Goal: Information Seeking & Learning: Learn about a topic

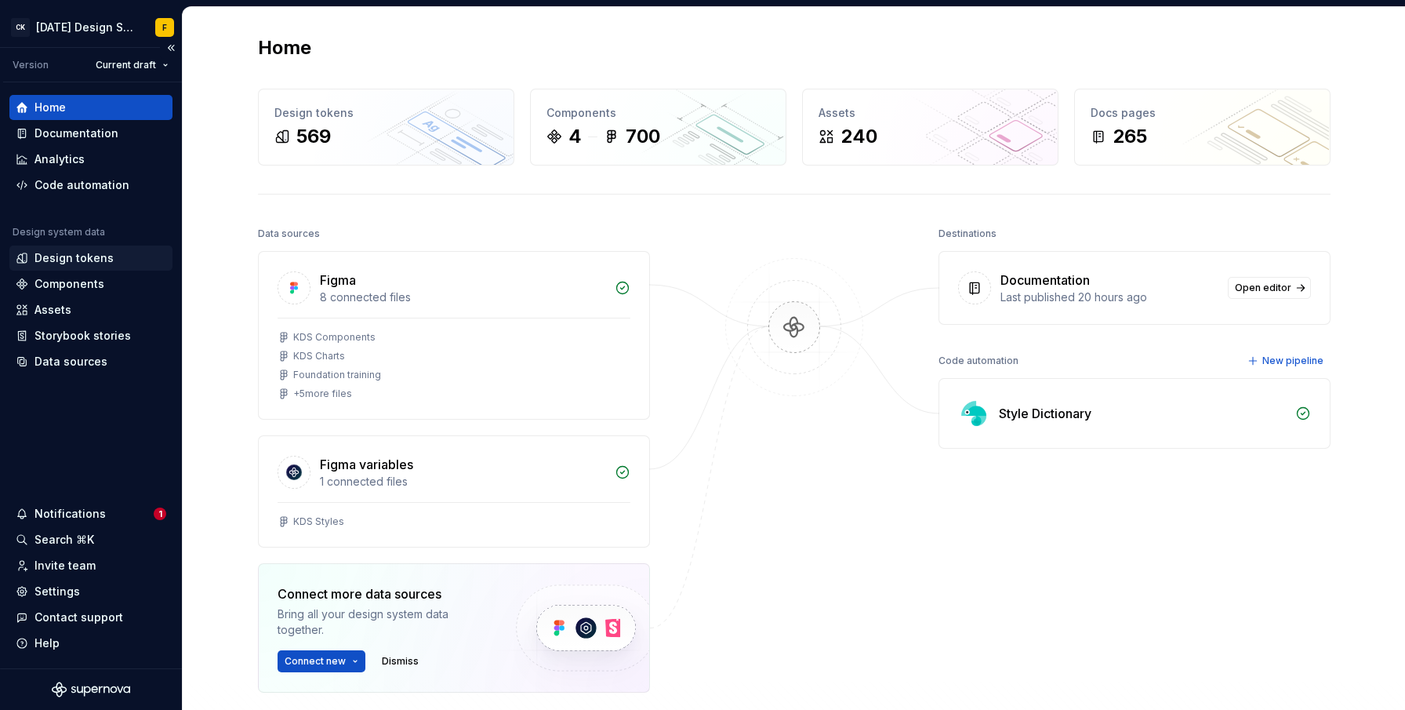
click at [89, 259] on div "Design tokens" at bounding box center [74, 258] width 79 height 16
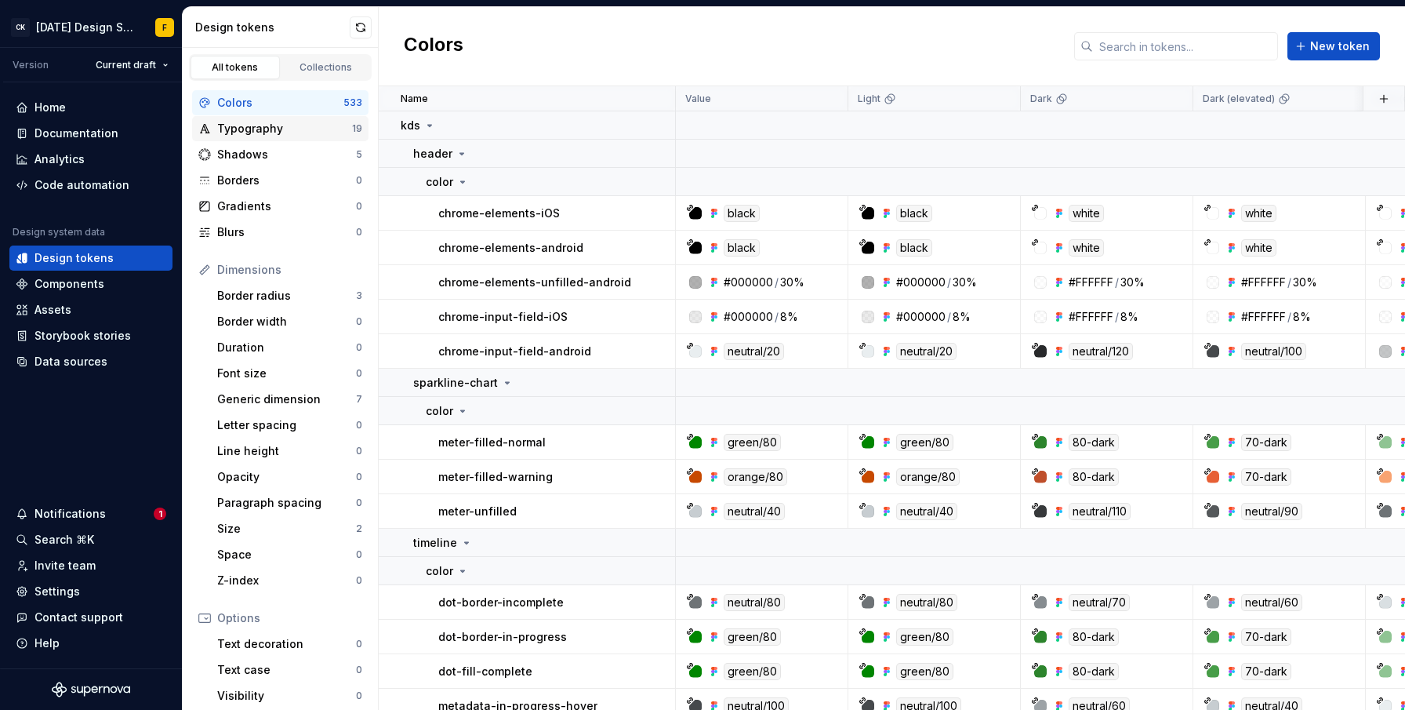
click at [243, 135] on div "Typography" at bounding box center [284, 129] width 135 height 16
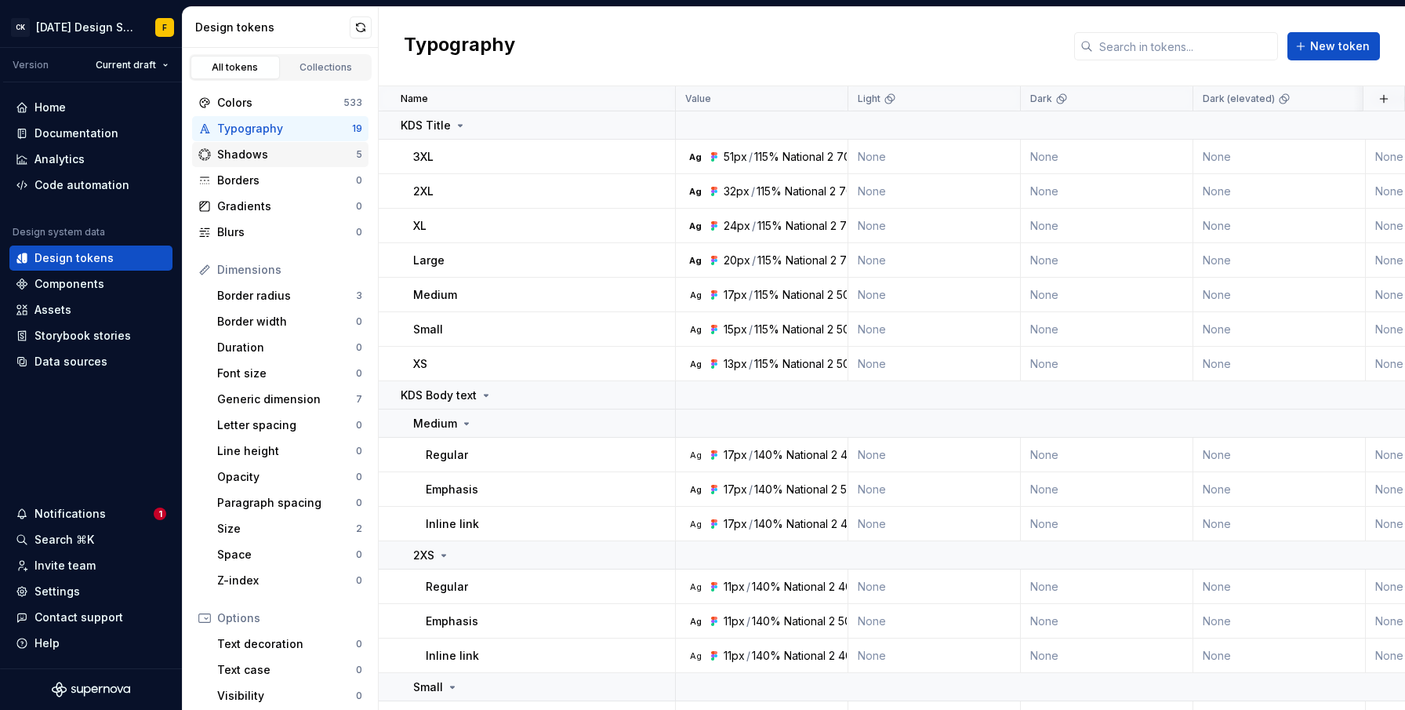
click at [248, 153] on div "Shadows" at bounding box center [286, 155] width 139 height 16
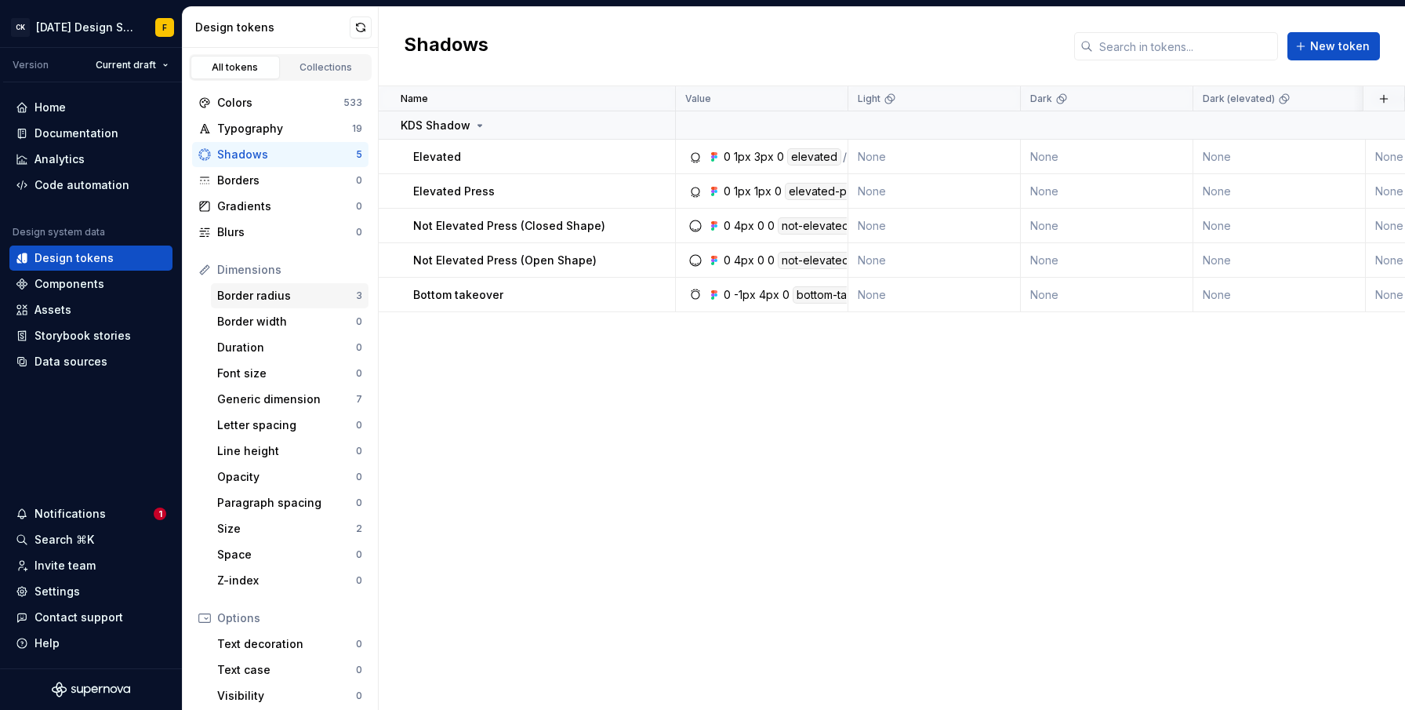
click at [243, 295] on div "Border radius" at bounding box center [286, 296] width 139 height 16
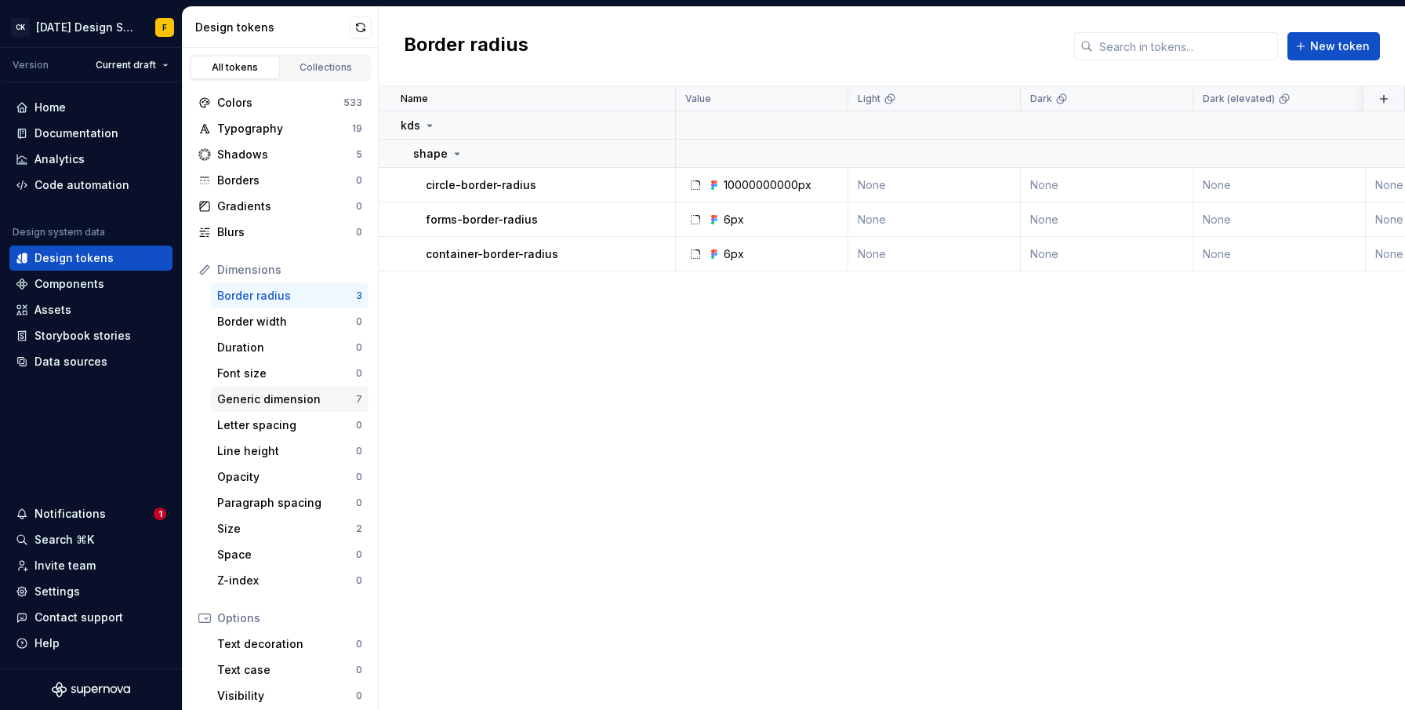
click at [247, 397] on div "Generic dimension" at bounding box center [286, 399] width 139 height 16
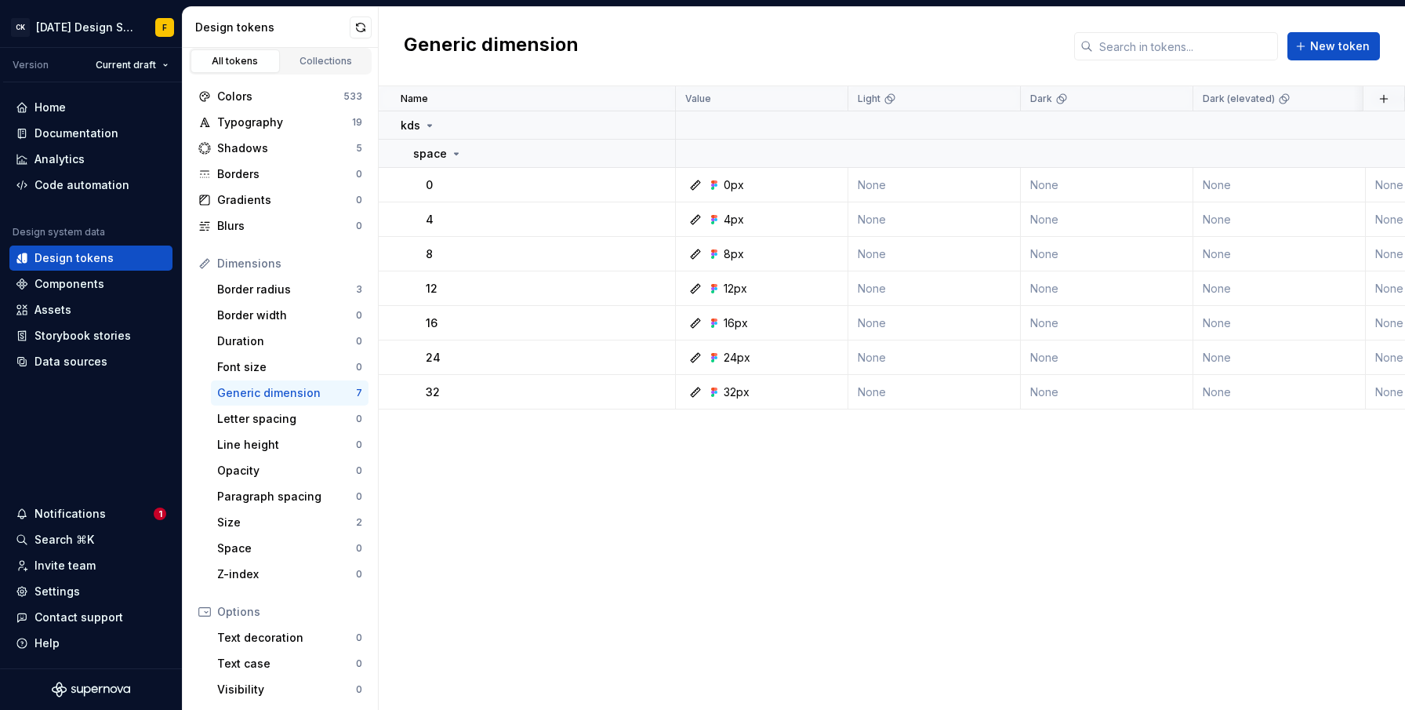
scroll to position [7, 0]
click at [246, 525] on div "Size" at bounding box center [286, 522] width 139 height 16
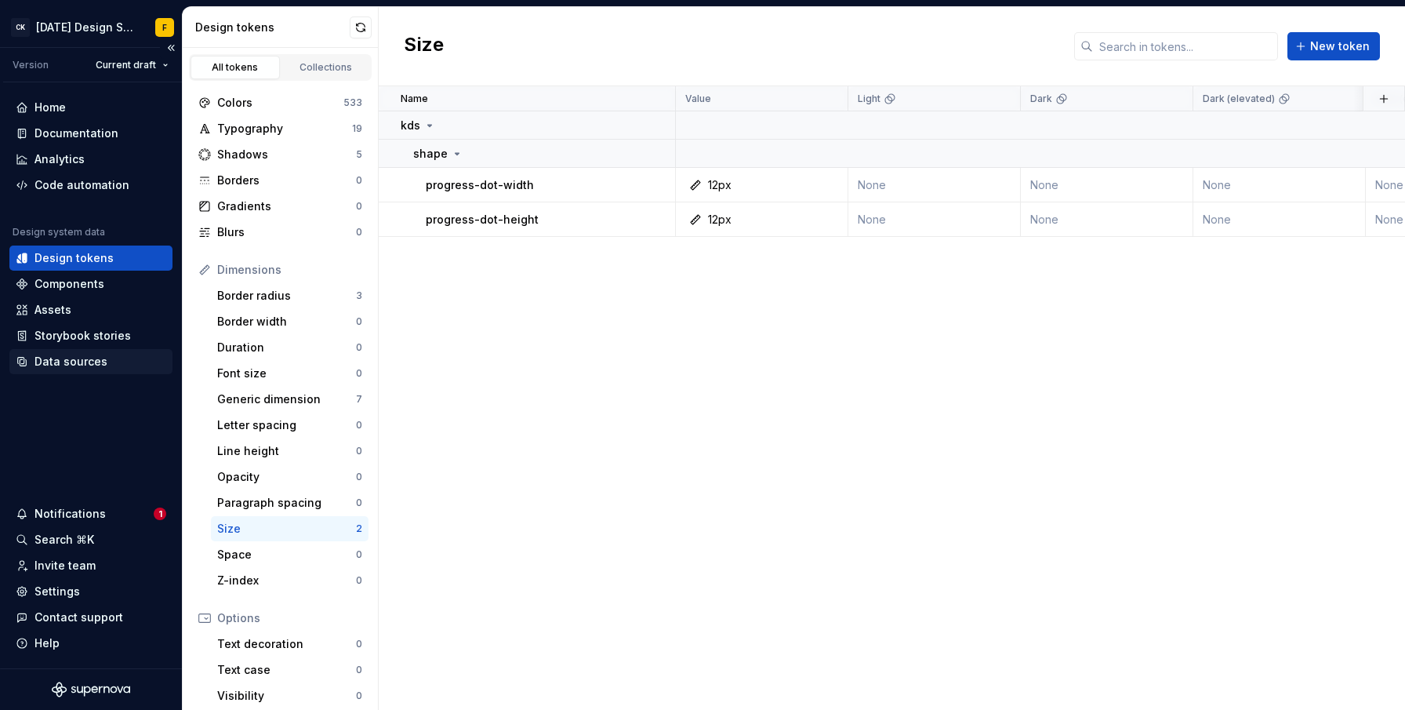
click at [77, 359] on div "Data sources" at bounding box center [71, 362] width 73 height 16
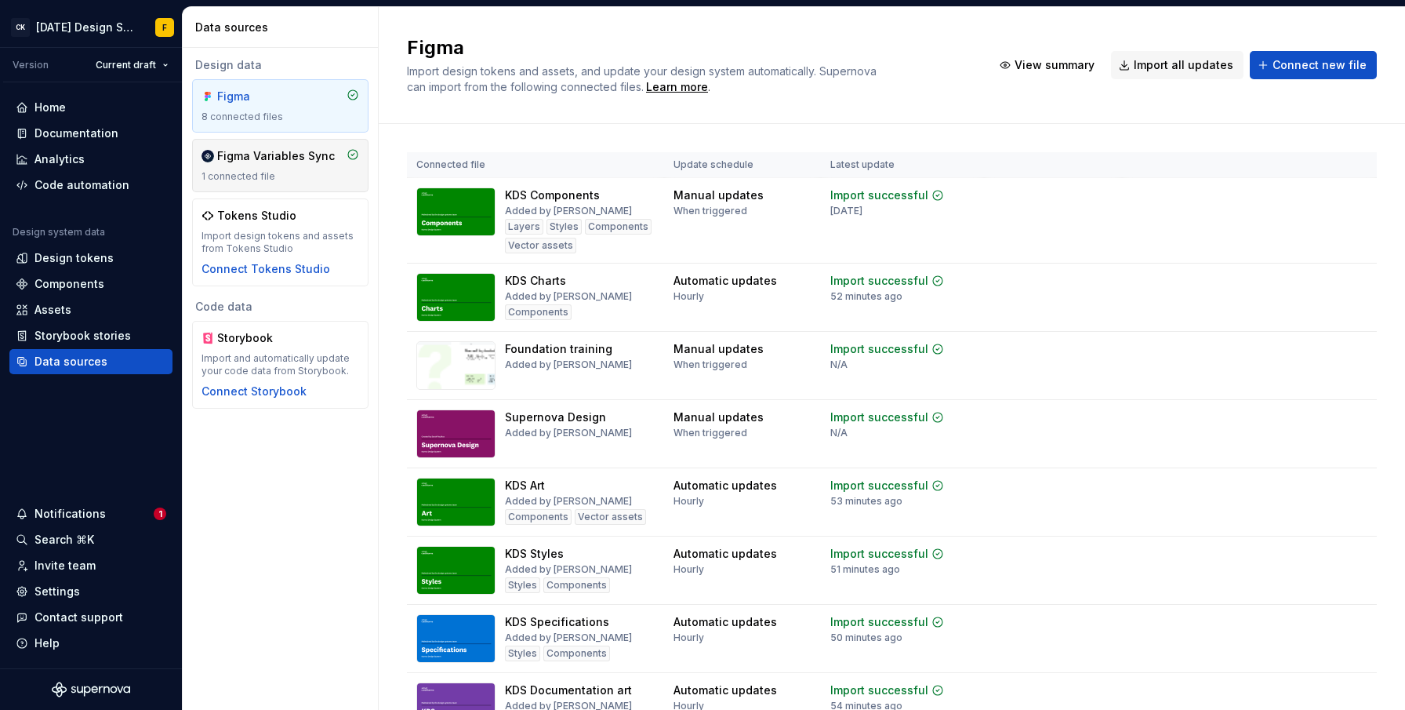
click at [303, 175] on div "1 connected file" at bounding box center [281, 176] width 158 height 13
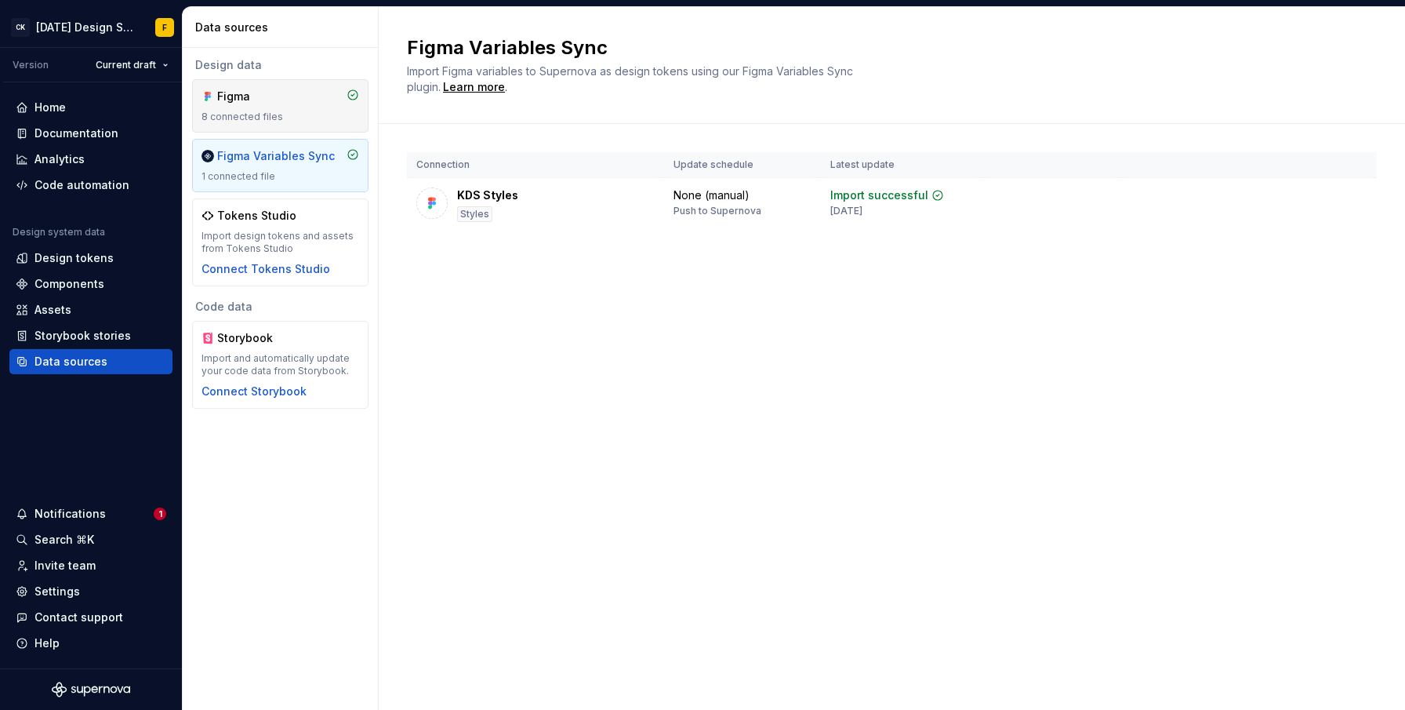
click at [307, 104] on div "Figma 8 connected files" at bounding box center [281, 106] width 158 height 35
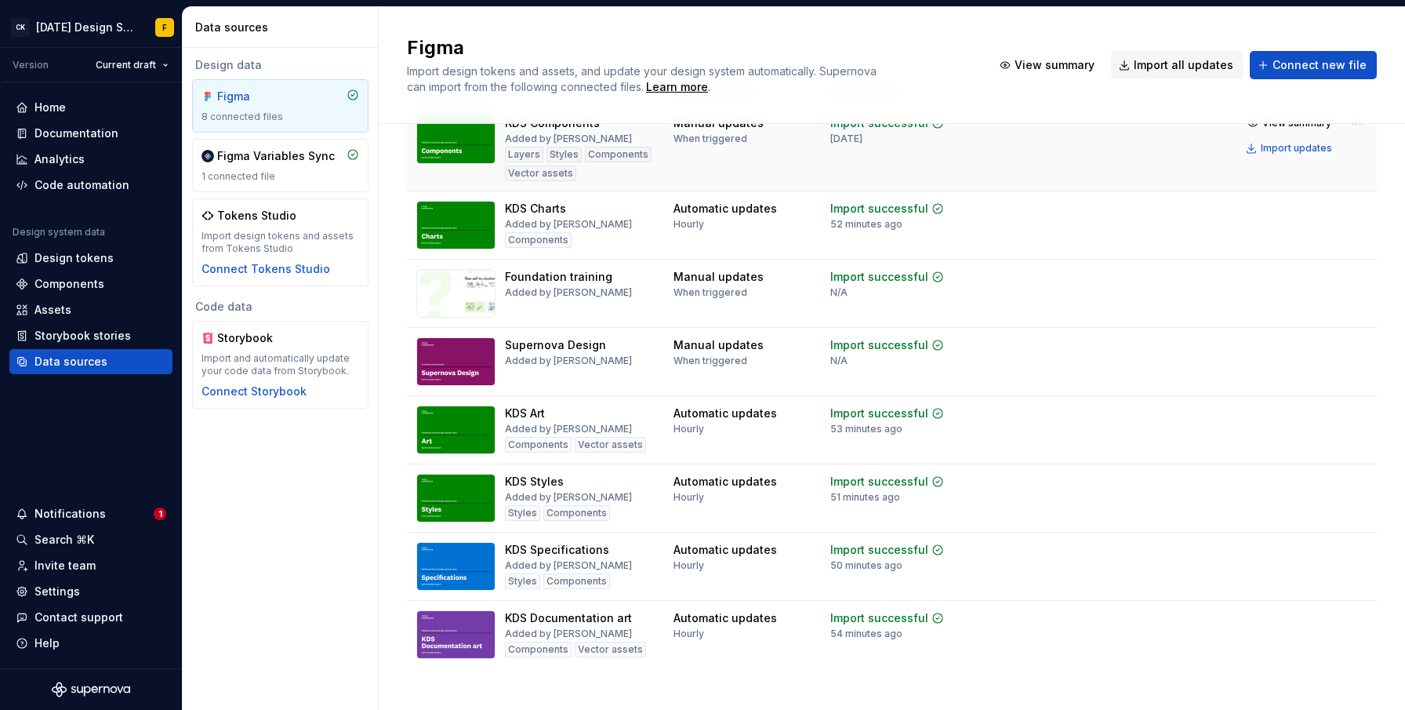
scroll to position [74, 0]
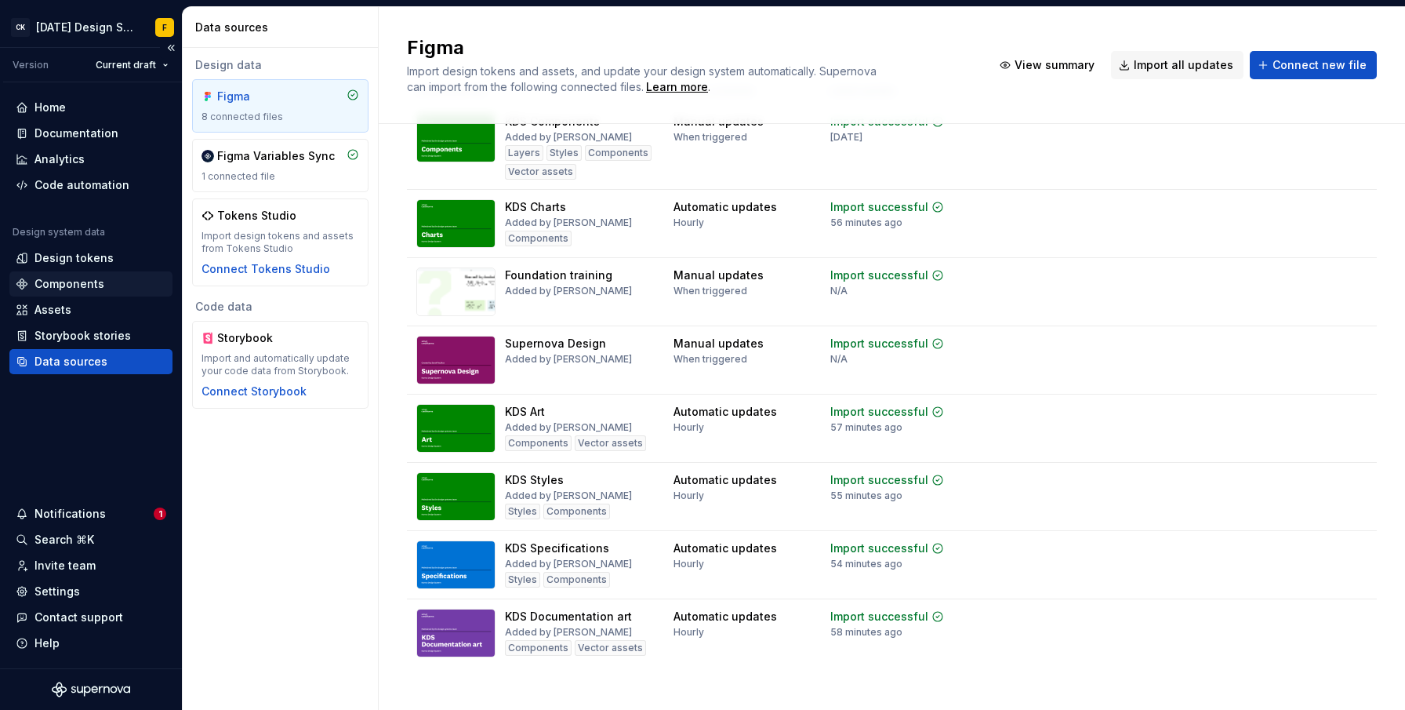
click at [67, 281] on div "Components" at bounding box center [70, 284] width 70 height 16
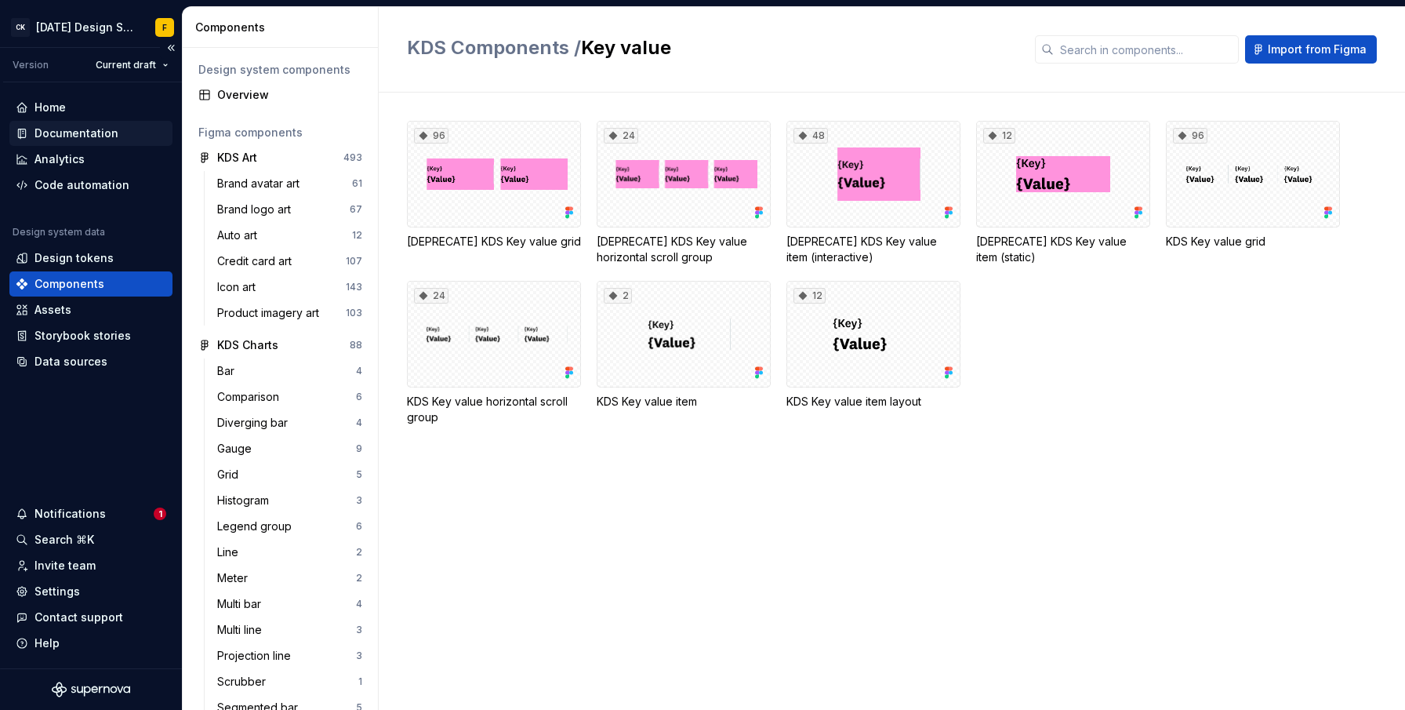
click at [68, 138] on div "Documentation" at bounding box center [77, 133] width 84 height 16
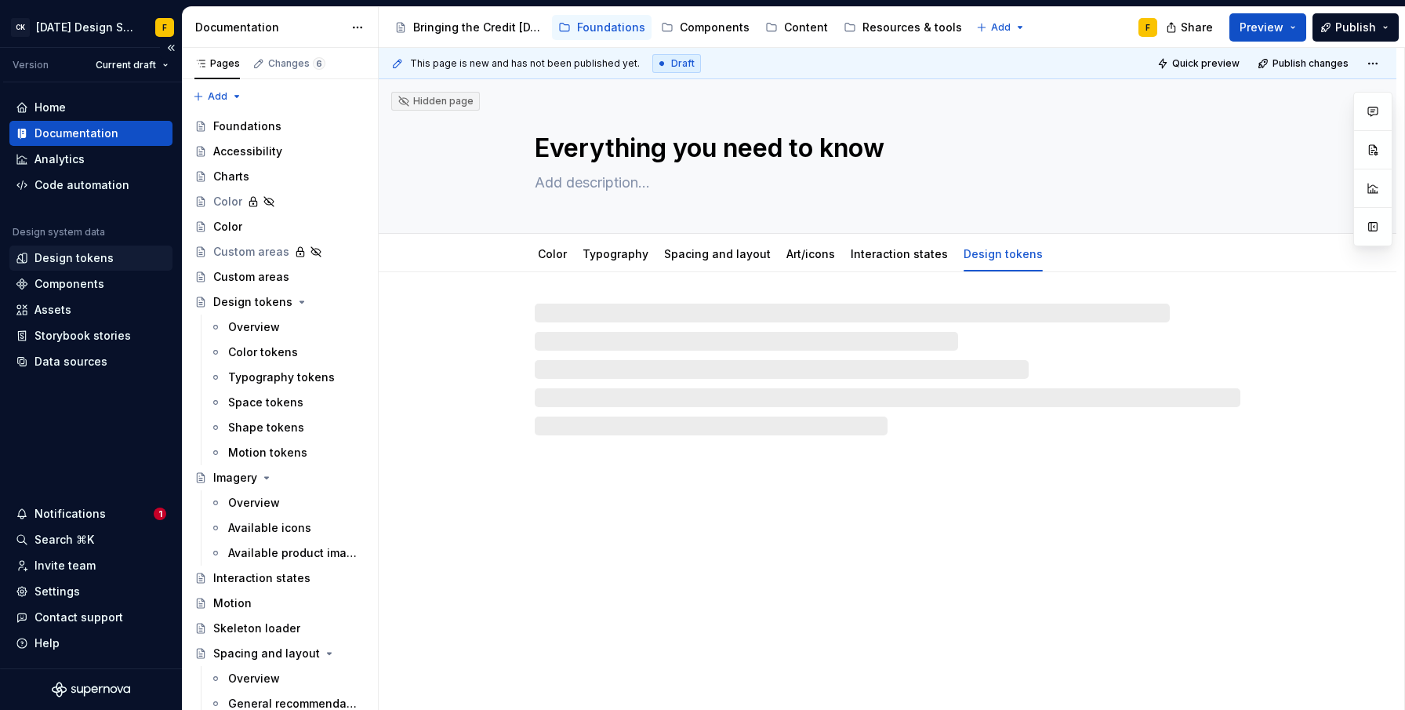
click at [59, 256] on div "Design tokens" at bounding box center [74, 258] width 79 height 16
type textarea "*"
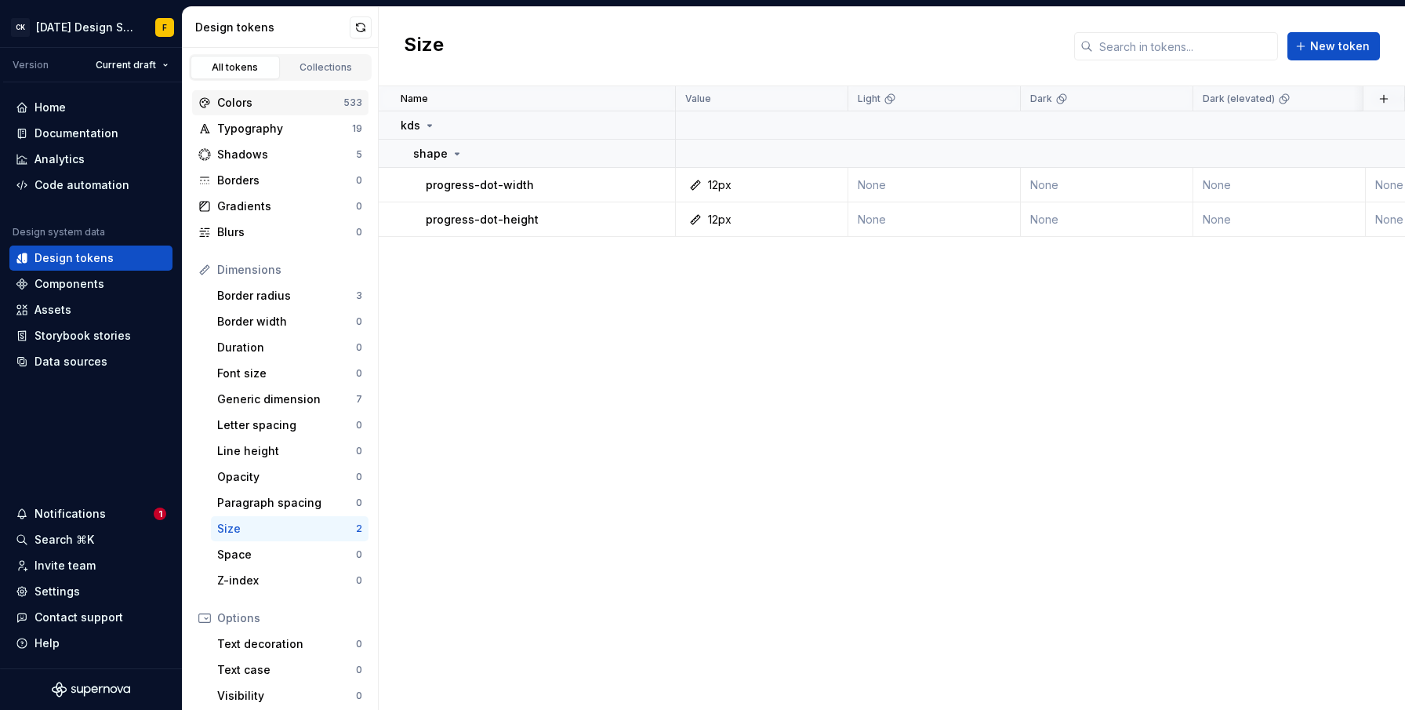
click at [266, 100] on div "Colors" at bounding box center [280, 103] width 126 height 16
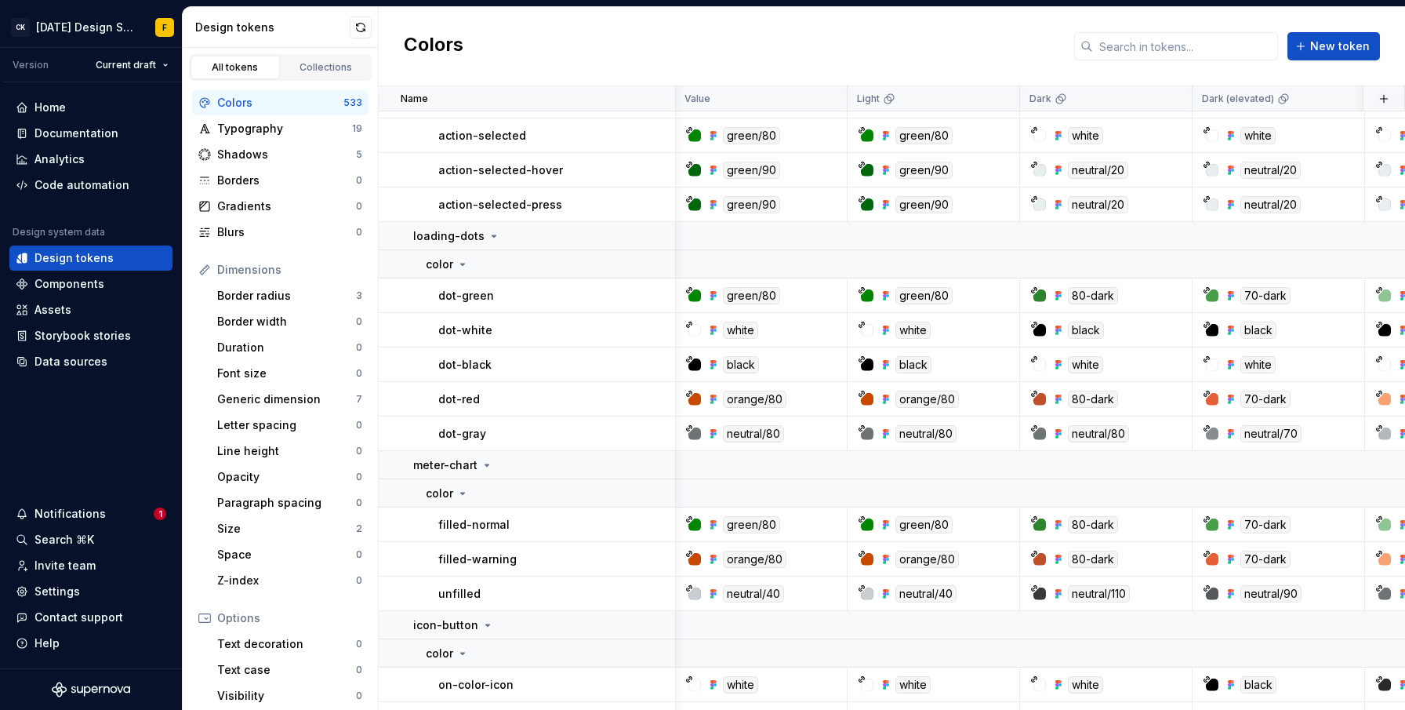
scroll to position [19252, 1]
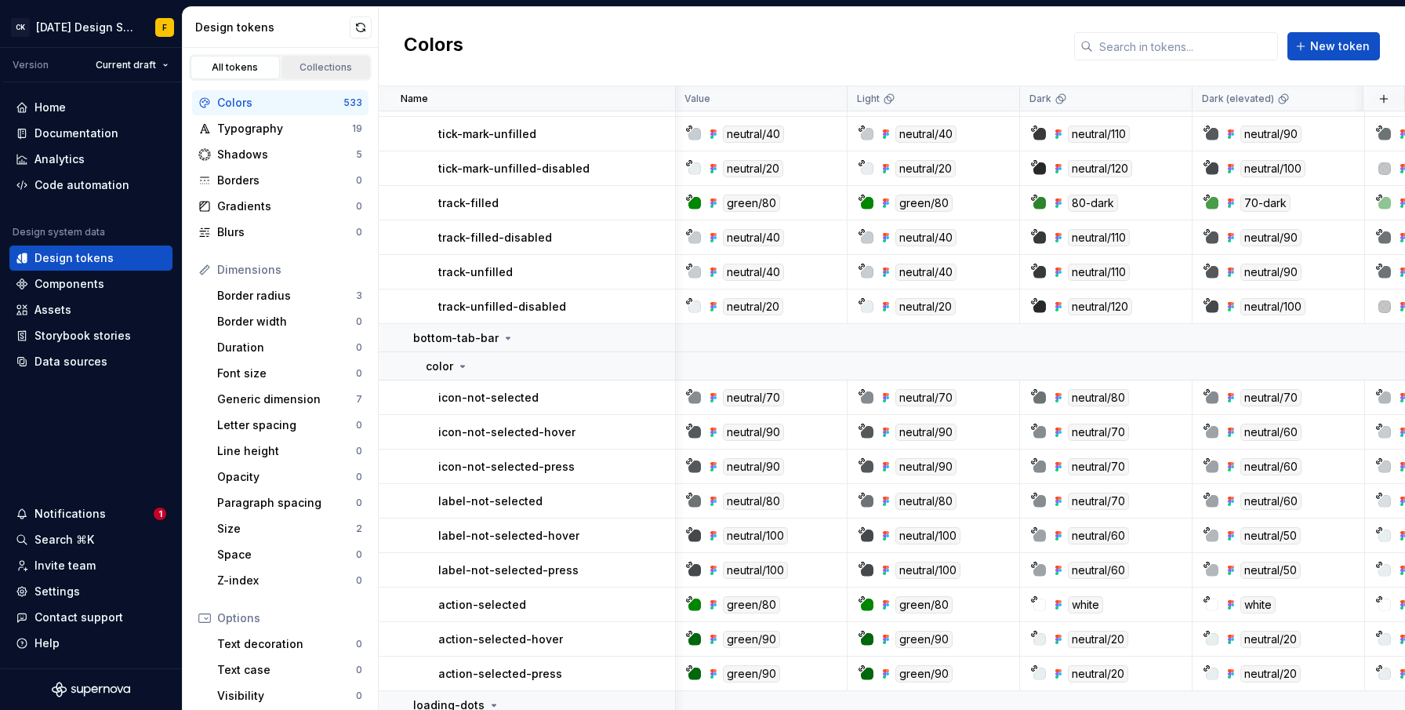
click at [314, 65] on div "Collections" at bounding box center [326, 67] width 78 height 13
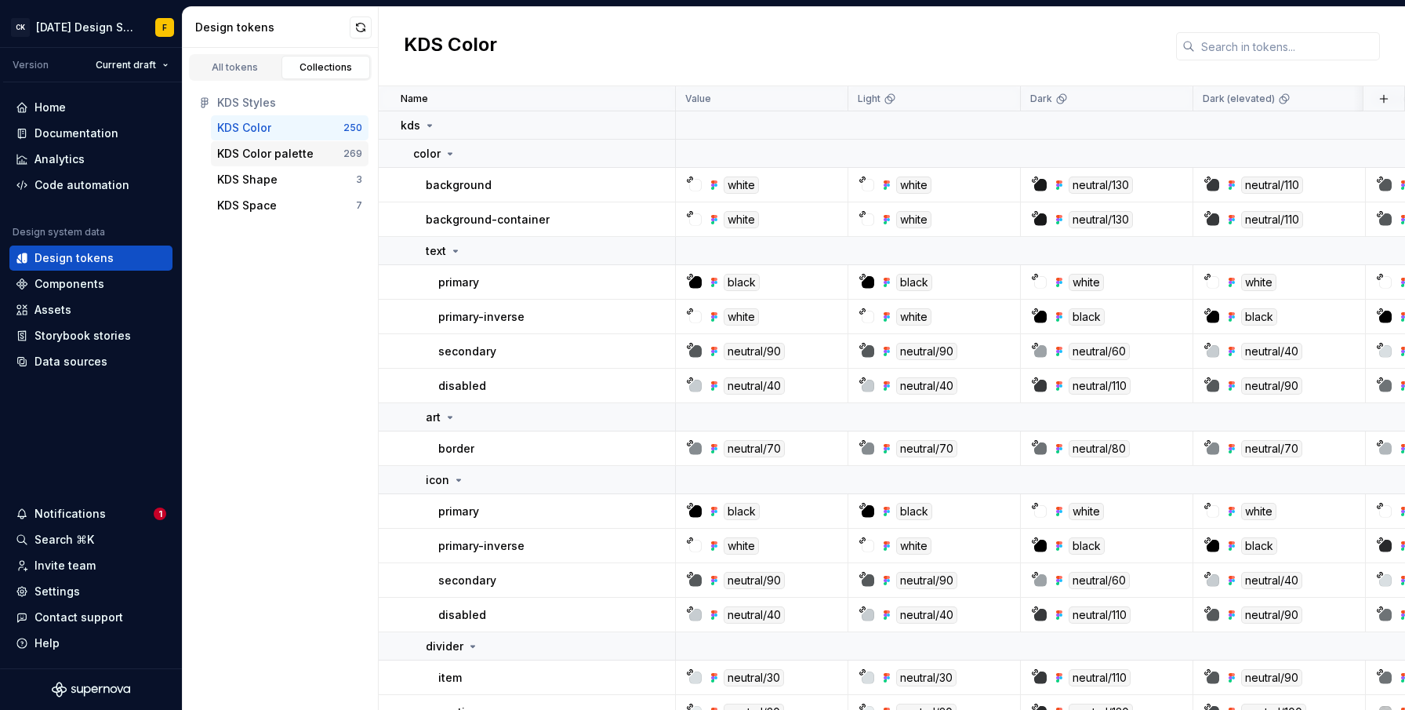
click at [267, 154] on div "KDS Color palette" at bounding box center [265, 154] width 96 height 16
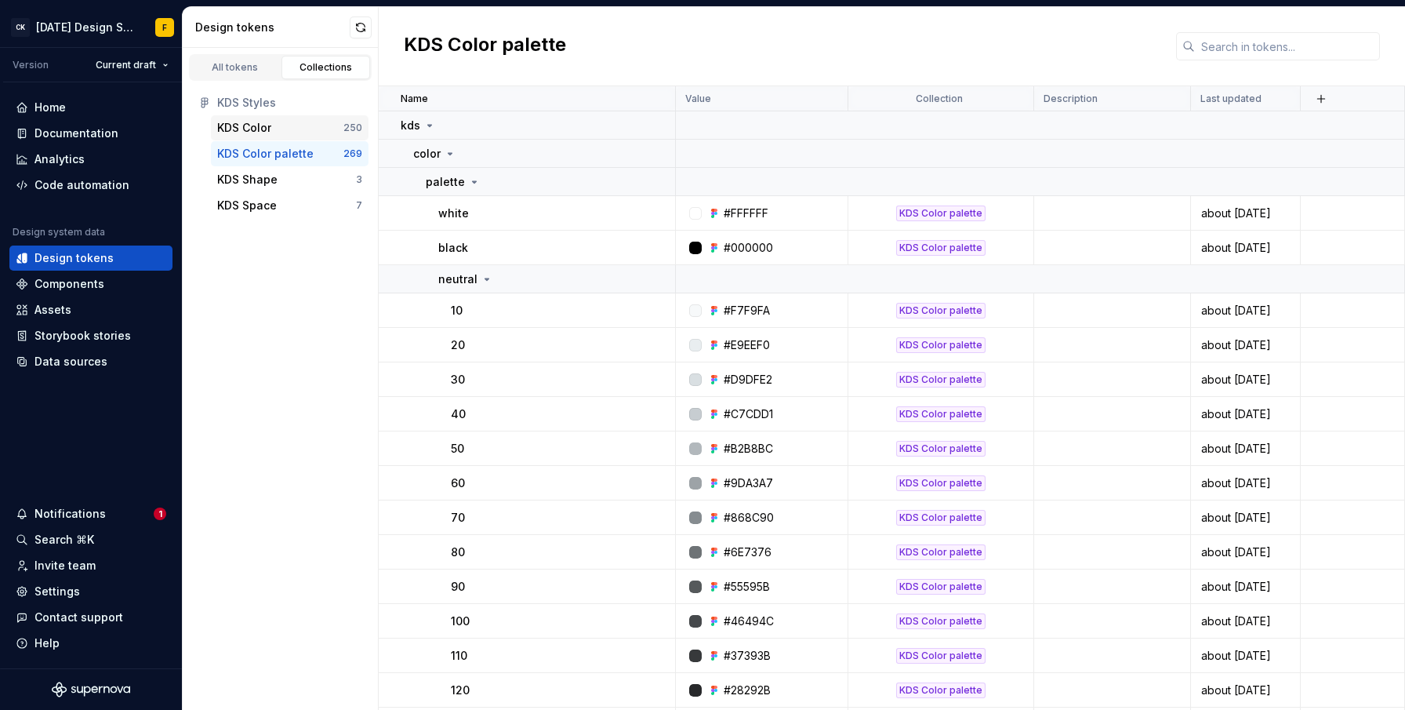
click at [256, 121] on div "KDS Color" at bounding box center [244, 128] width 54 height 16
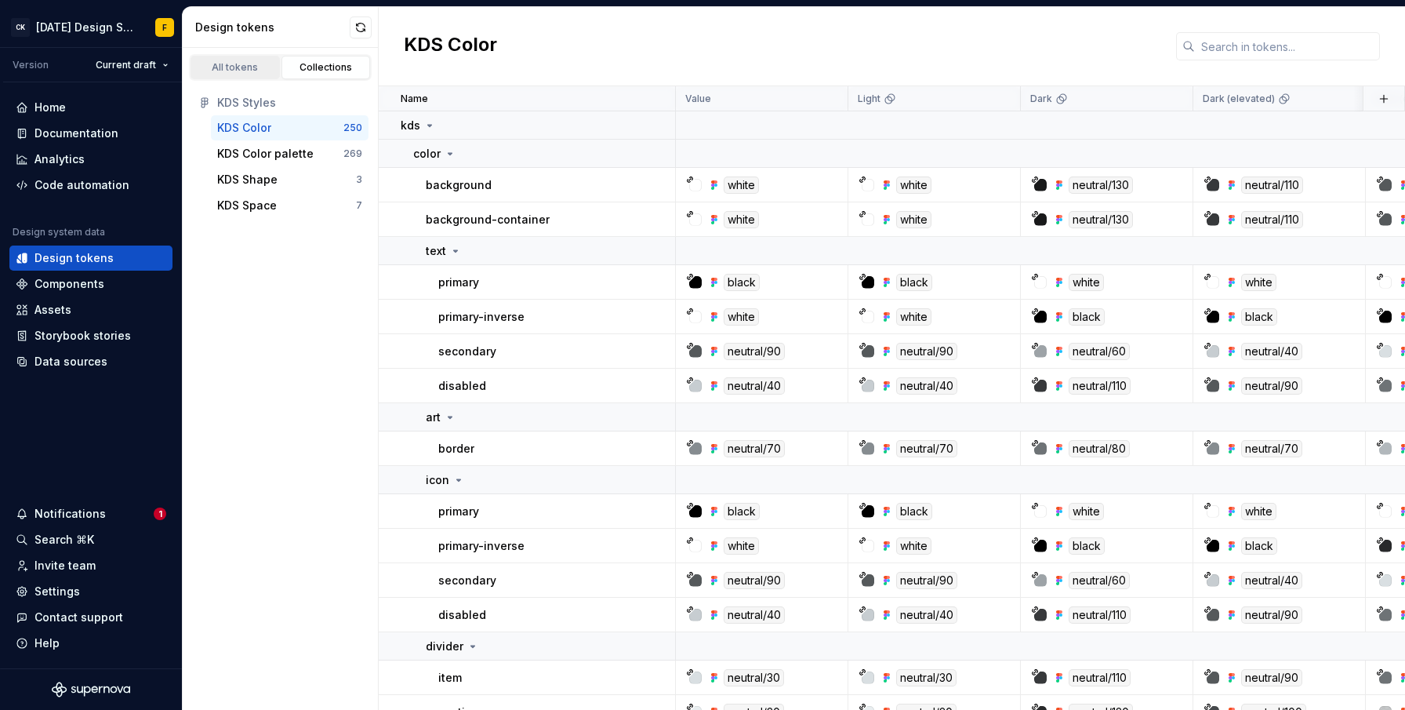
click at [234, 76] on link "All tokens" at bounding box center [235, 68] width 89 height 24
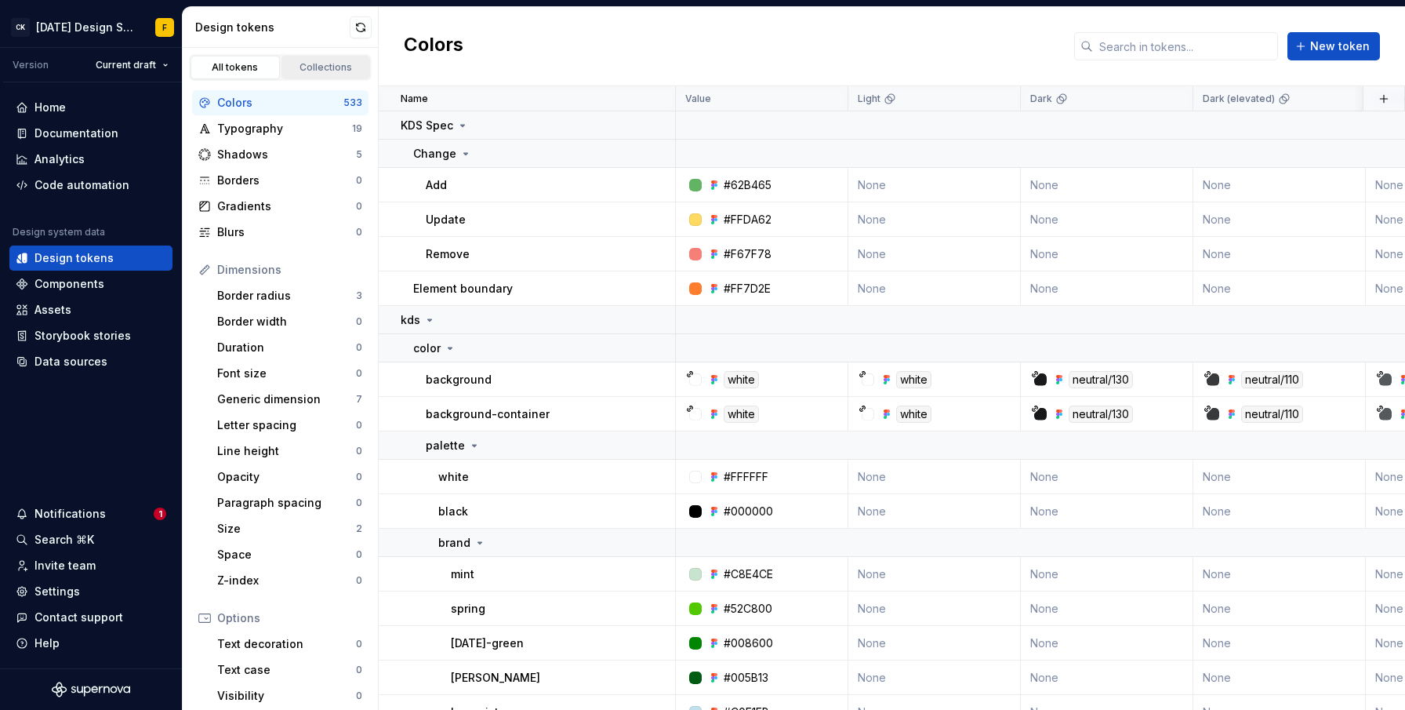
click at [312, 64] on div "Collections" at bounding box center [326, 67] width 78 height 13
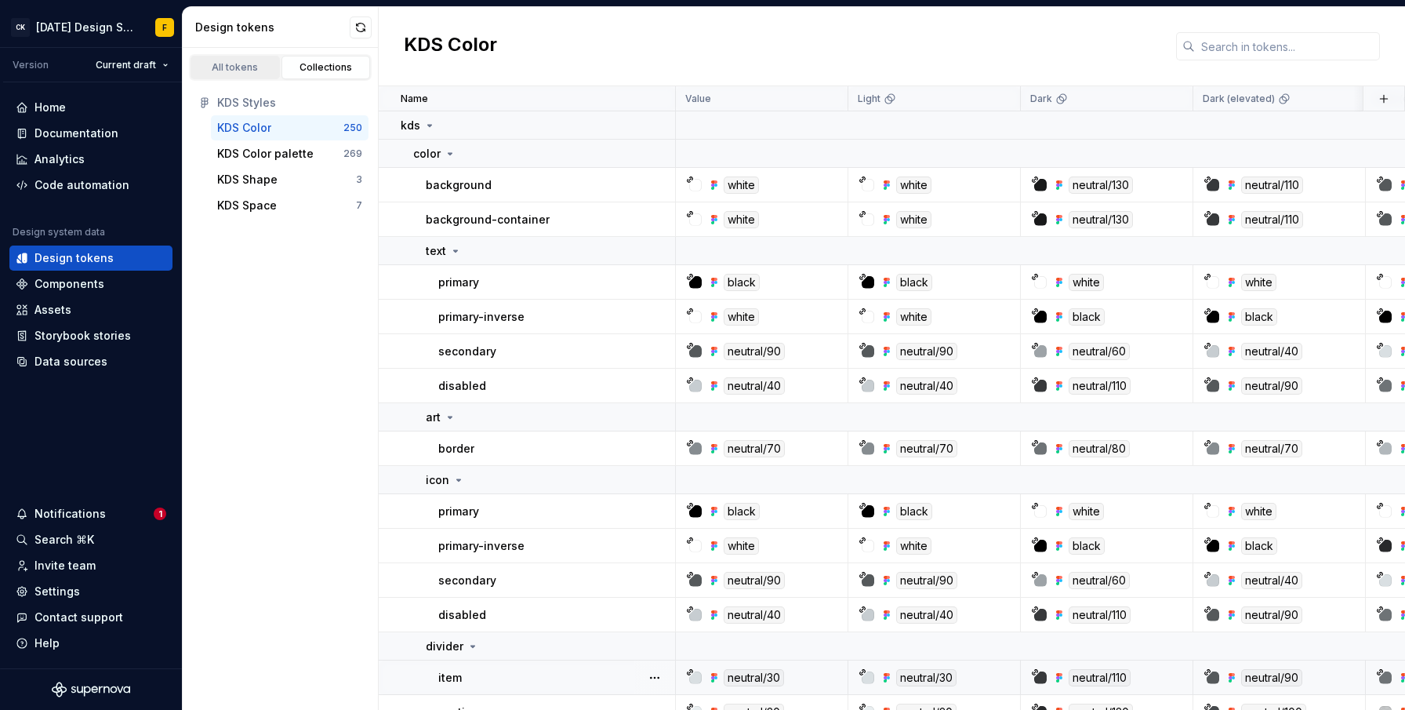
click at [231, 75] on link "All tokens" at bounding box center [235, 68] width 89 height 24
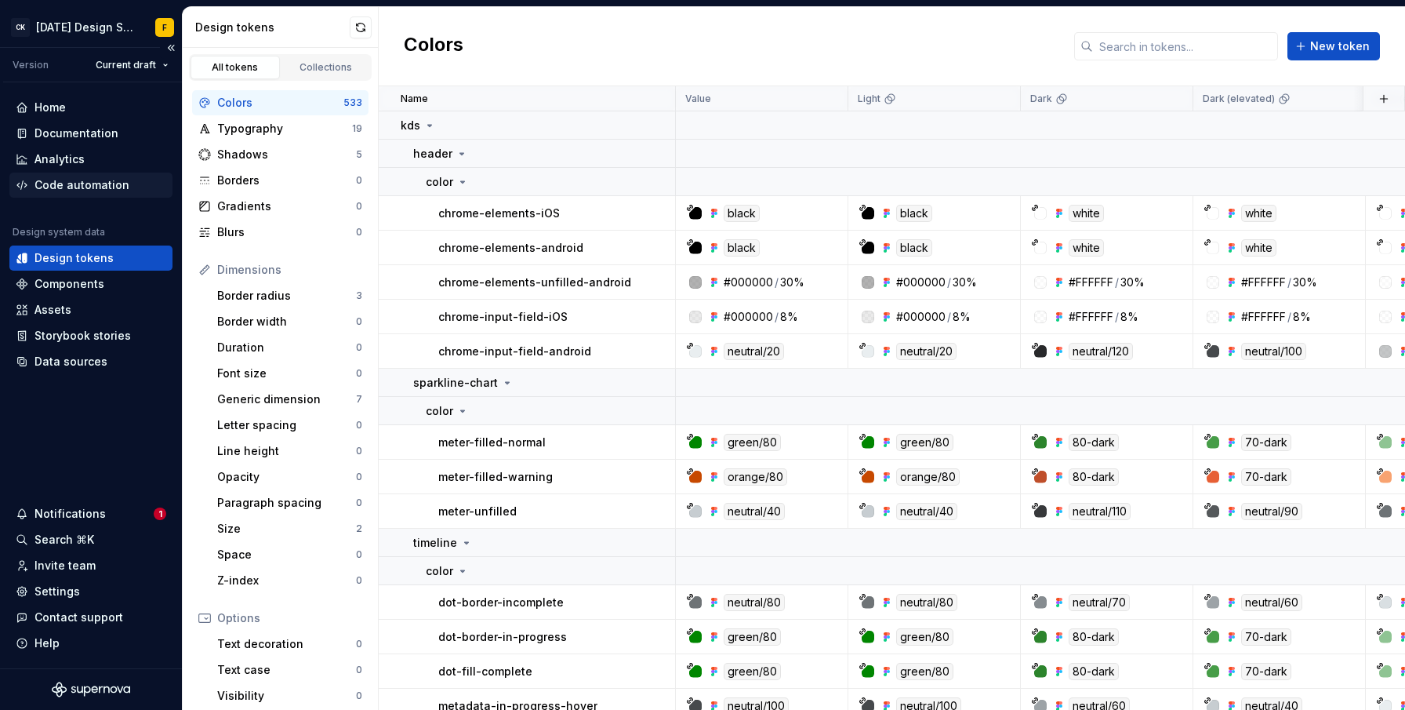
click at [74, 187] on div "Code automation" at bounding box center [82, 185] width 95 height 16
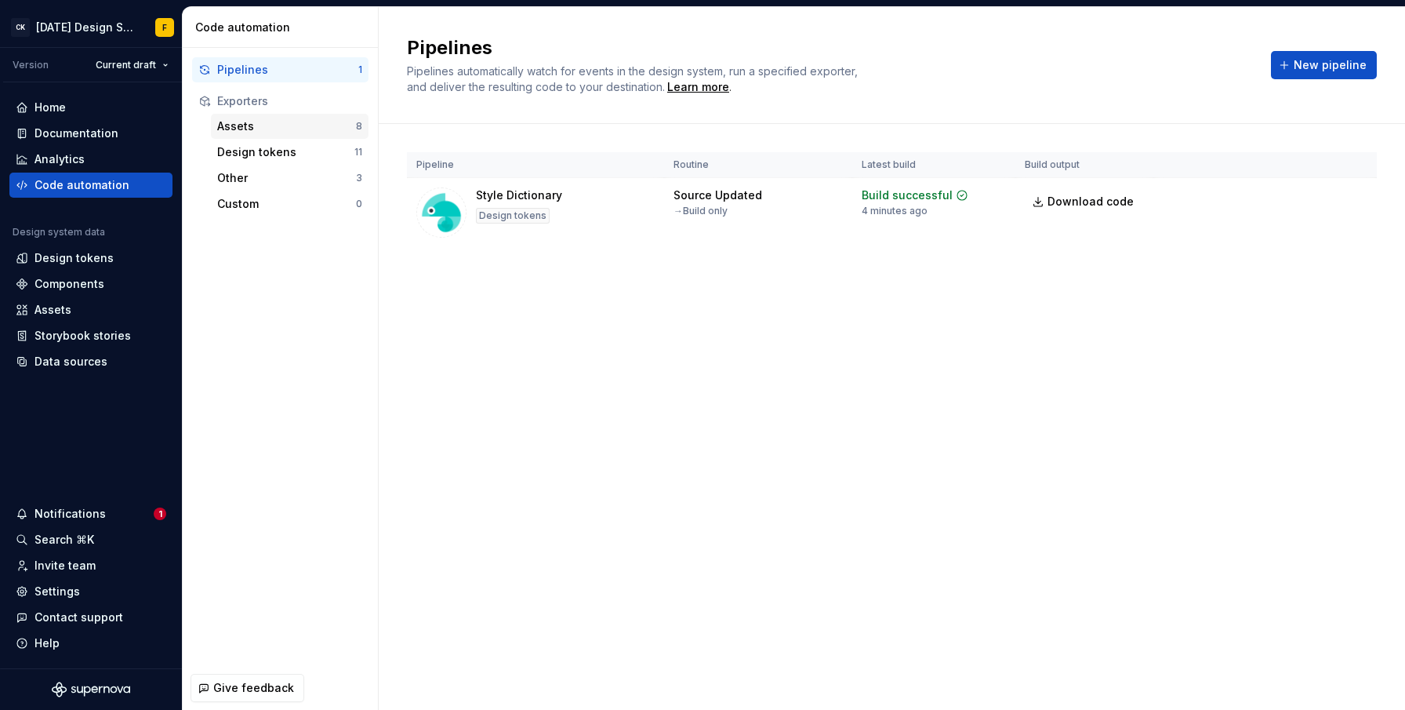
click at [257, 125] on div "Assets" at bounding box center [286, 126] width 139 height 16
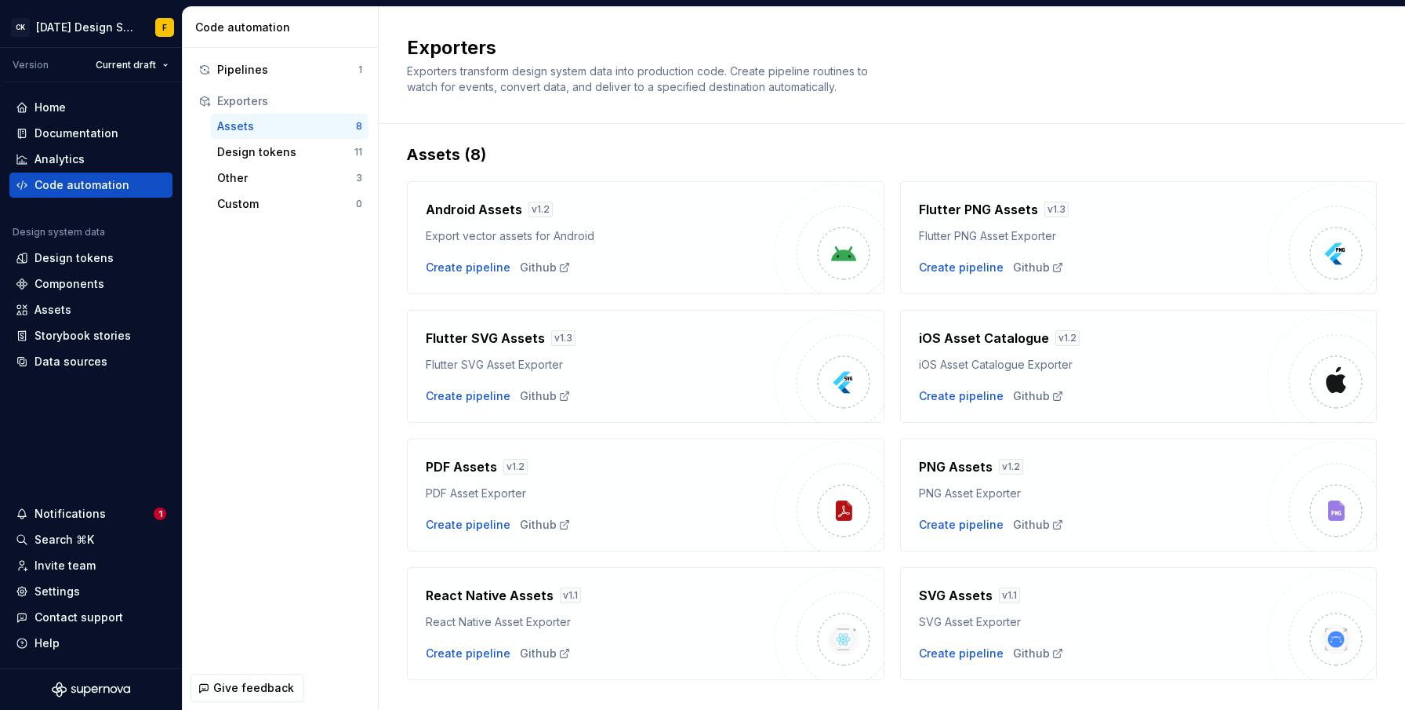
scroll to position [35, 0]
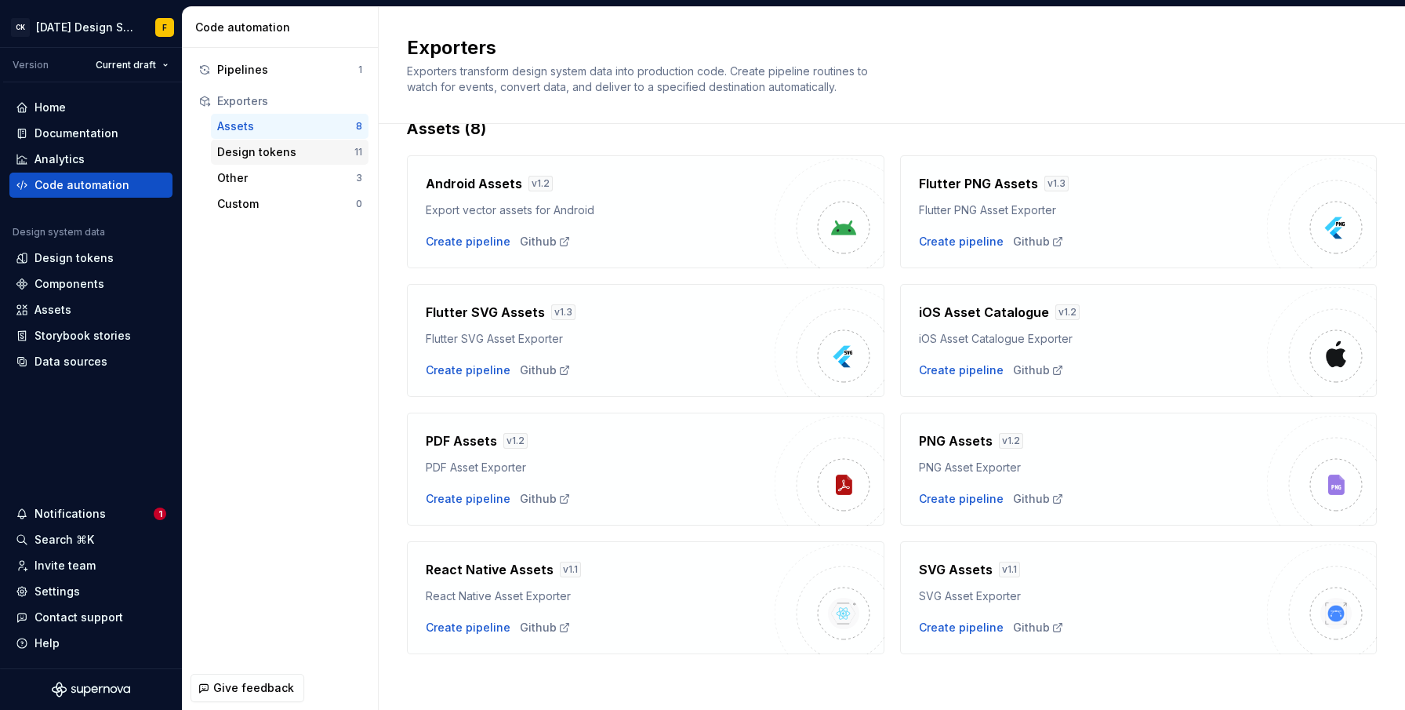
click at [279, 153] on div "Design tokens" at bounding box center [285, 152] width 137 height 16
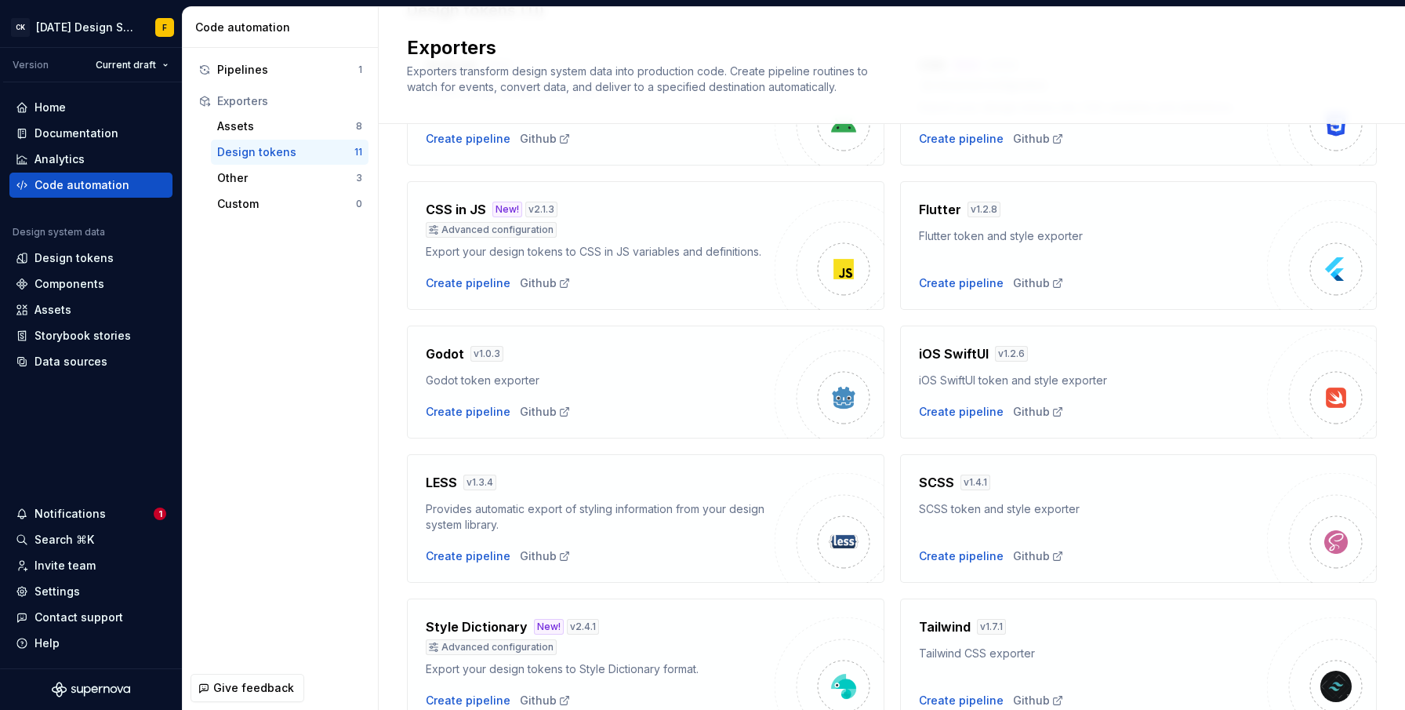
scroll to position [374, 0]
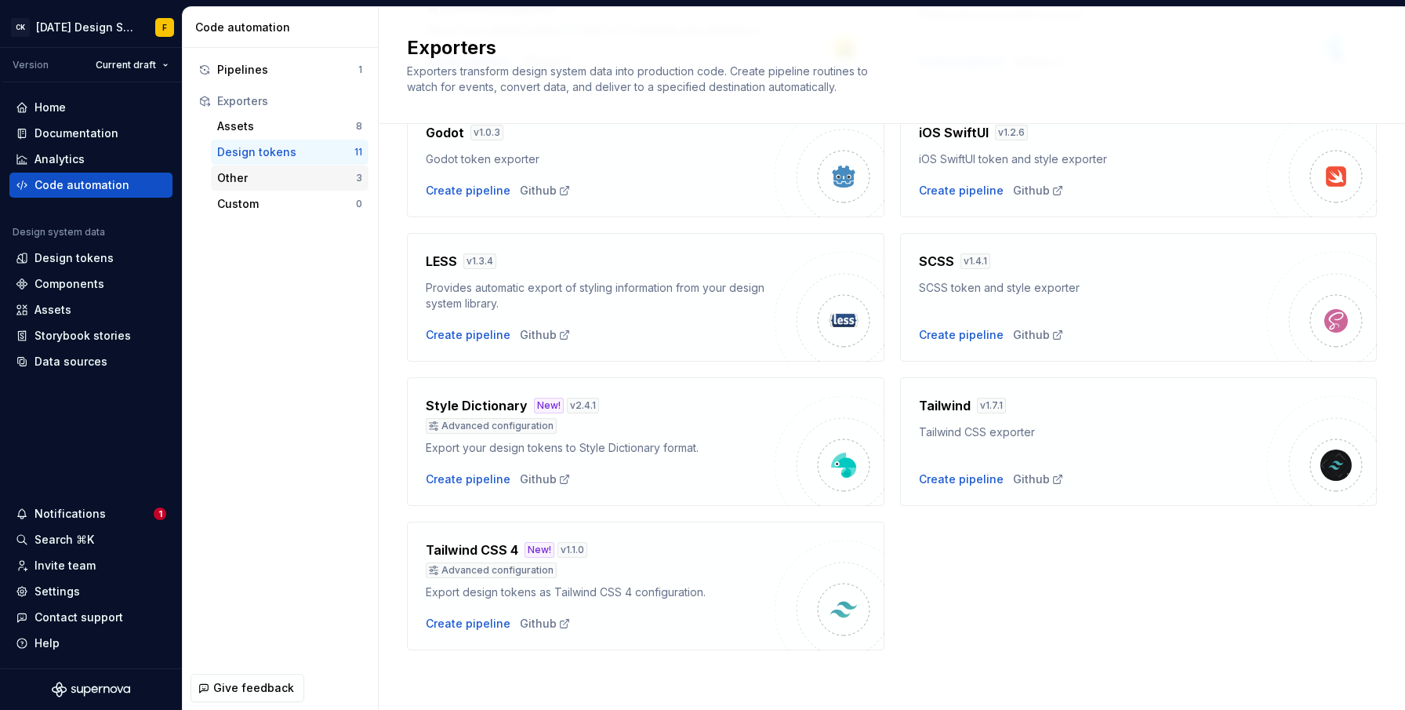
click at [242, 173] on div "Other" at bounding box center [286, 178] width 139 height 16
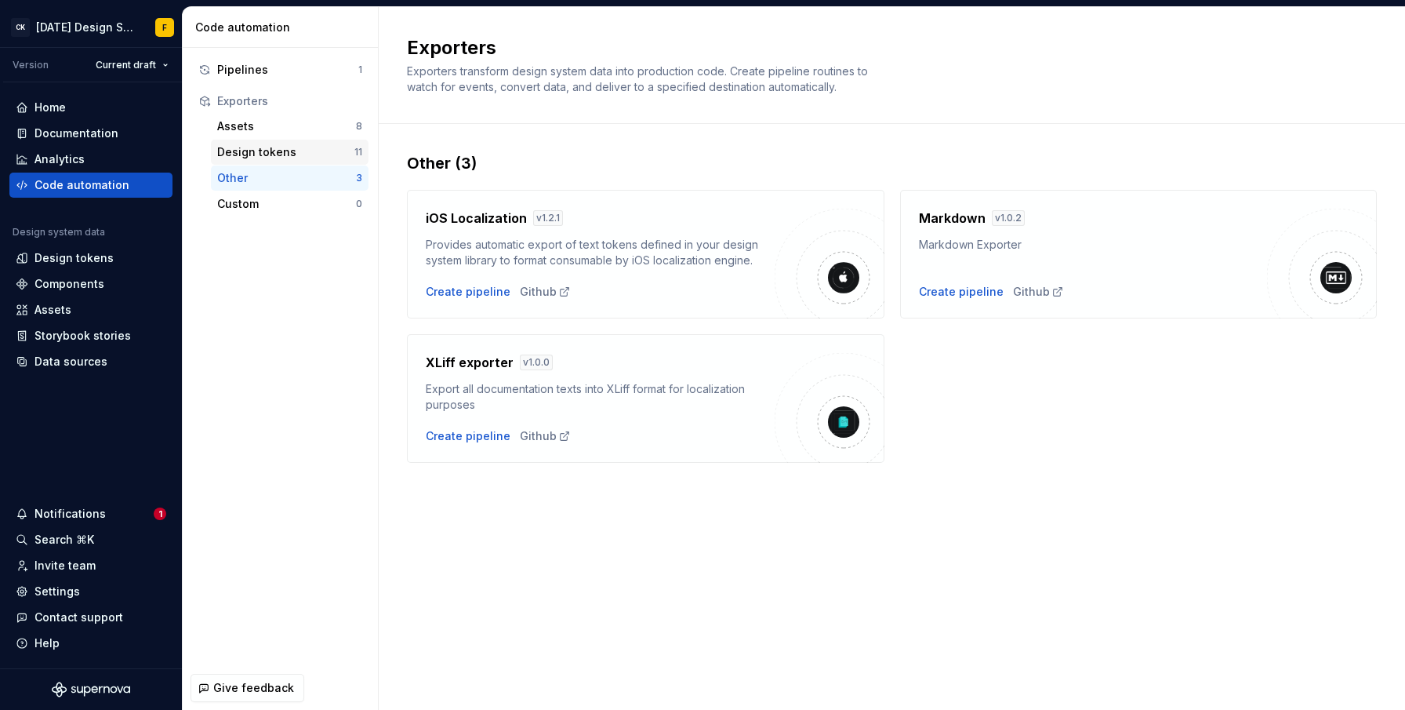
click at [244, 153] on div "Design tokens" at bounding box center [285, 152] width 137 height 16
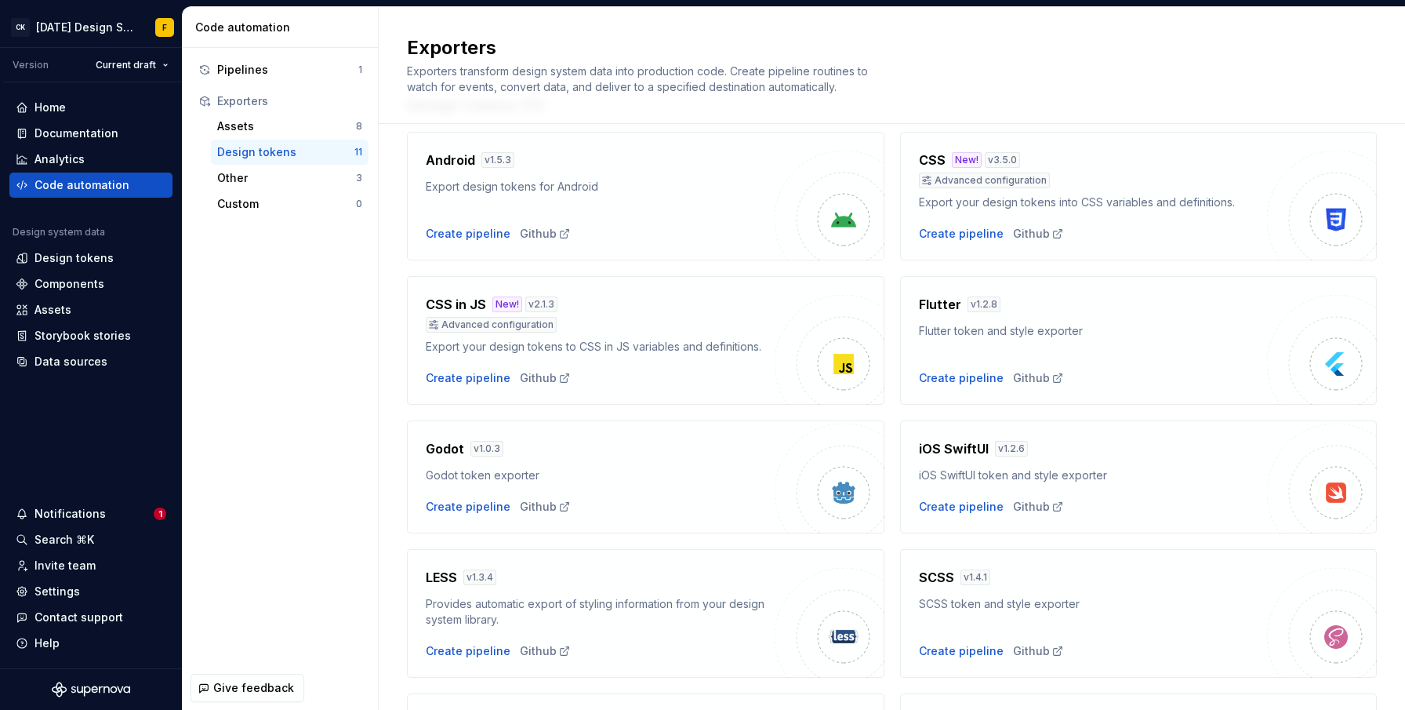
scroll to position [50, 0]
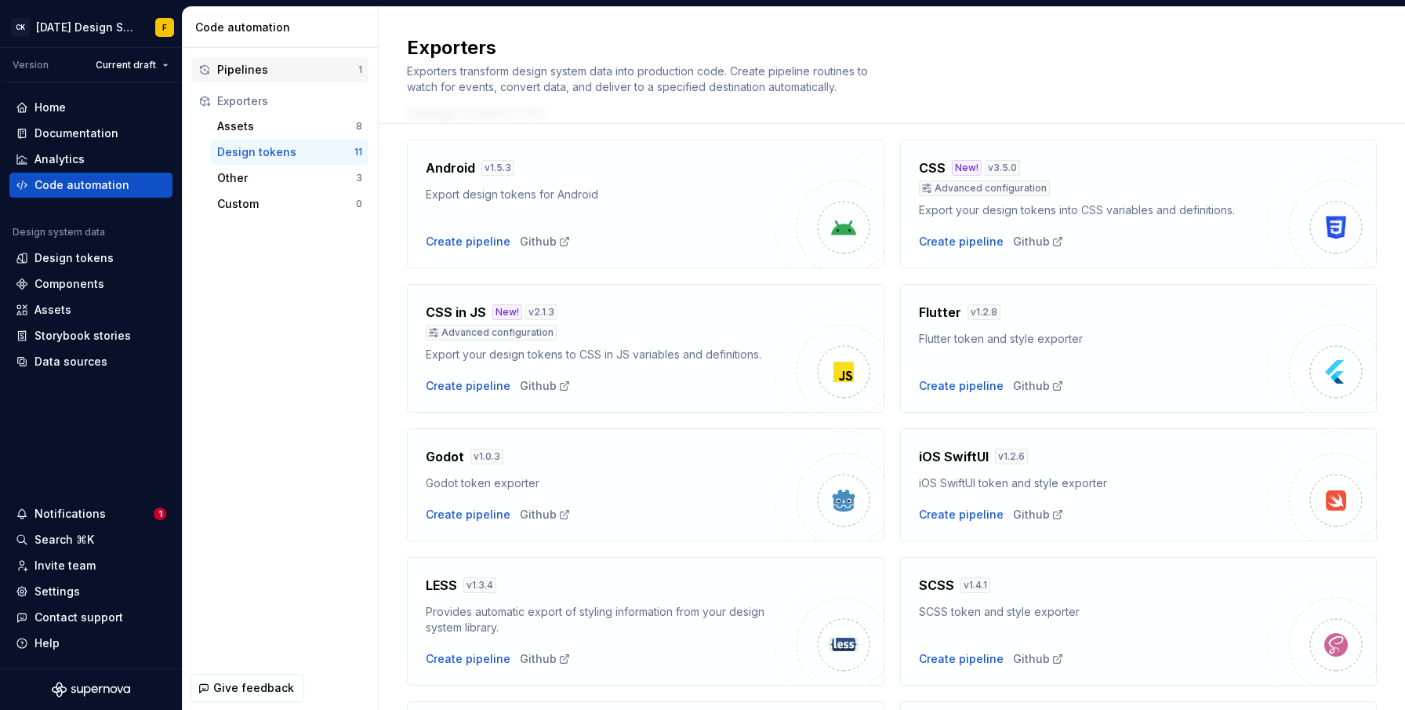
click at [237, 67] on div "Pipelines" at bounding box center [287, 70] width 141 height 16
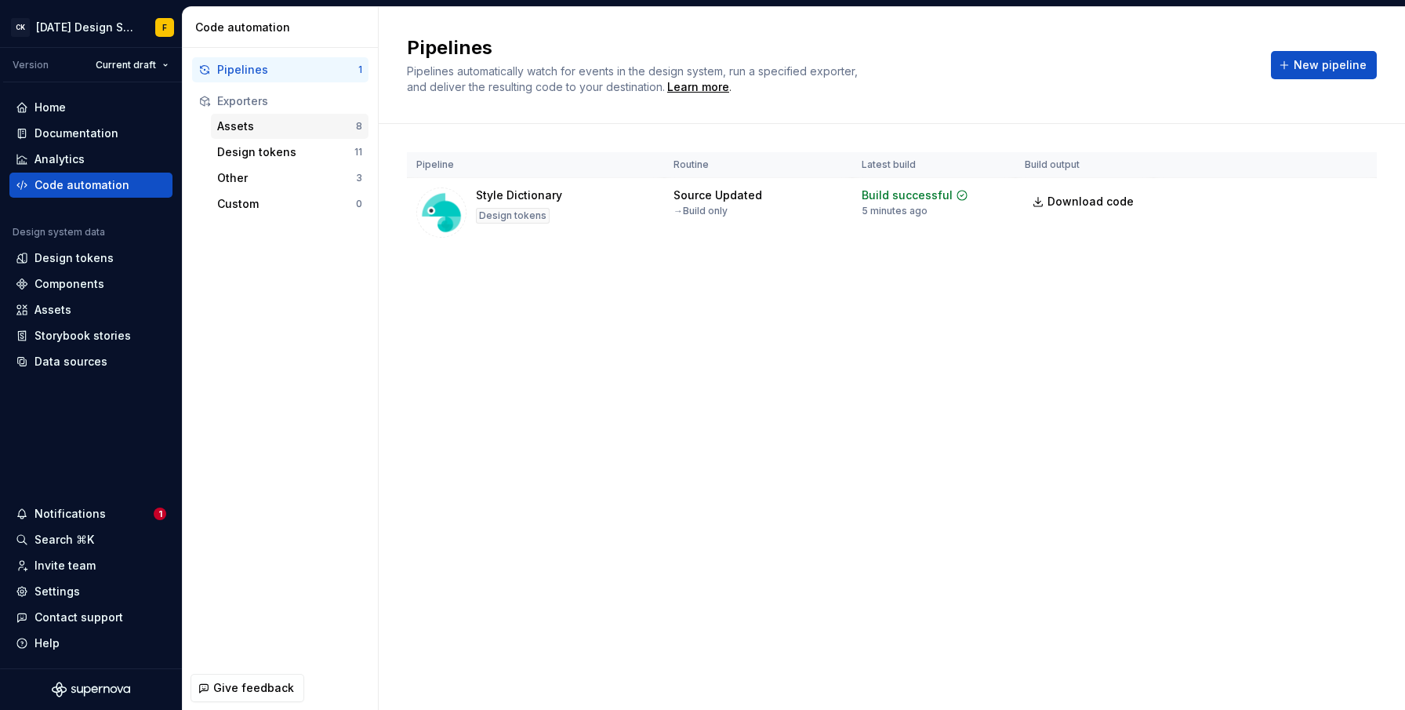
click at [245, 129] on div "Assets" at bounding box center [286, 126] width 139 height 16
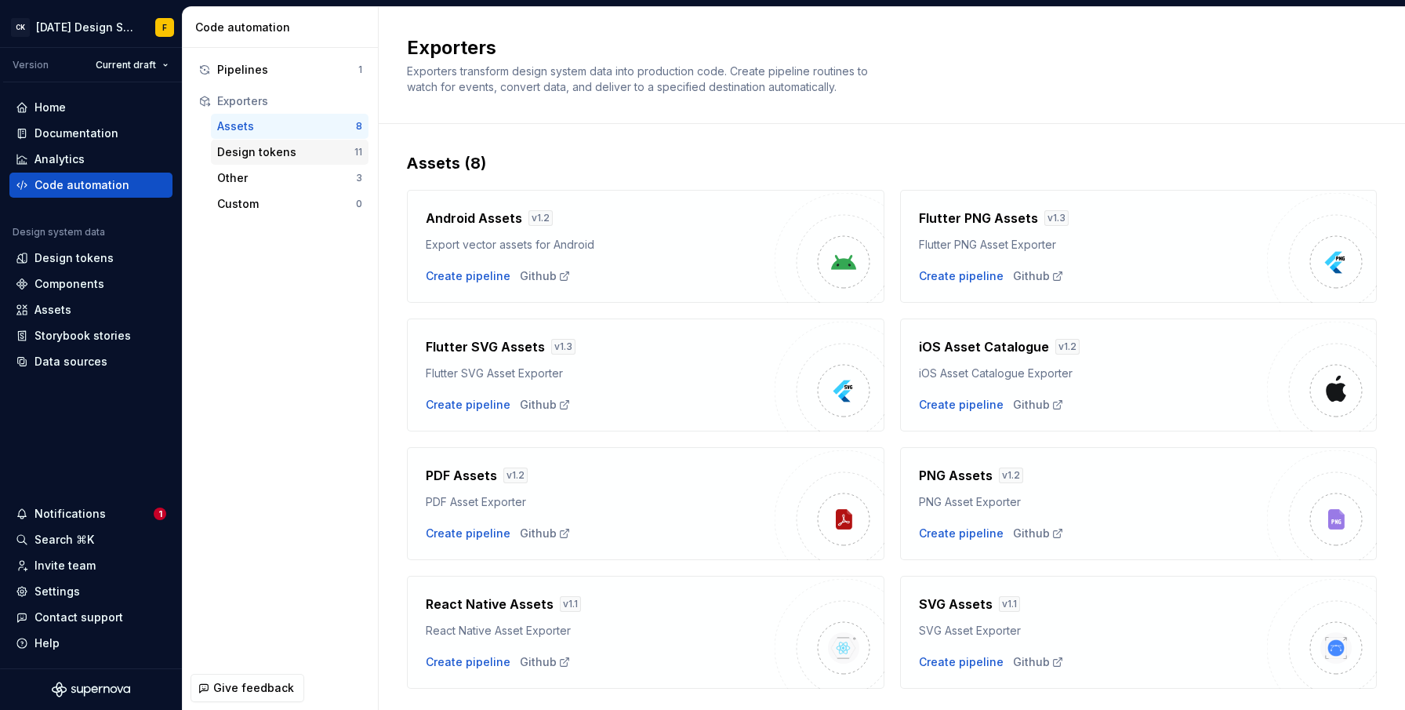
click at [249, 154] on div "Design tokens" at bounding box center [285, 152] width 137 height 16
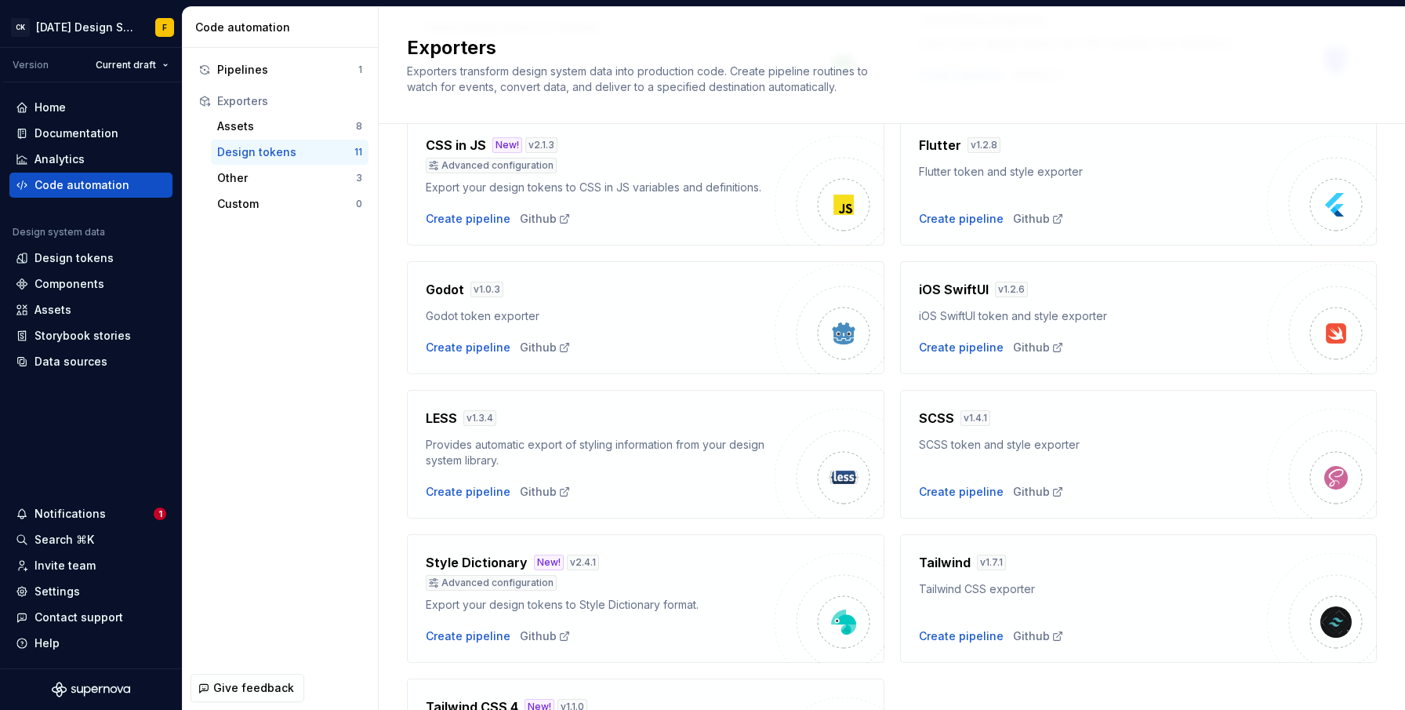
scroll to position [374, 0]
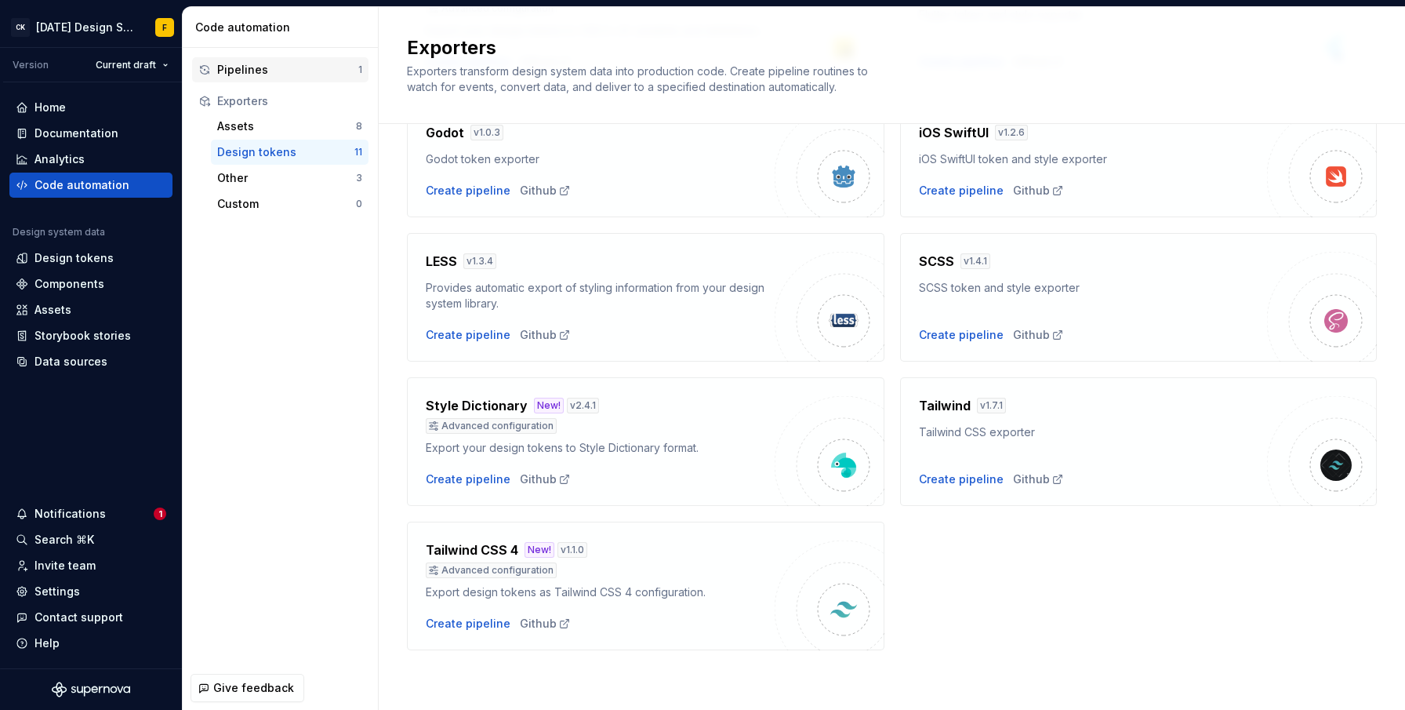
click at [227, 69] on div "Pipelines" at bounding box center [287, 70] width 141 height 16
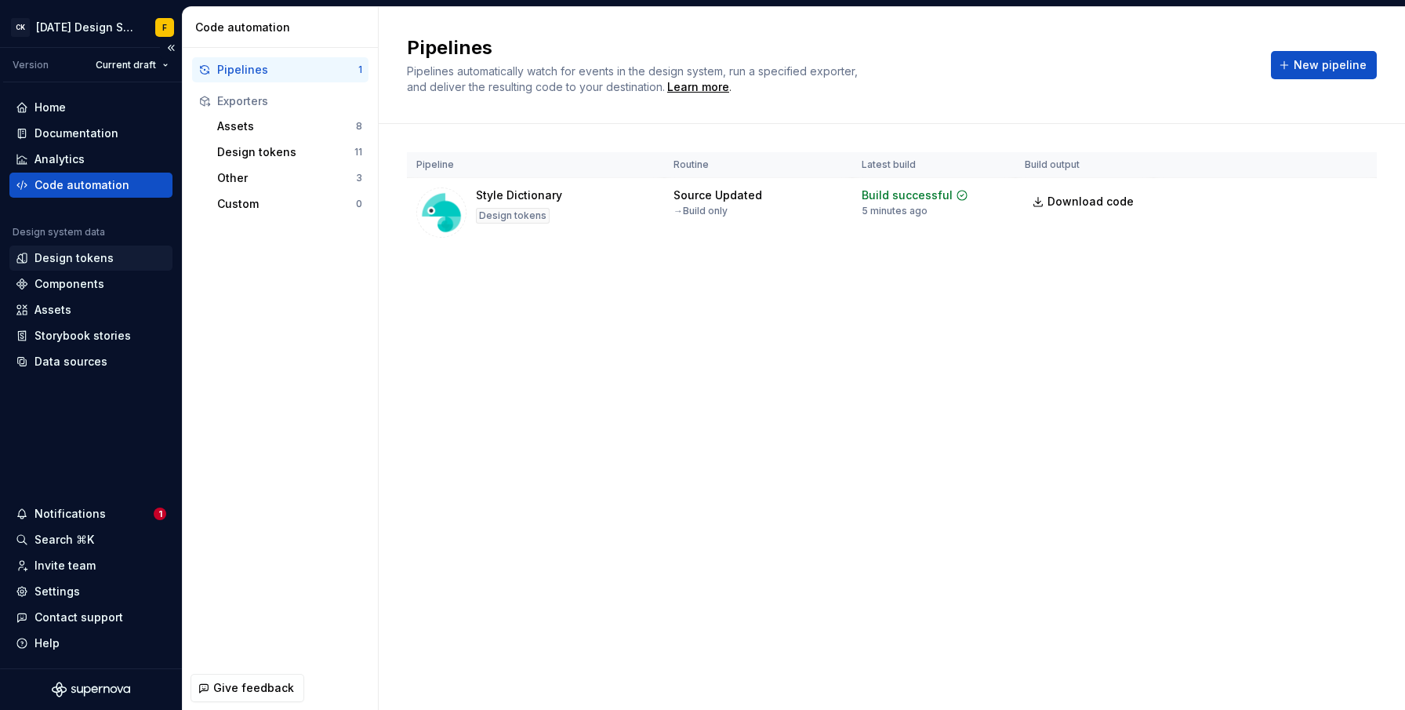
click at [86, 259] on div "Design tokens" at bounding box center [74, 258] width 79 height 16
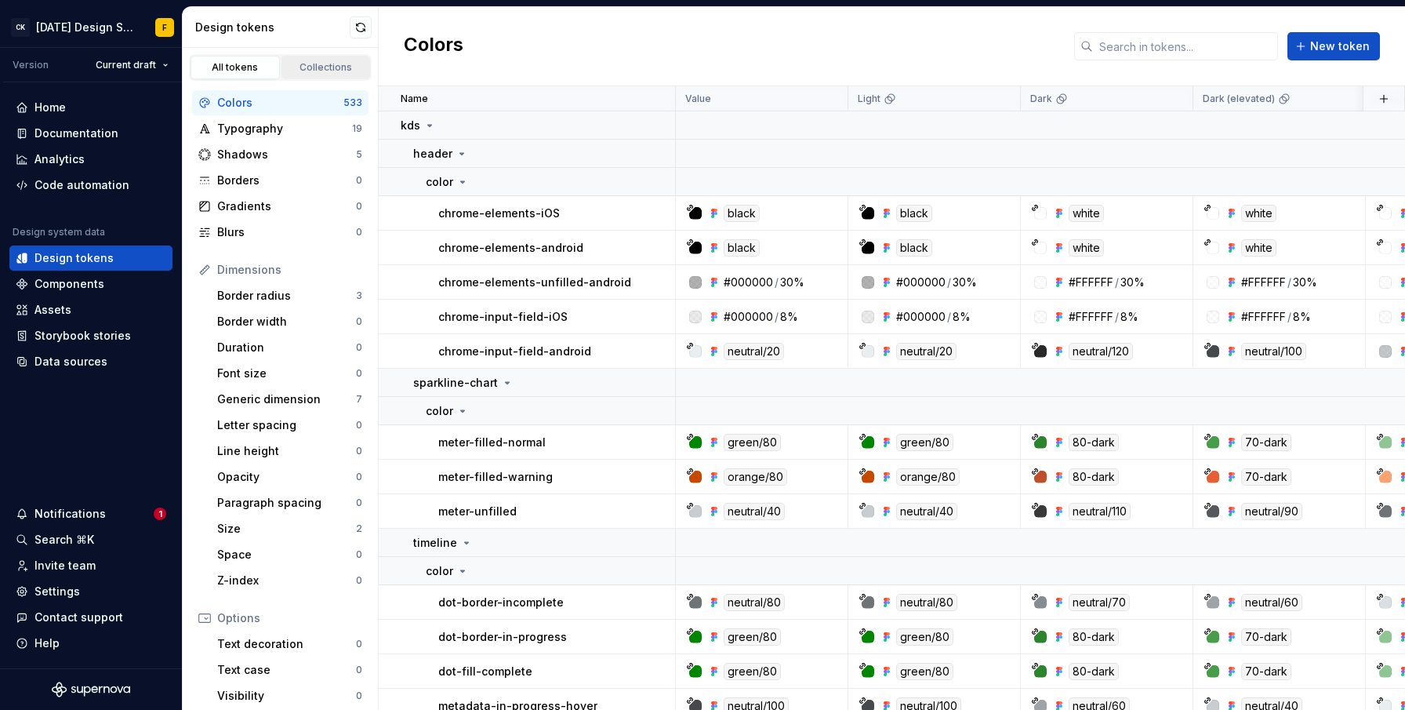
click at [306, 67] on div "Collections" at bounding box center [326, 67] width 78 height 13
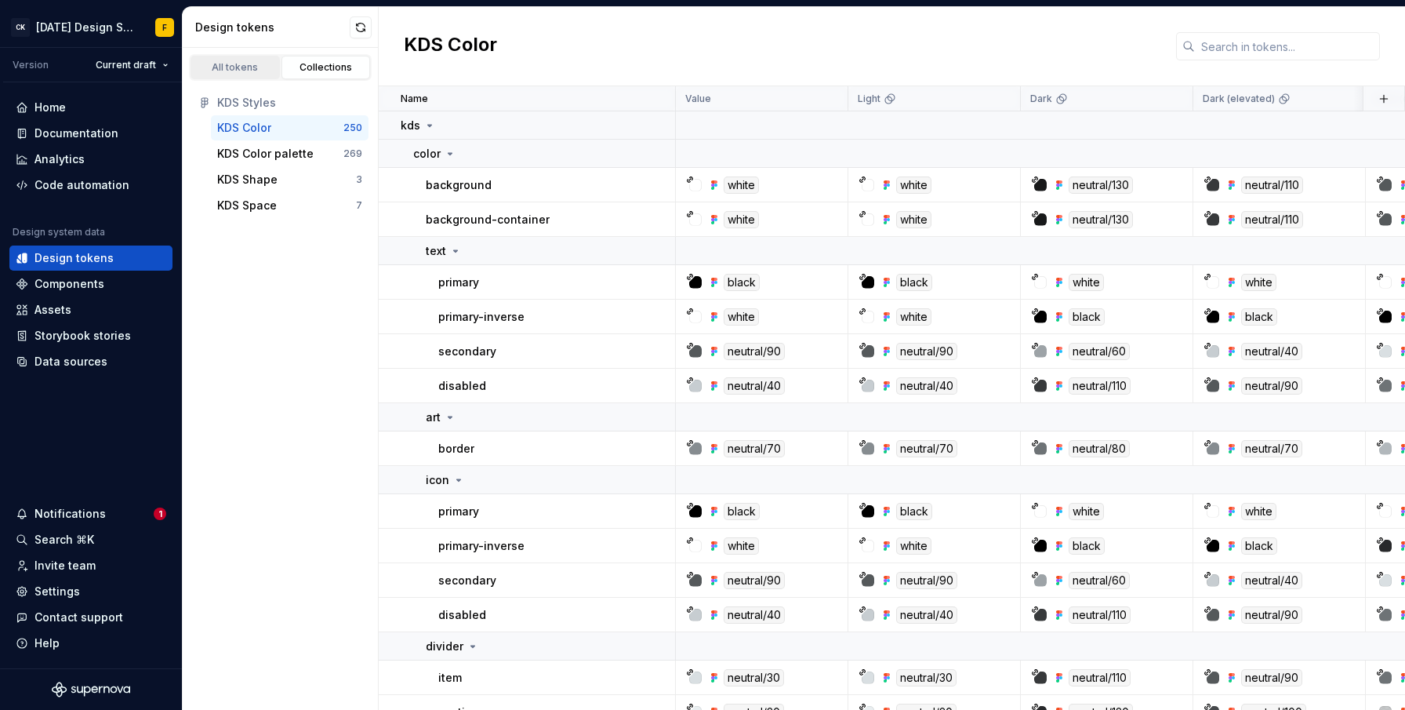
click at [234, 71] on div "All tokens" at bounding box center [235, 67] width 78 height 13
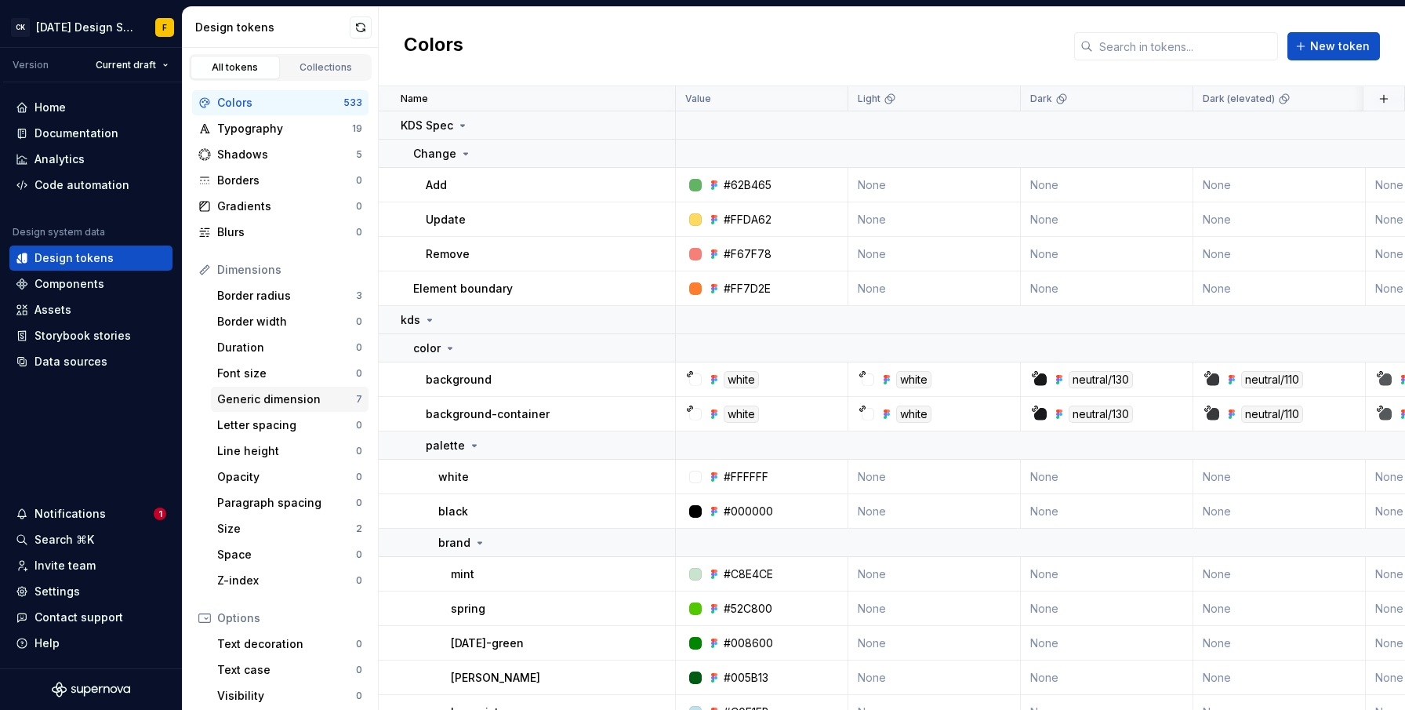
click at [268, 402] on div "Generic dimension" at bounding box center [286, 399] width 139 height 16
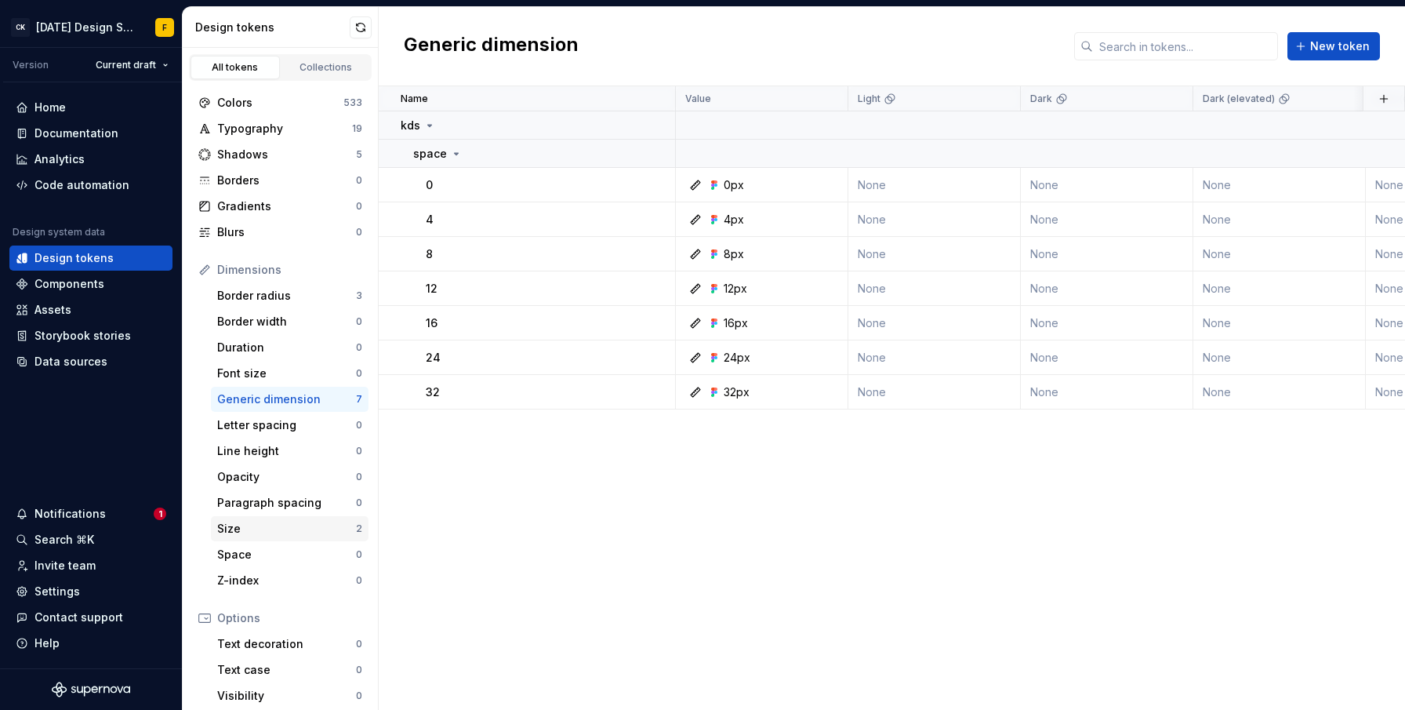
click at [238, 530] on div "Size" at bounding box center [286, 529] width 139 height 16
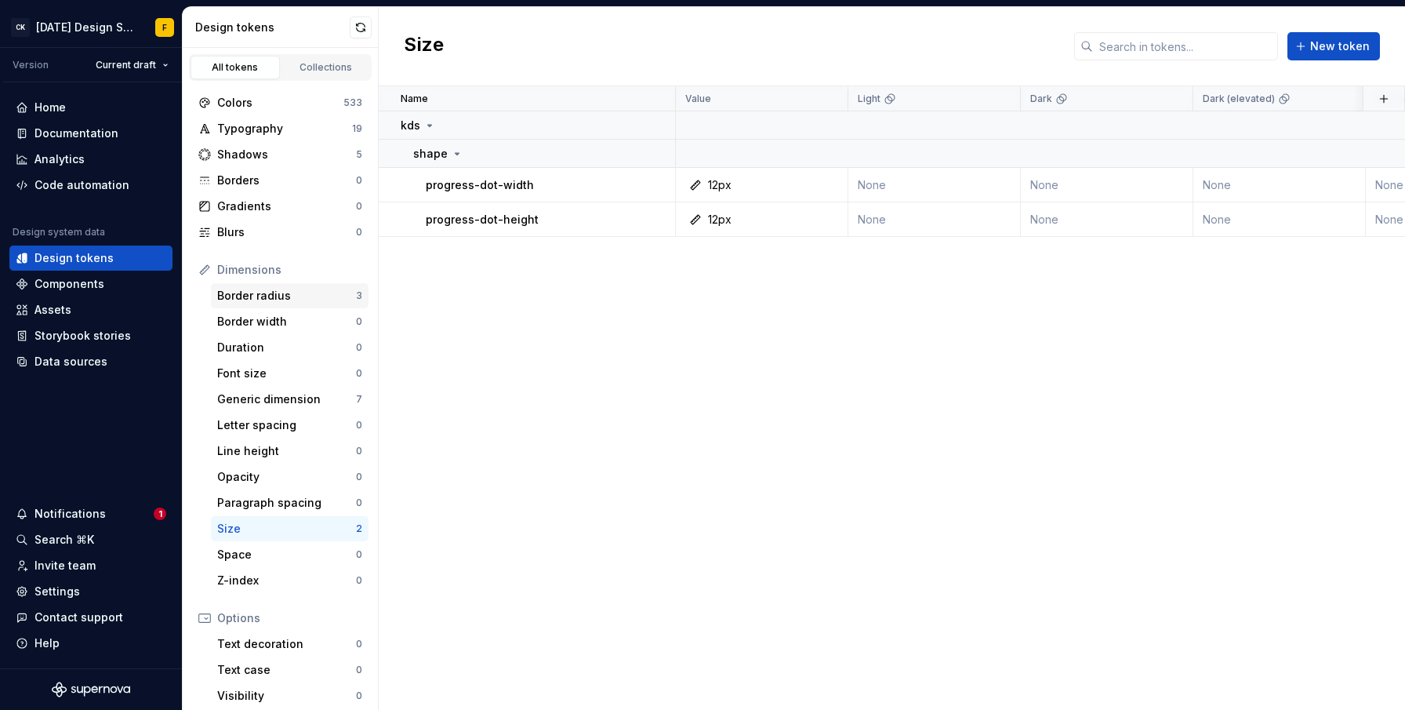
click at [258, 301] on div "Border radius" at bounding box center [286, 296] width 139 height 16
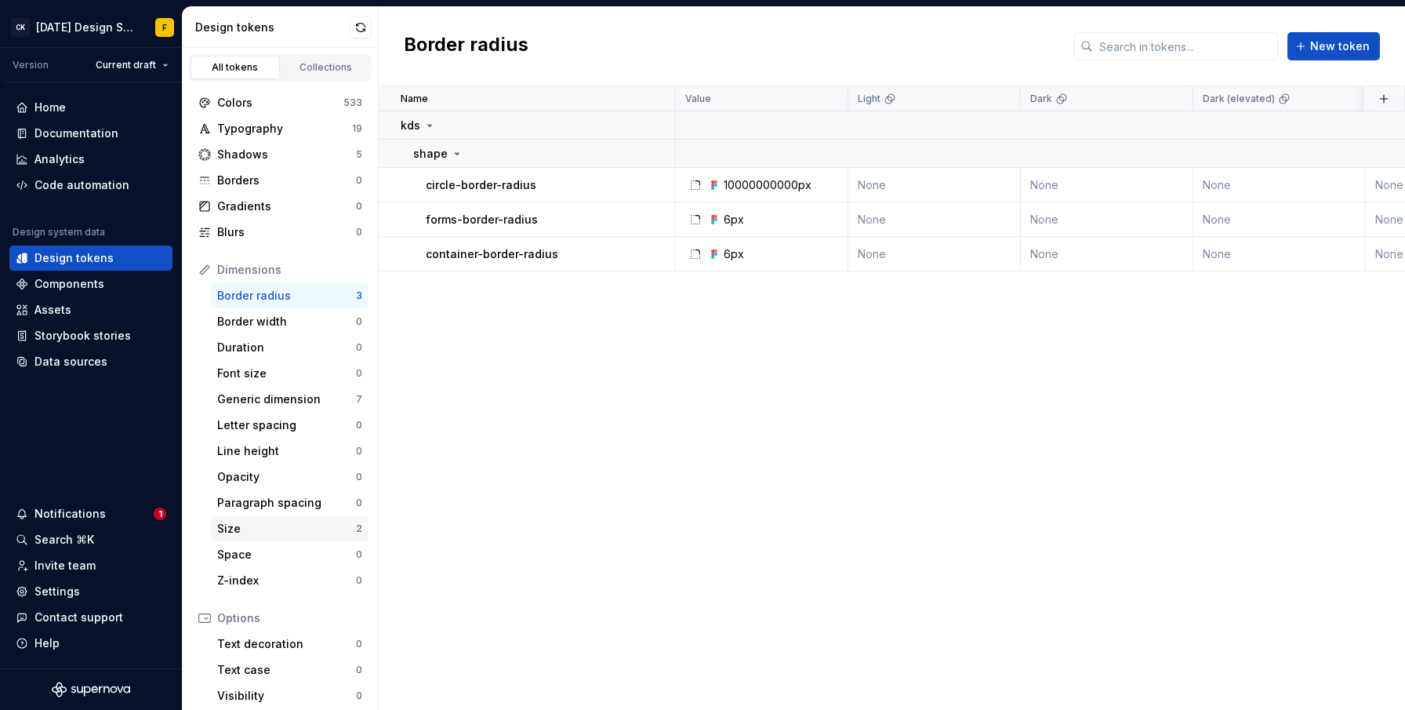
click at [243, 529] on div "Size" at bounding box center [286, 529] width 139 height 16
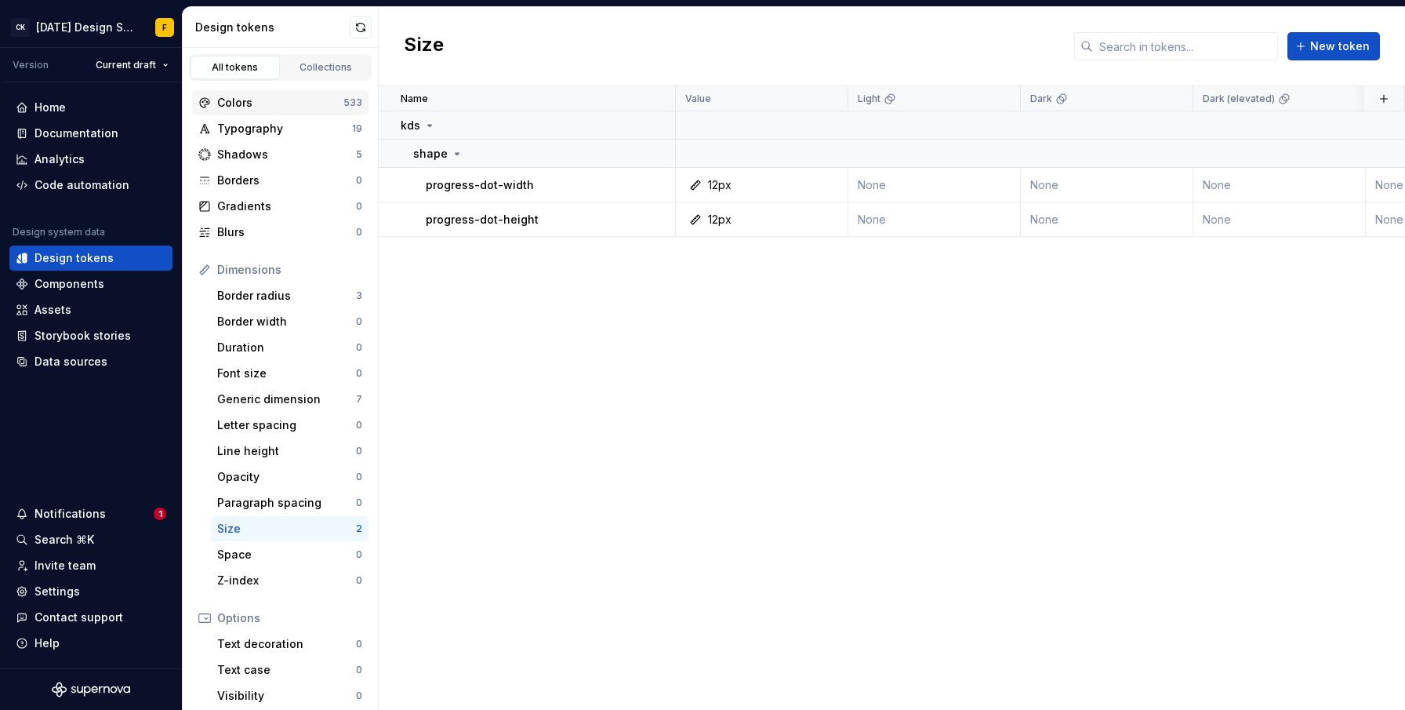
click at [249, 107] on div "Colors" at bounding box center [280, 103] width 126 height 16
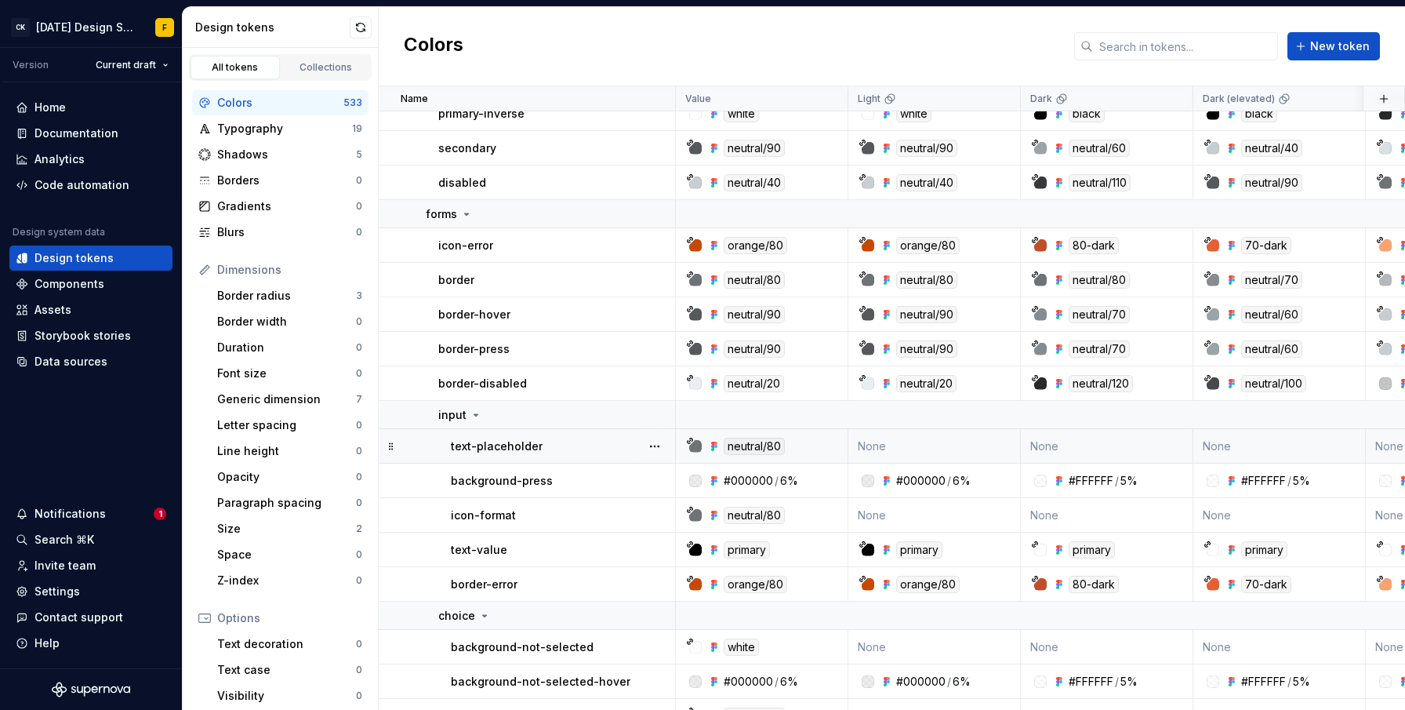
scroll to position [13838, 0]
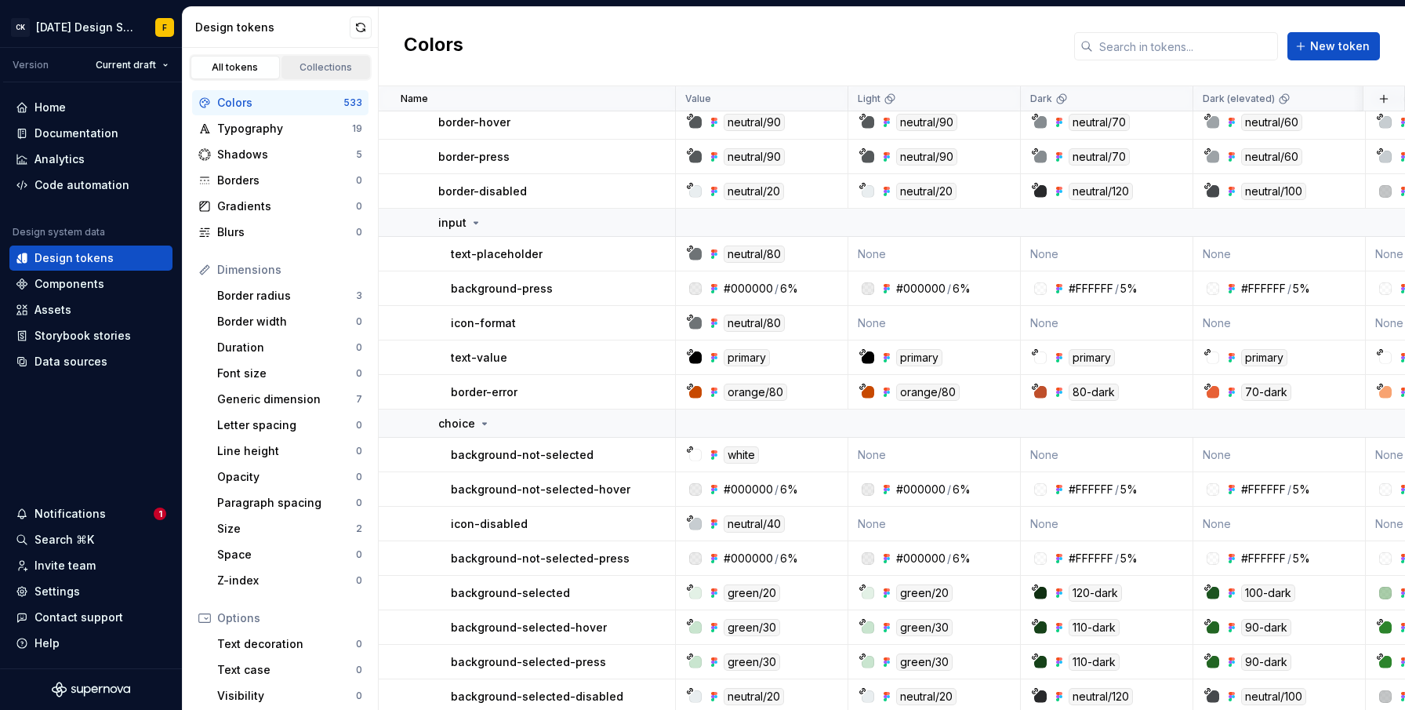
click at [296, 74] on link "Collections" at bounding box center [325, 68] width 89 height 24
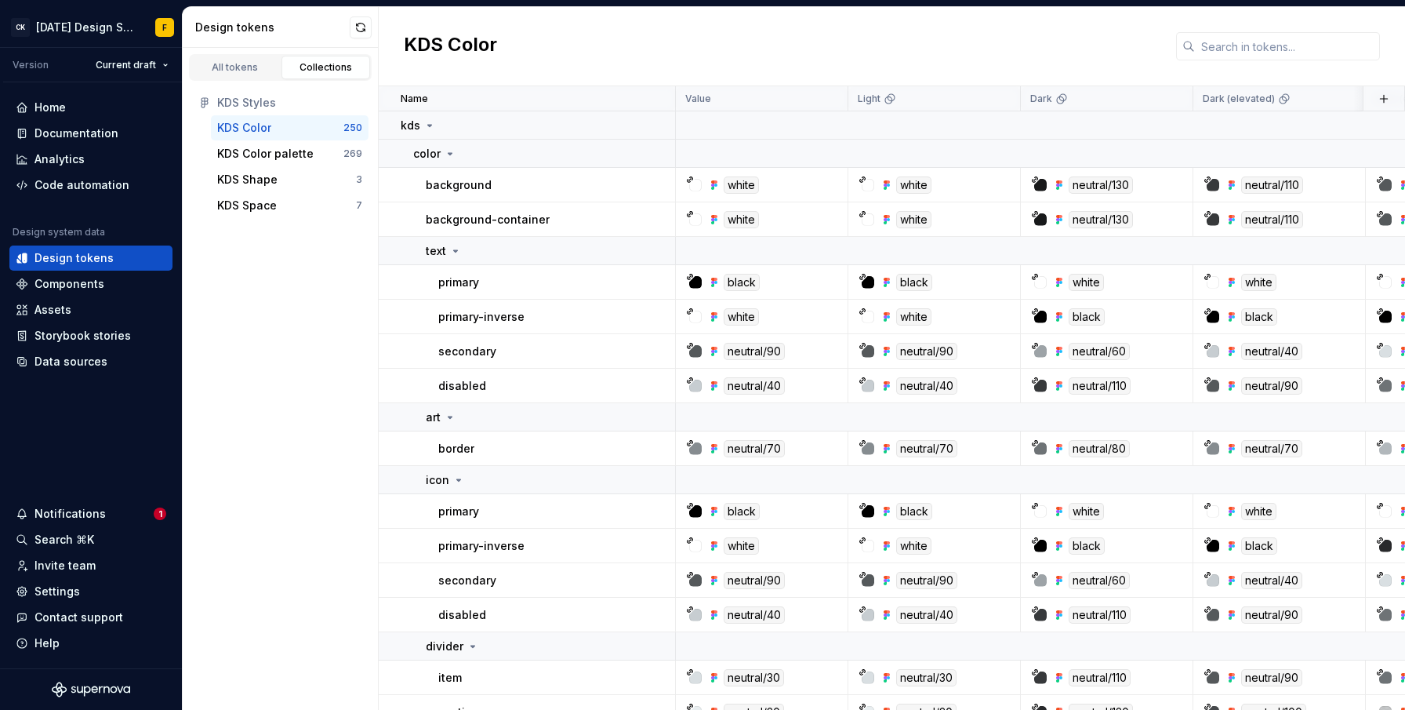
click at [275, 126] on div "KDS Color" at bounding box center [280, 128] width 126 height 16
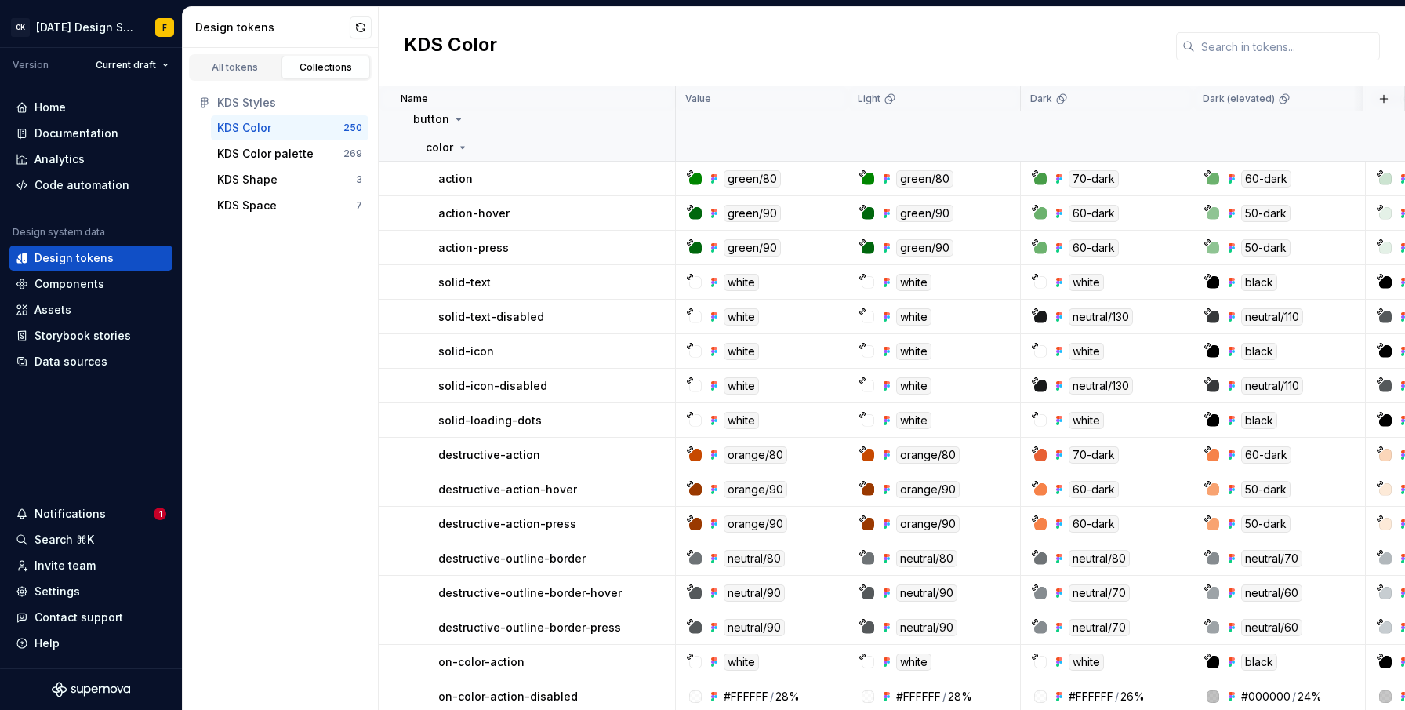
scroll to position [4883, 0]
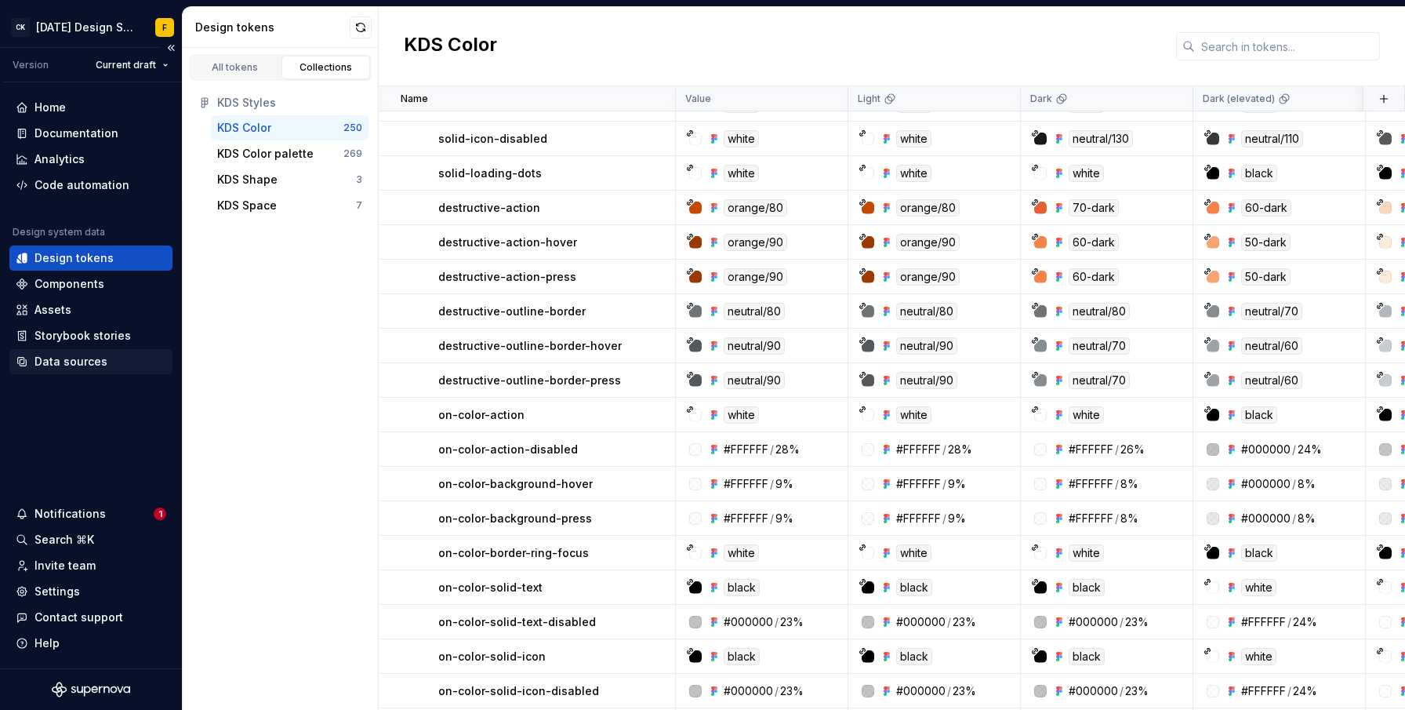
click at [90, 358] on div "Data sources" at bounding box center [71, 362] width 73 height 16
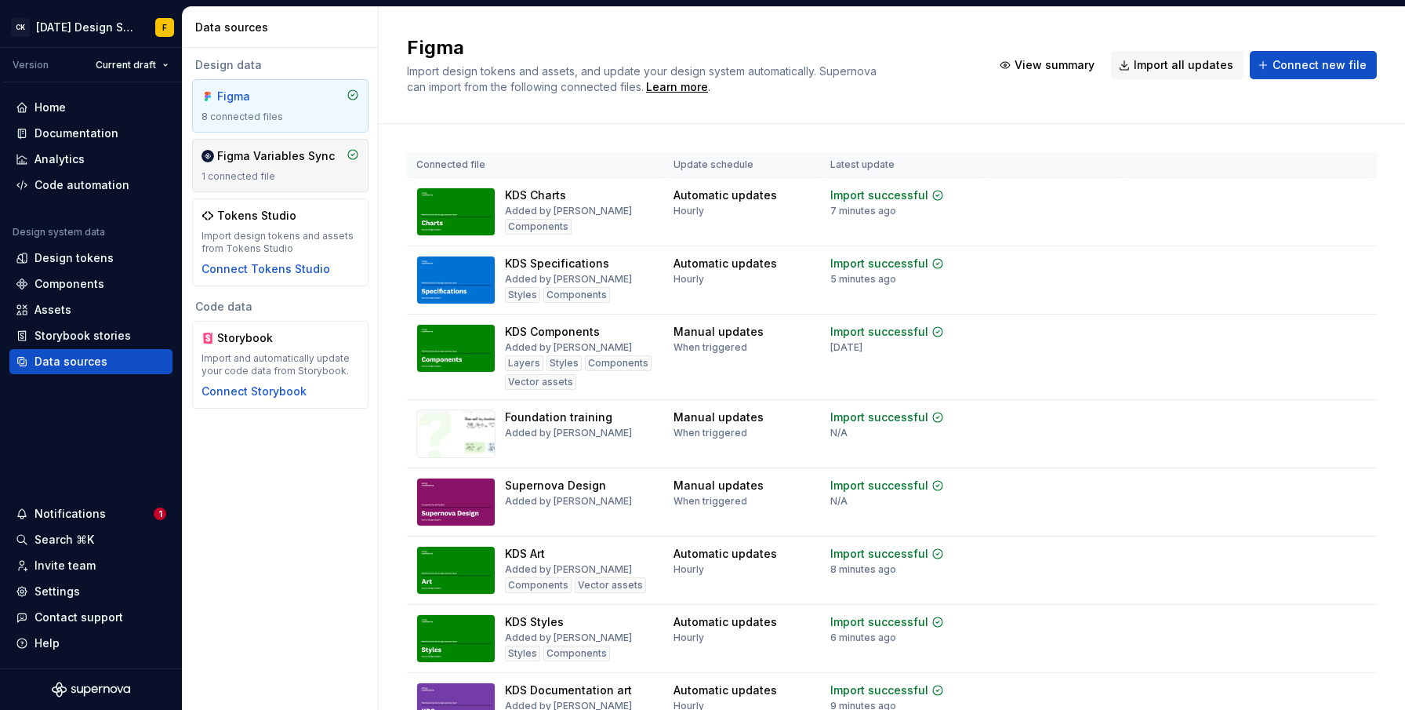
click at [262, 166] on div "Figma Variables Sync 1 connected file" at bounding box center [281, 165] width 158 height 35
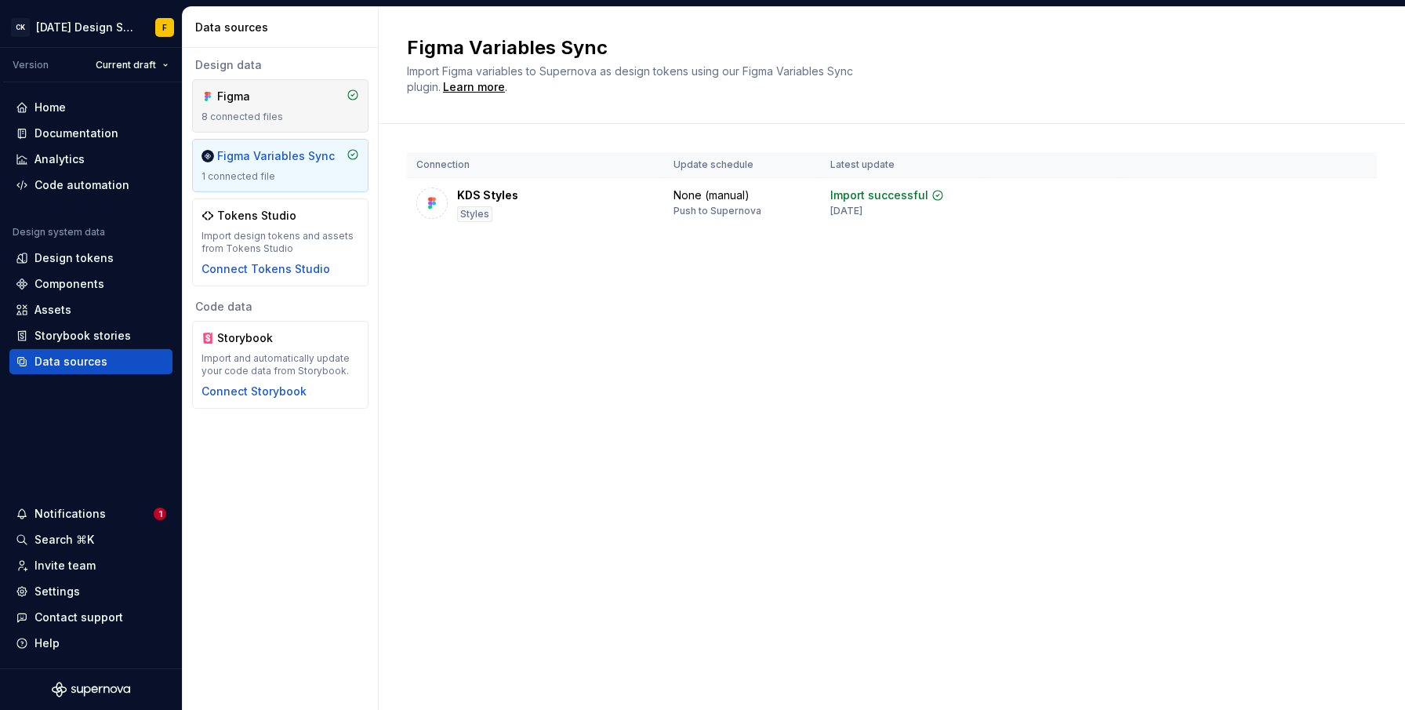
click at [252, 106] on div "Figma 8 connected files" at bounding box center [281, 106] width 158 height 35
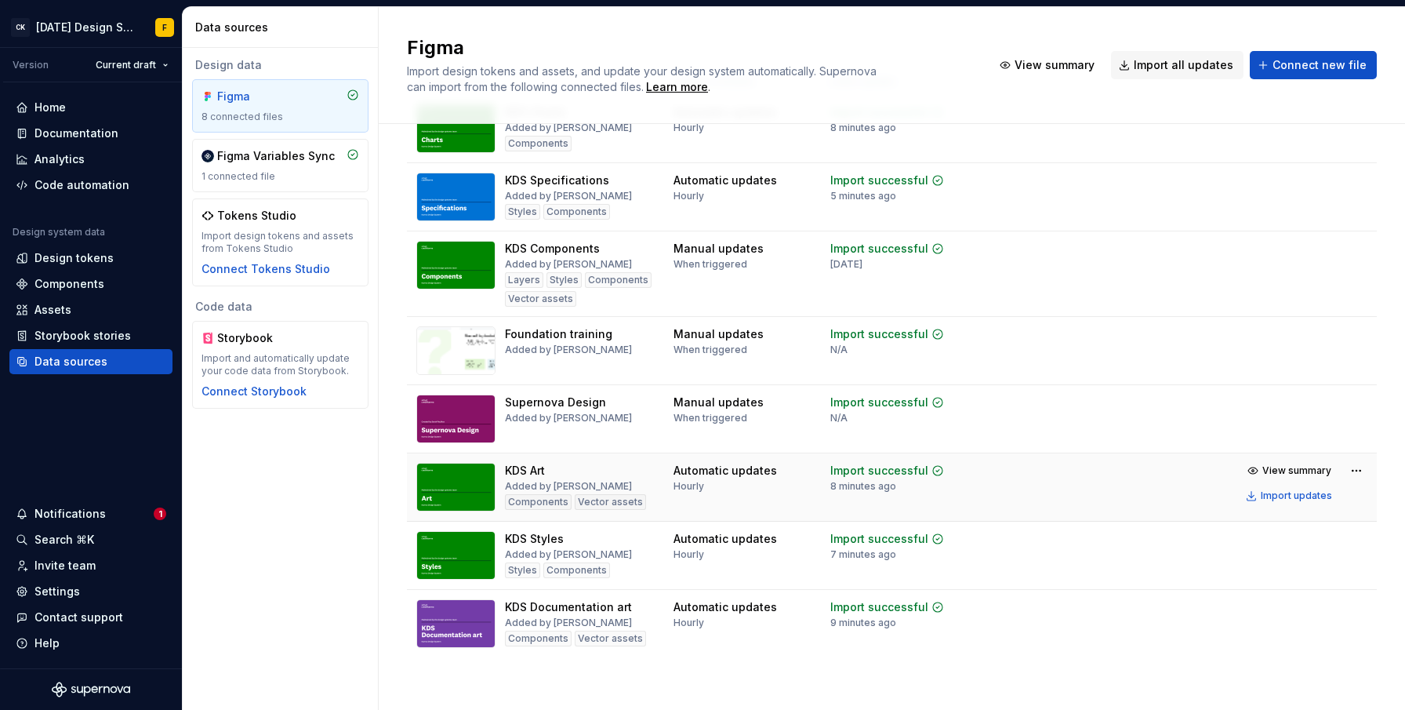
scroll to position [90, 0]
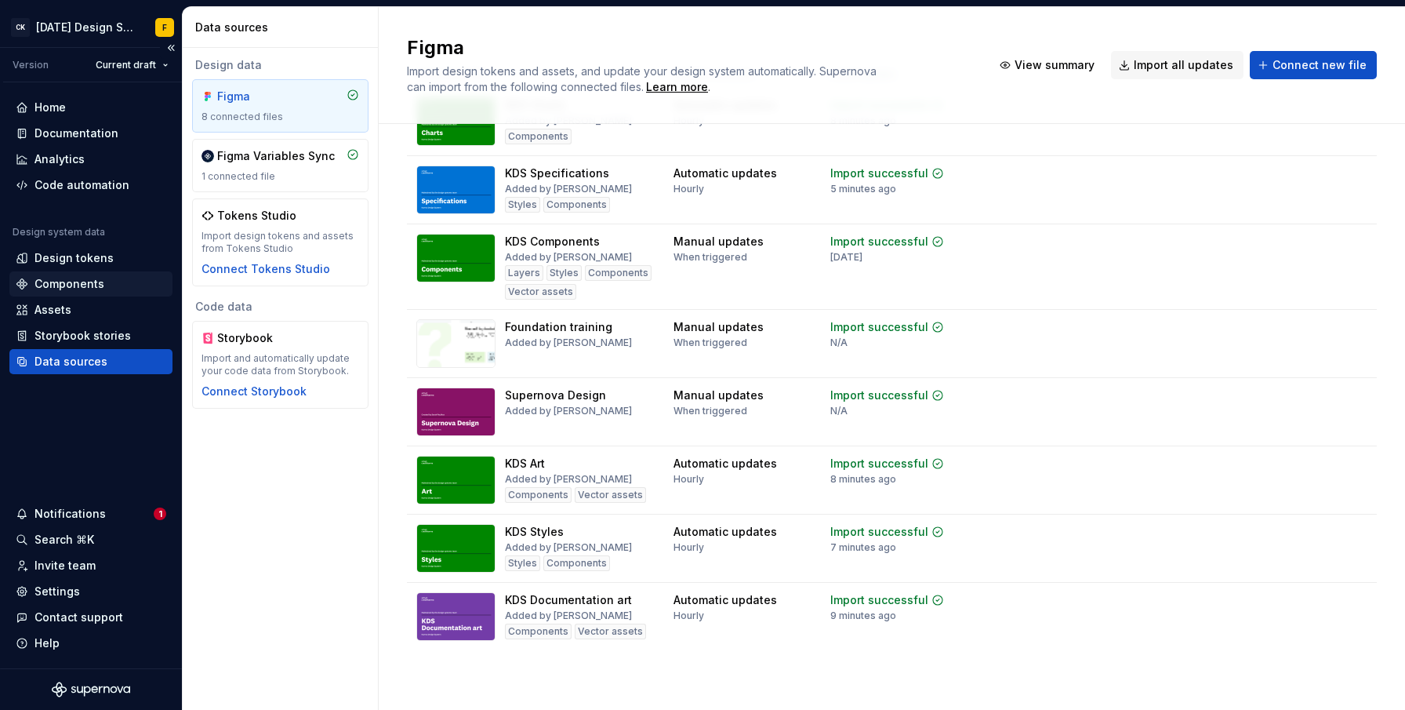
click at [72, 289] on div "Components" at bounding box center [70, 284] width 70 height 16
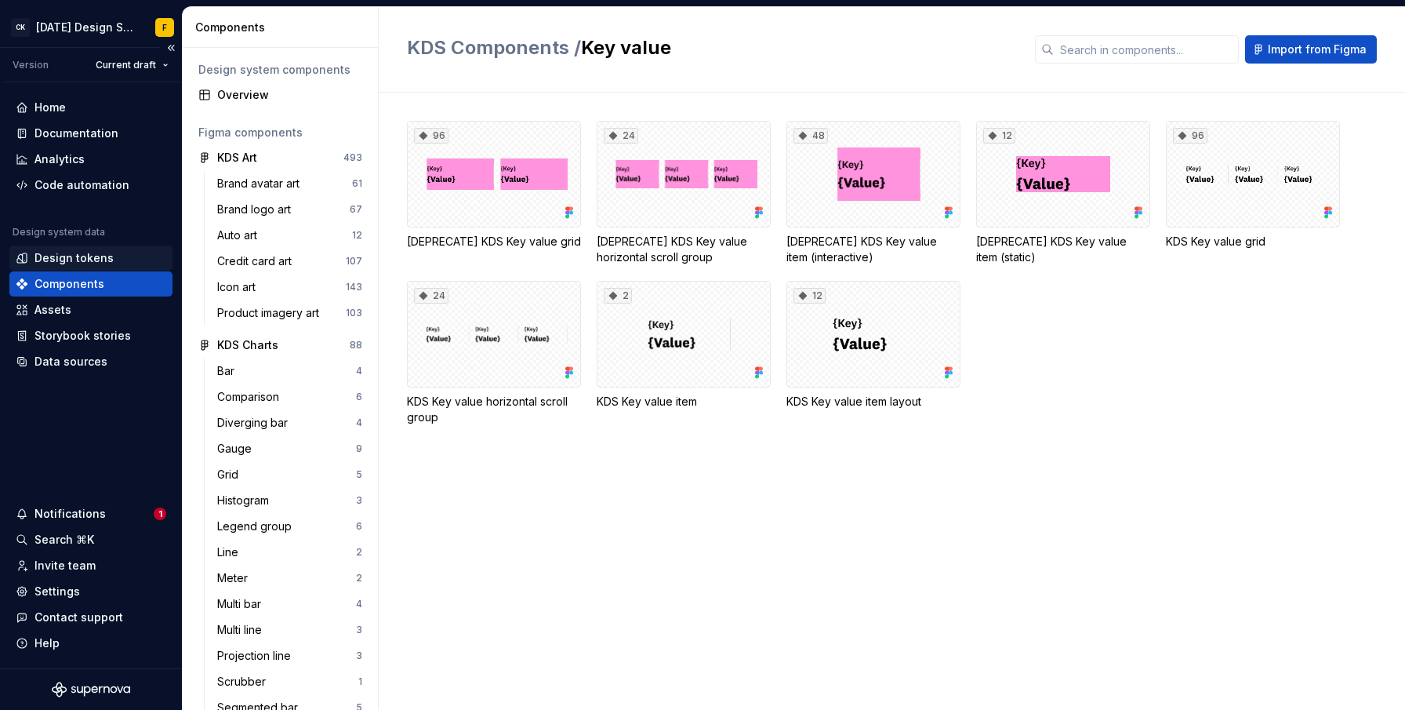
click at [66, 256] on div "Design tokens" at bounding box center [74, 258] width 79 height 16
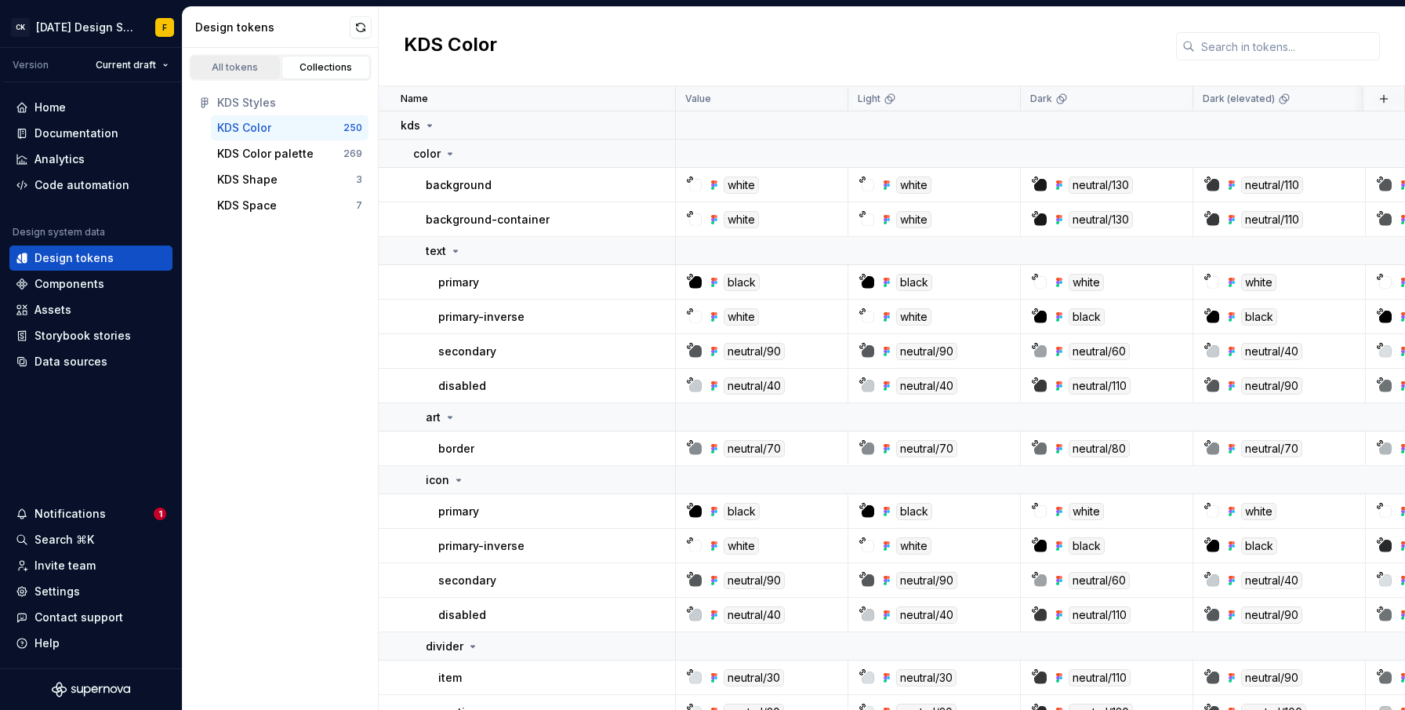
click at [260, 74] on link "All tokens" at bounding box center [235, 68] width 89 height 24
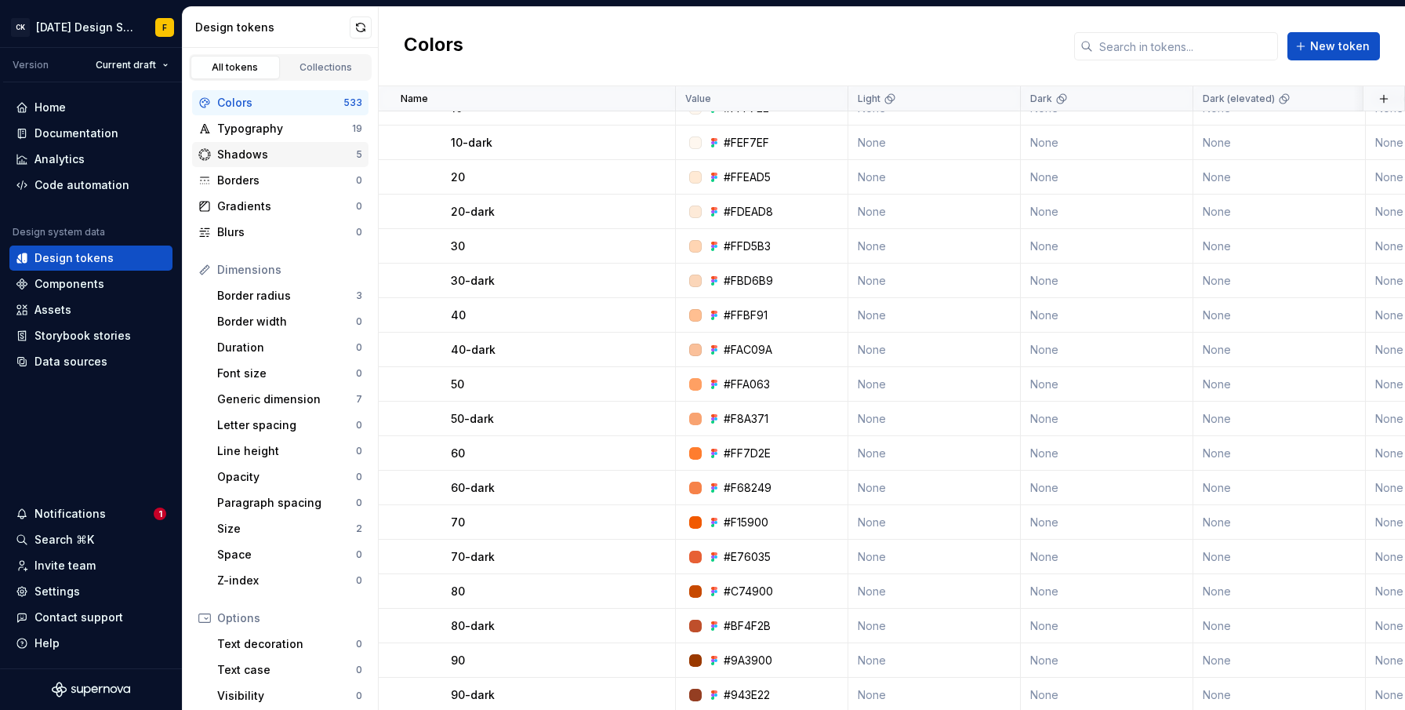
click at [256, 153] on div "Shadows" at bounding box center [286, 155] width 139 height 16
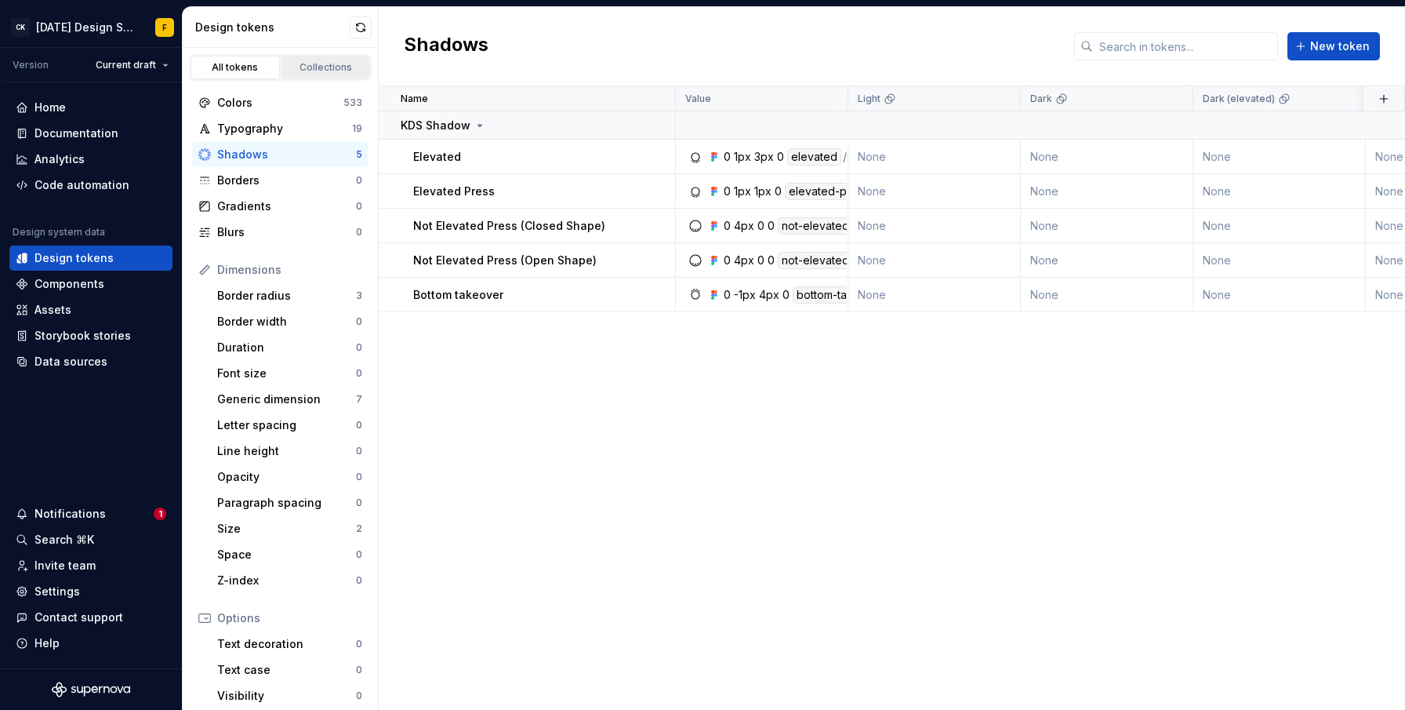
click at [318, 68] on div "Collections" at bounding box center [326, 67] width 78 height 13
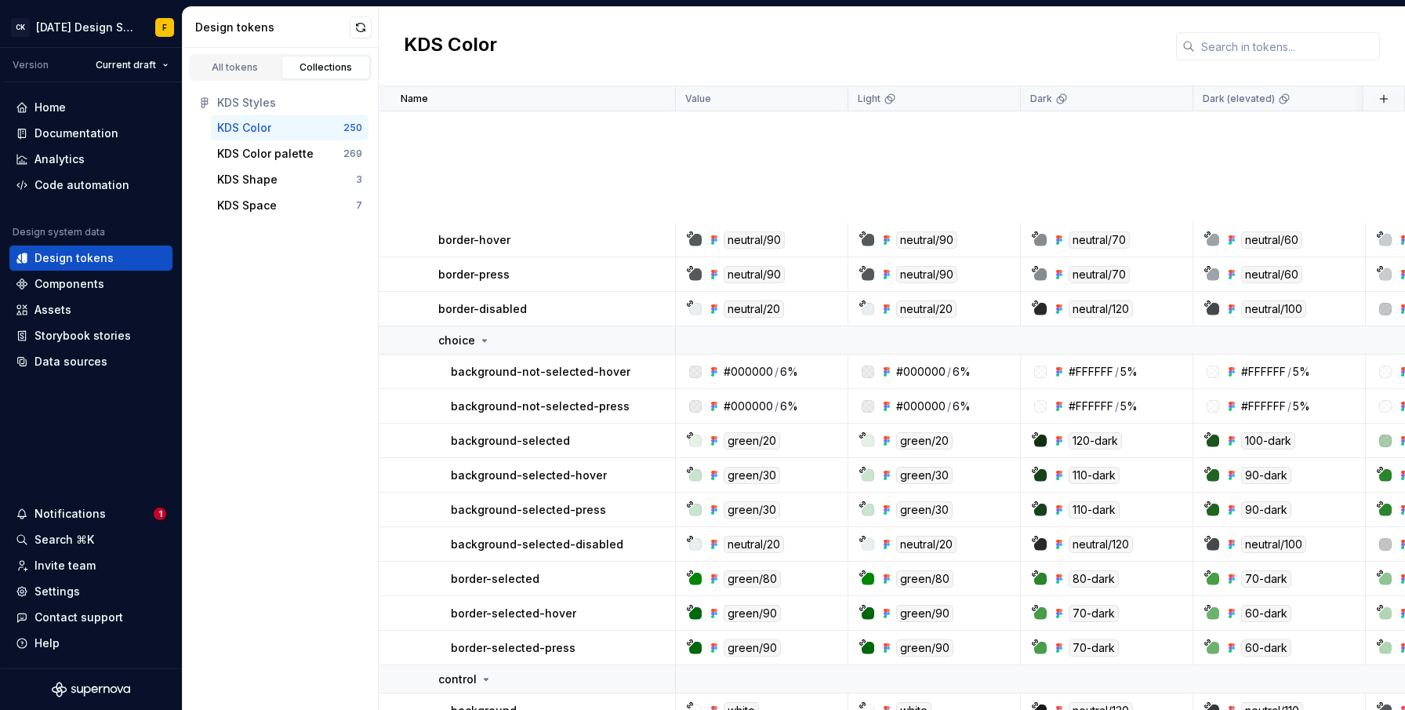
scroll to position [1430, 0]
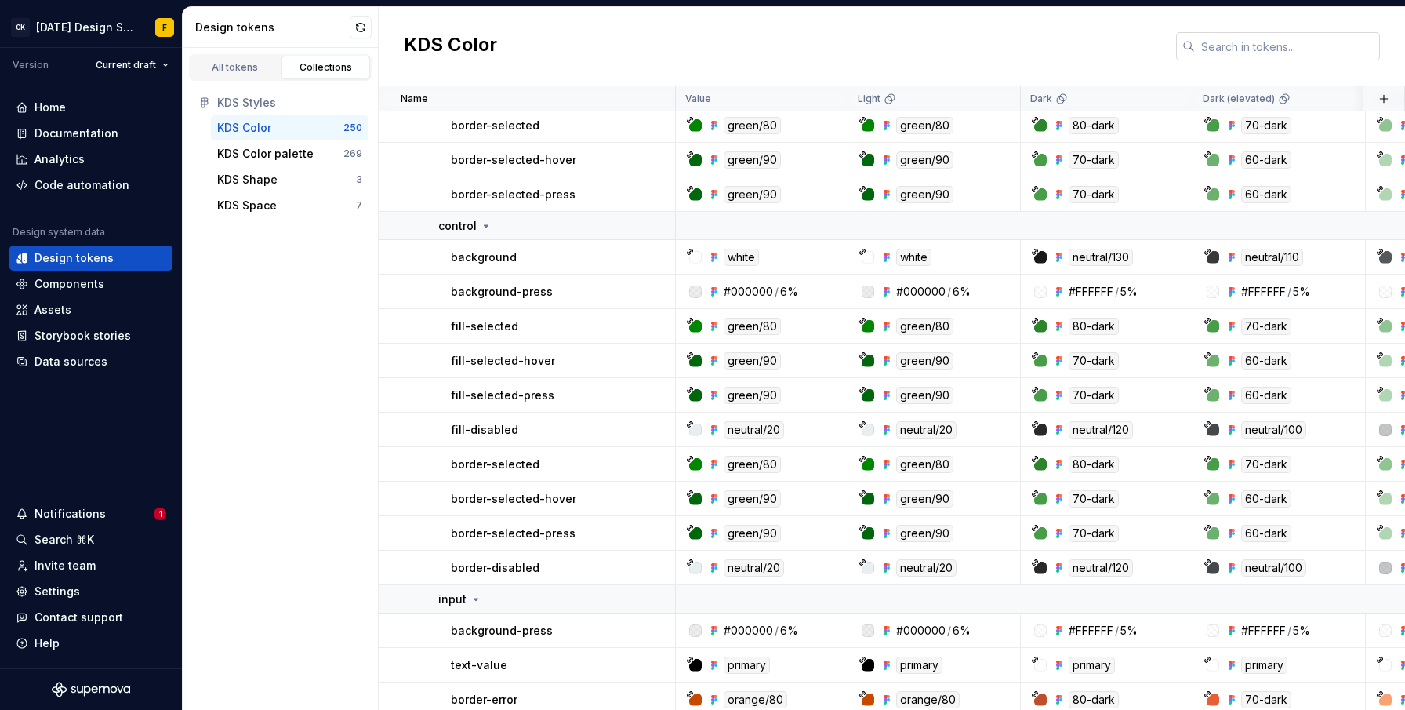
click at [1221, 45] on input "text" at bounding box center [1287, 46] width 185 height 28
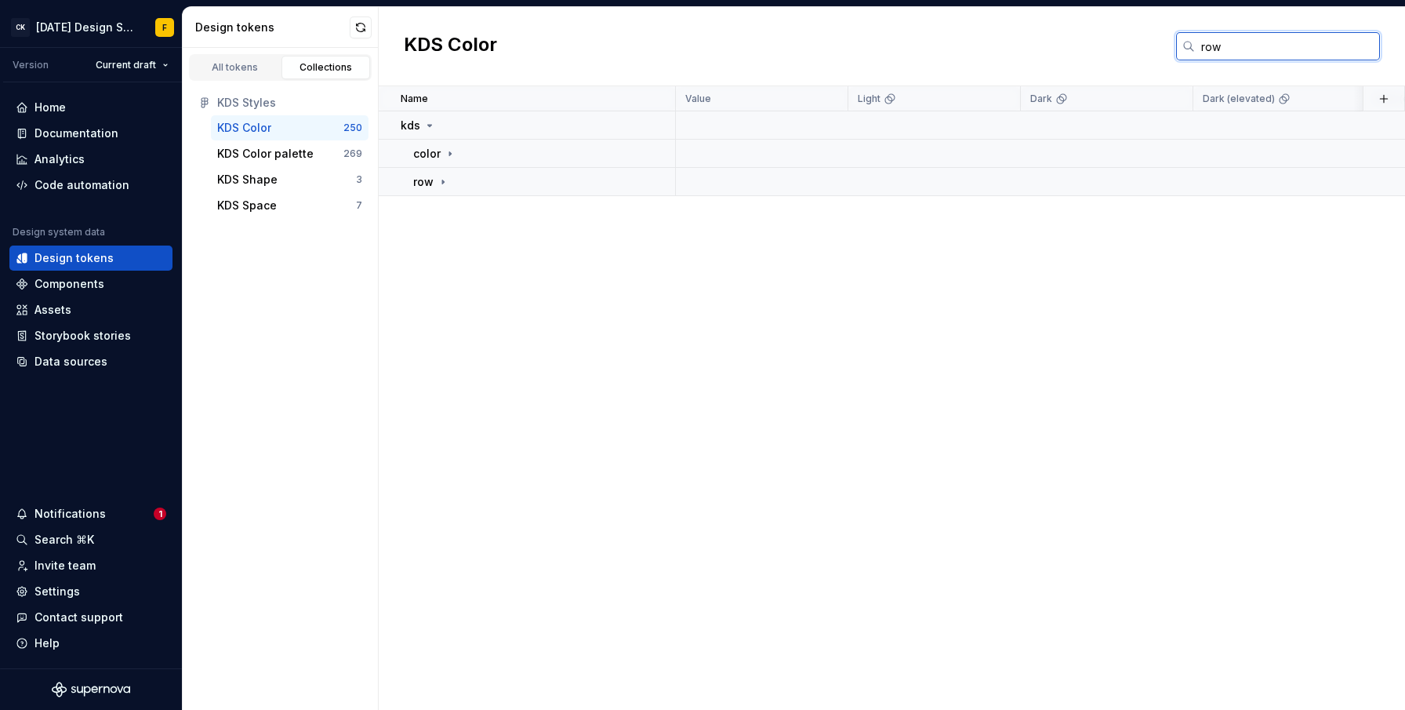
scroll to position [0, 0]
type input "row"
click at [444, 183] on icon at bounding box center [443, 182] width 13 height 13
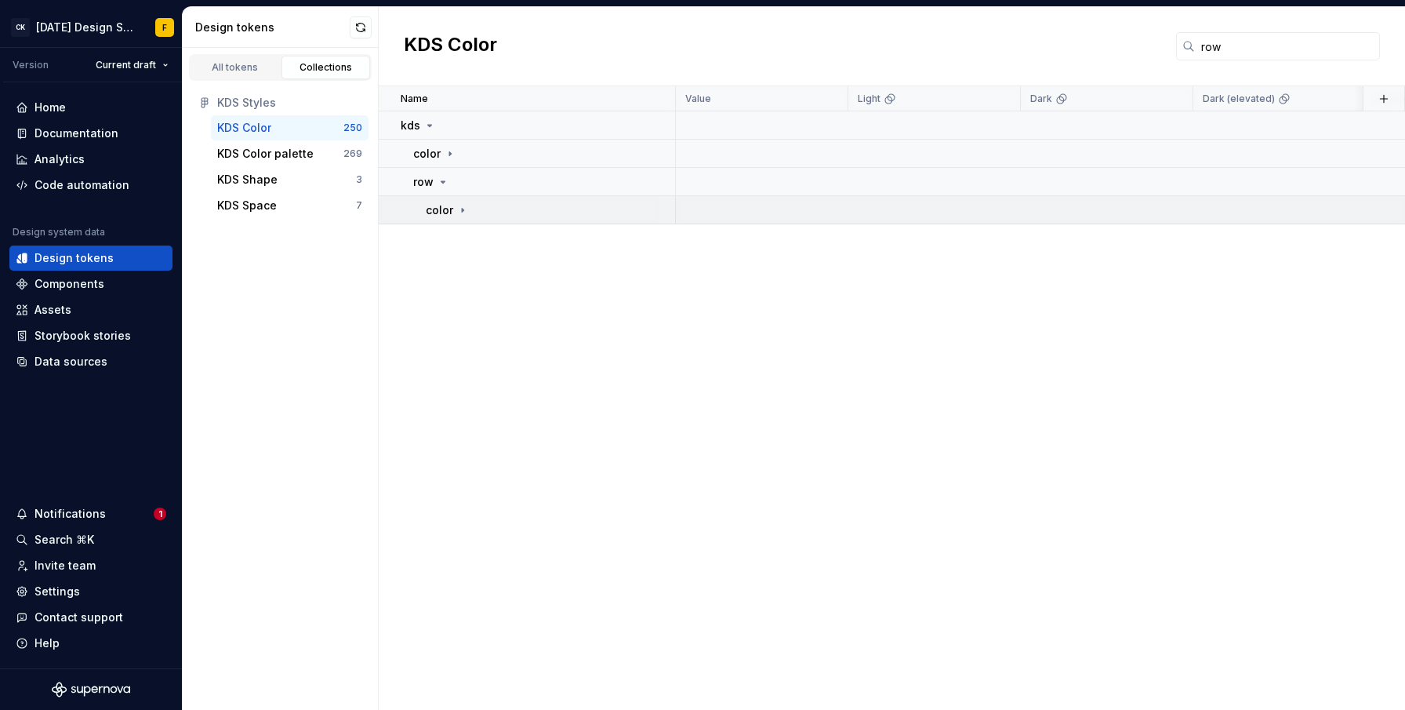
click at [464, 206] on icon at bounding box center [462, 210] width 13 height 13
click at [223, 65] on div "All tokens" at bounding box center [235, 67] width 78 height 13
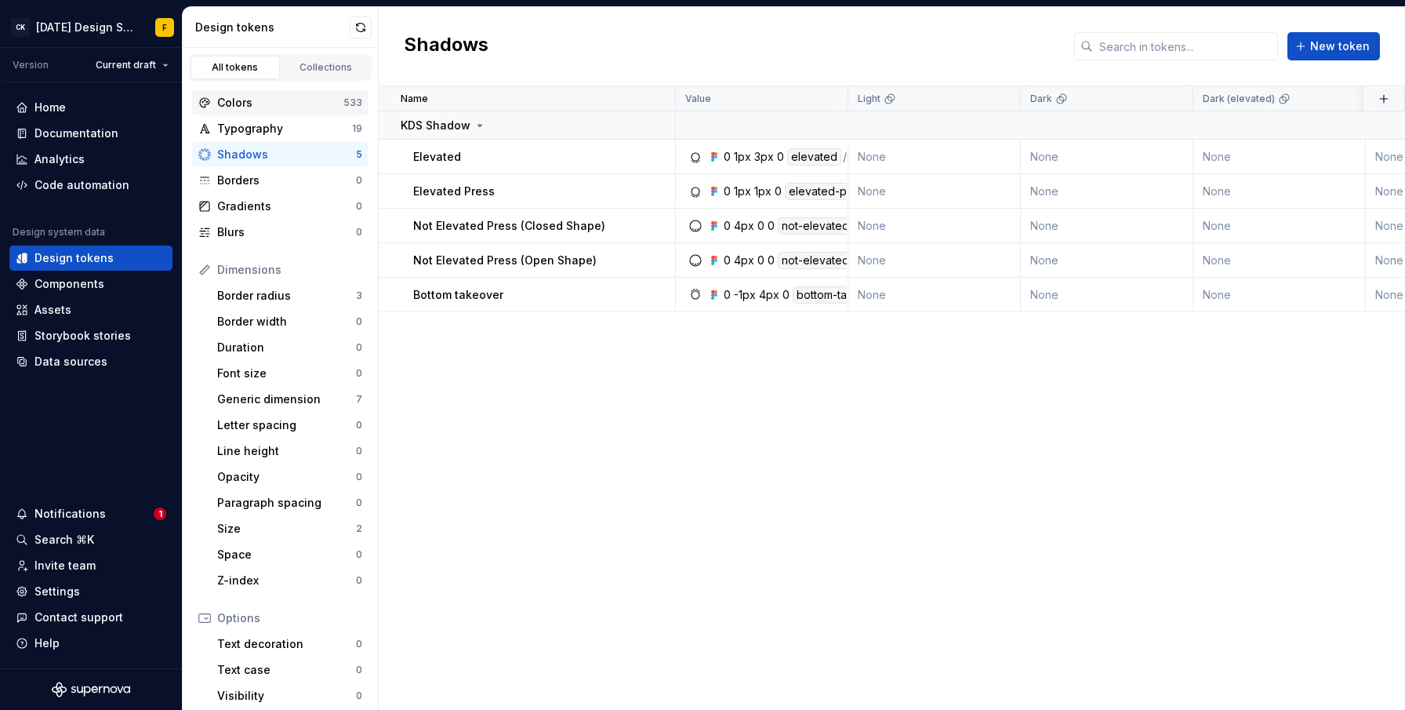
click at [242, 100] on div "Colors" at bounding box center [280, 103] width 126 height 16
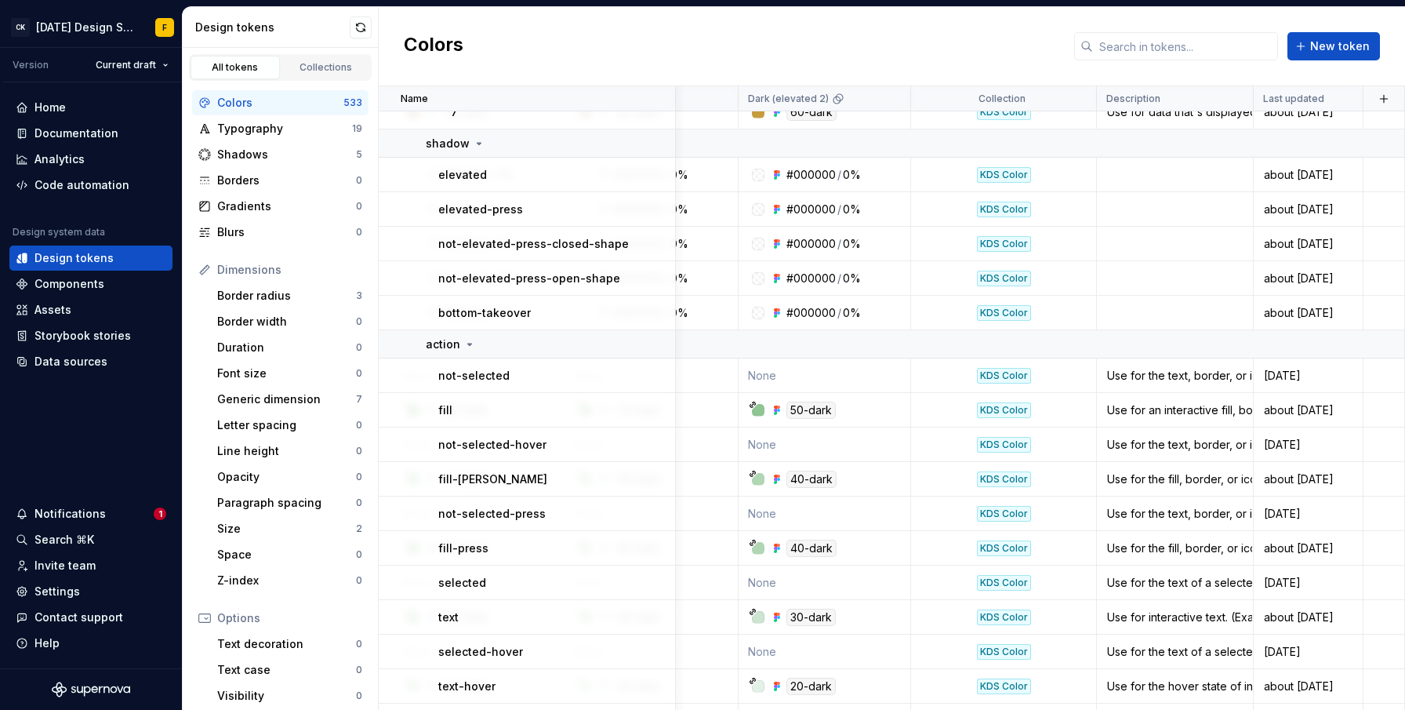
scroll to position [12769, 636]
click at [1335, 95] on html "CK [DATE] Design System F Version Current draft Home Documentation Analytics Co…" at bounding box center [702, 355] width 1405 height 710
click at [1275, 93] on html "CK [DATE] Design System F Version Current draft Home Documentation Analytics Co…" at bounding box center [702, 355] width 1405 height 710
click at [1276, 94] on p "Last updated" at bounding box center [1292, 99] width 61 height 13
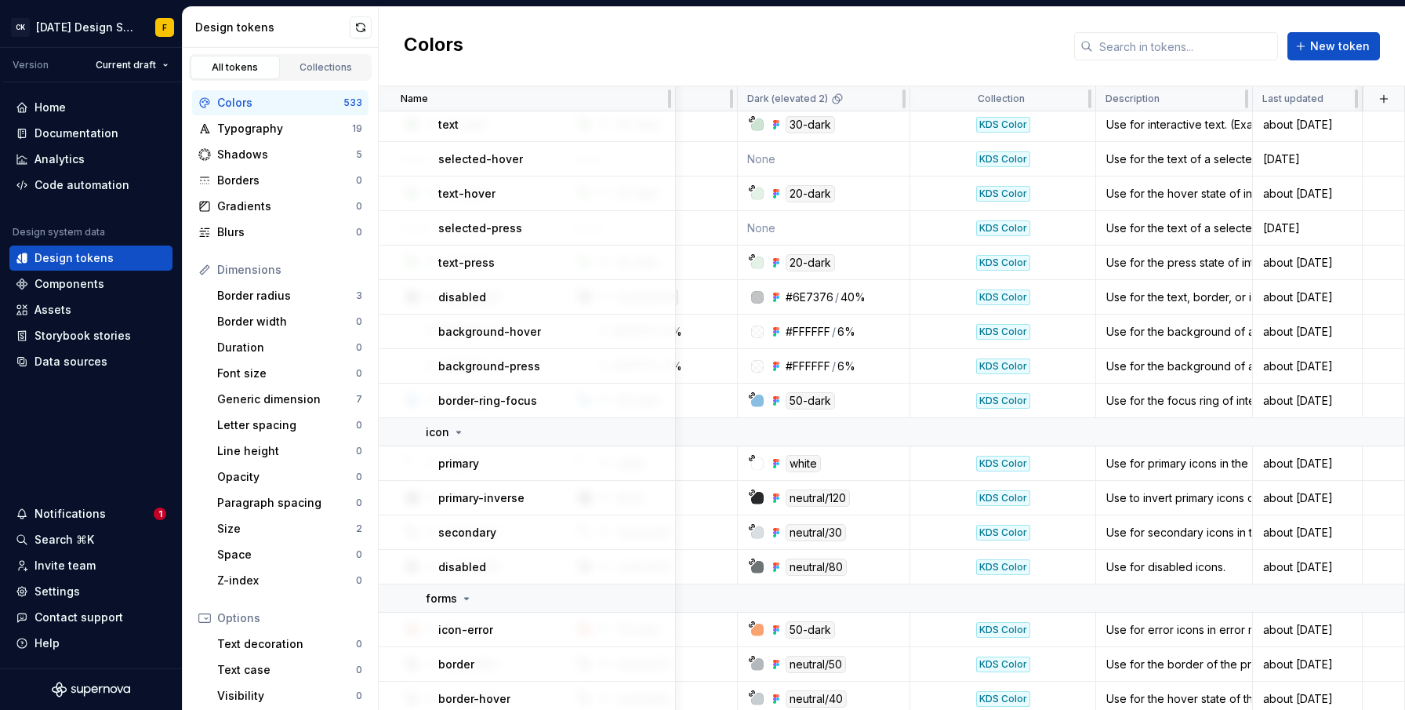
scroll to position [13110, 636]
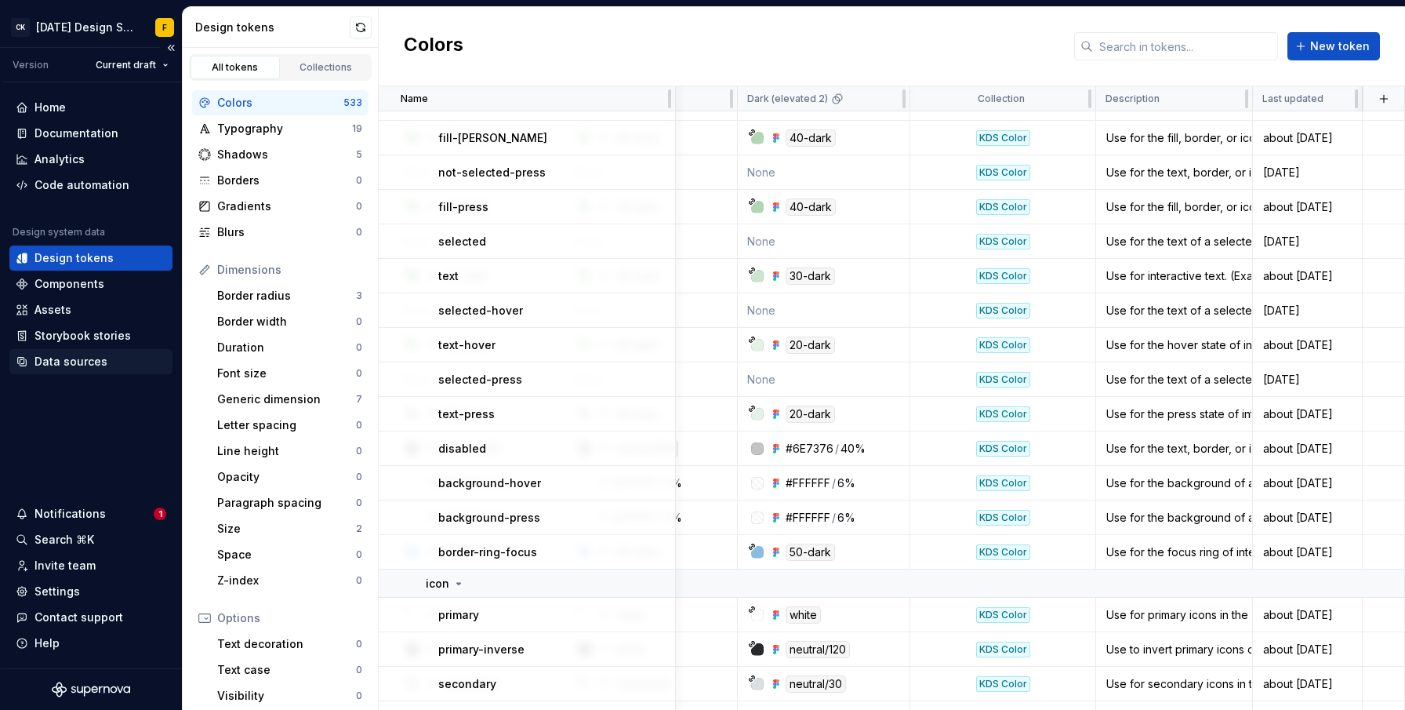
click at [50, 358] on div "Data sources" at bounding box center [71, 362] width 73 height 16
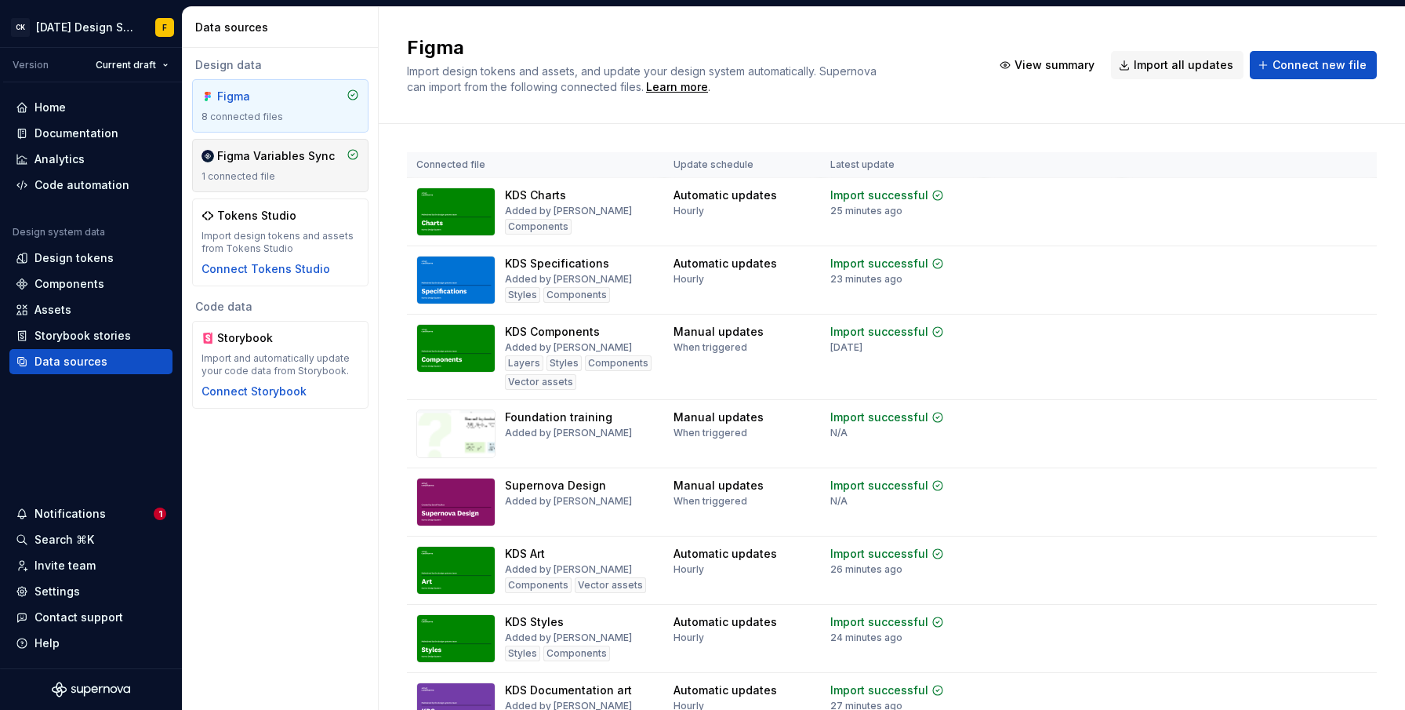
click at [243, 157] on div "Figma Variables Sync" at bounding box center [276, 156] width 118 height 16
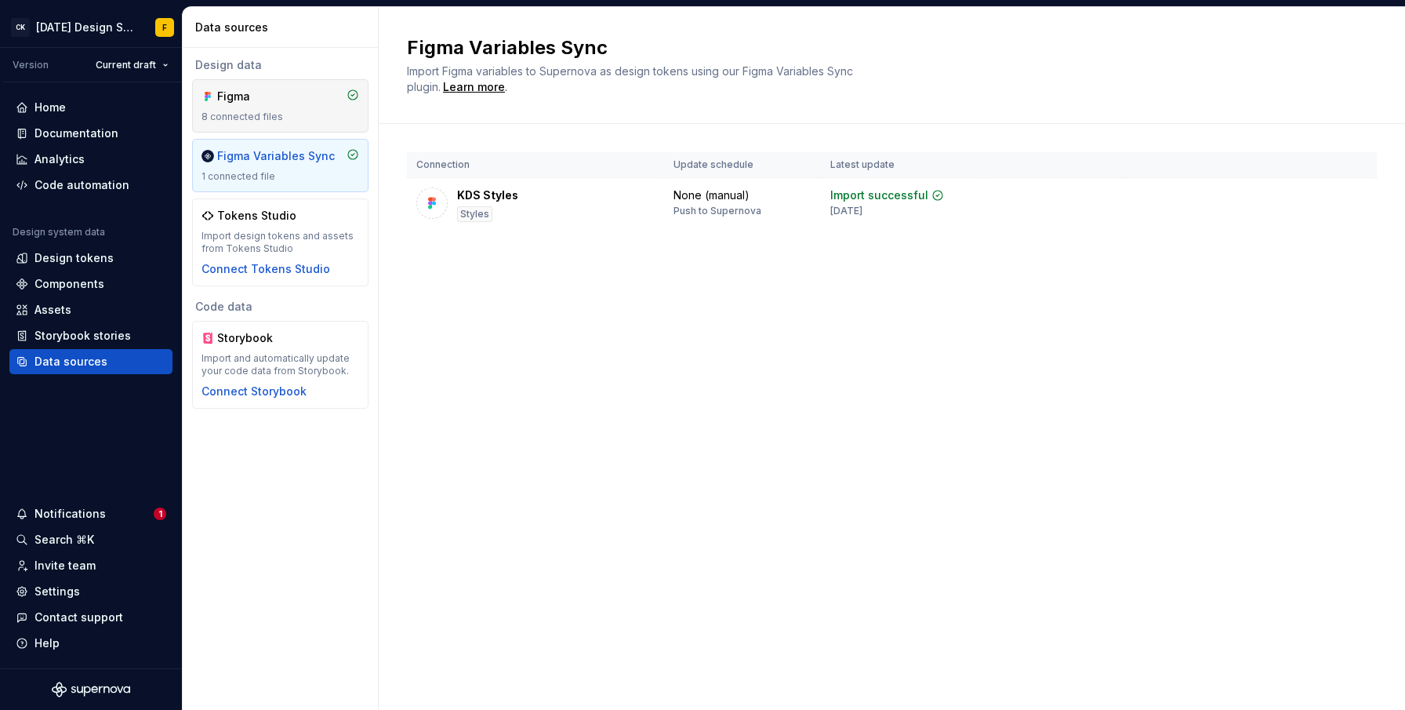
click at [249, 101] on div "Figma" at bounding box center [254, 97] width 75 height 16
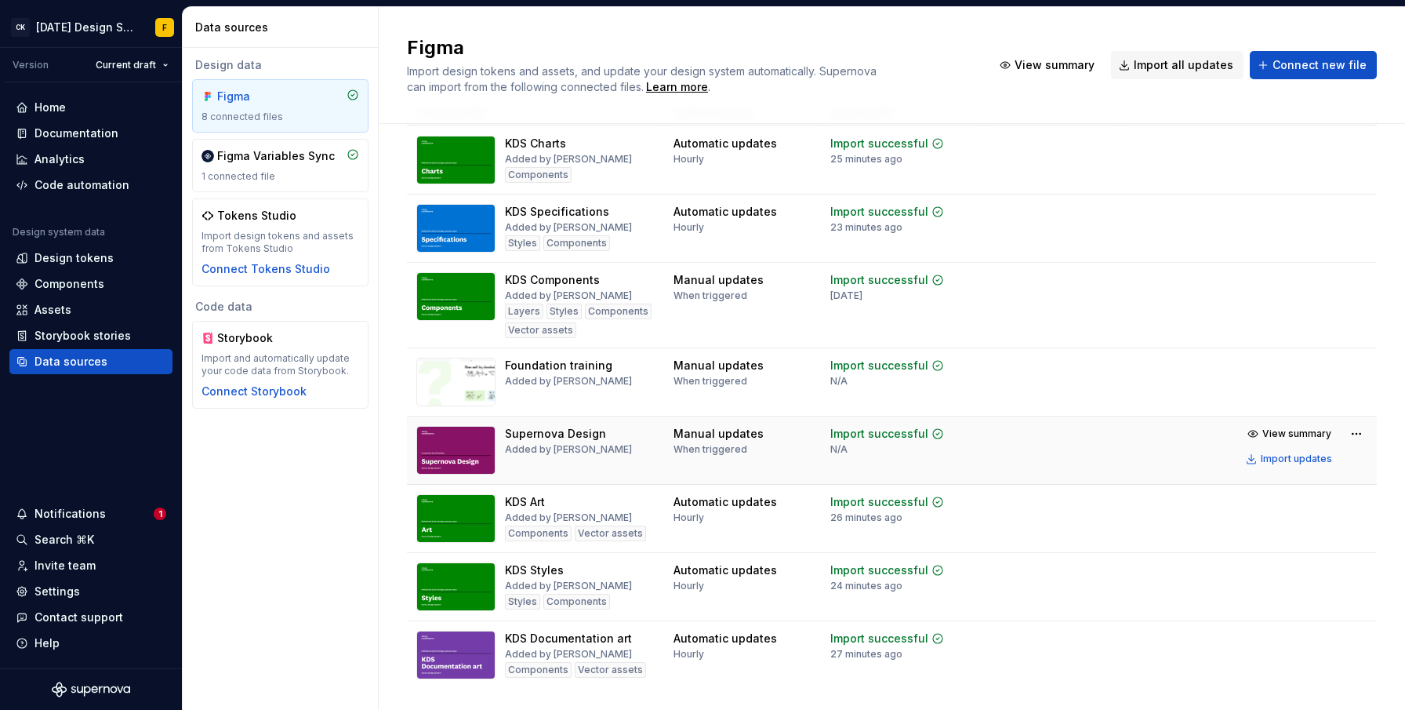
scroll to position [90, 0]
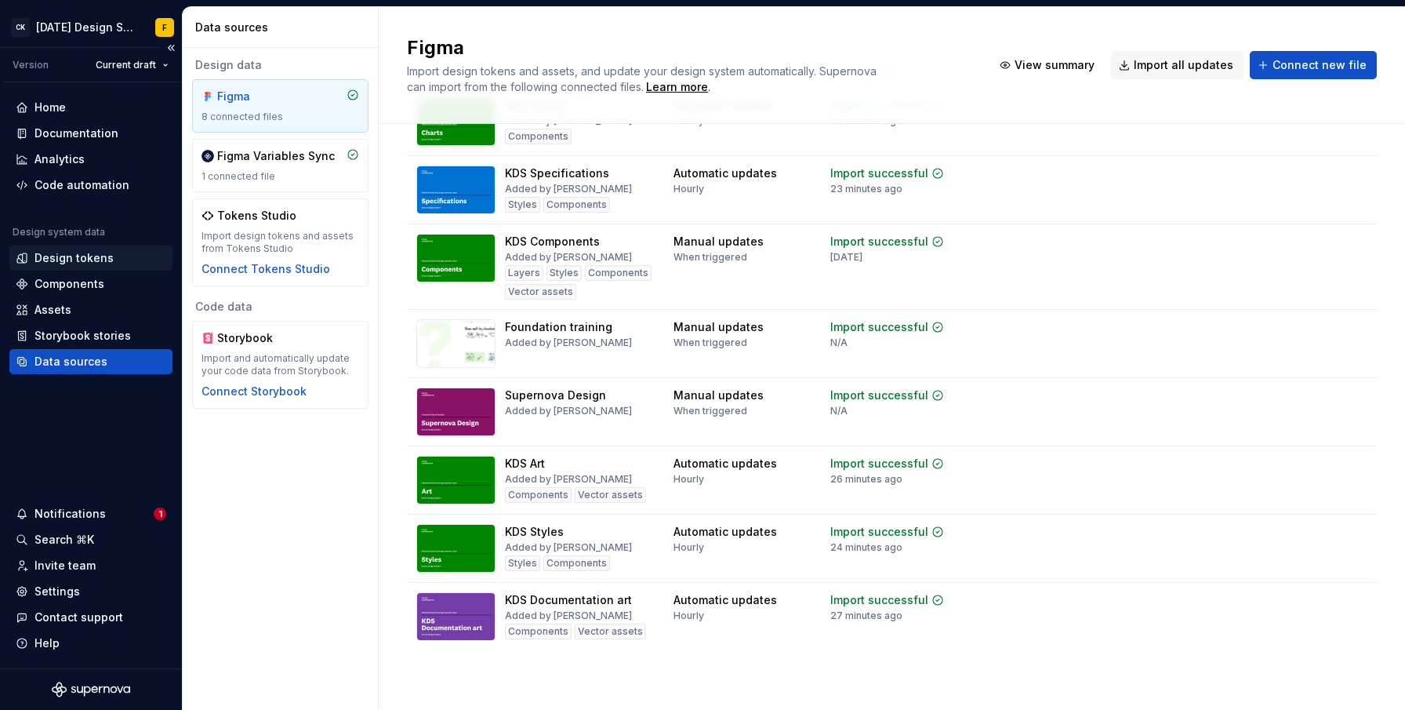
click at [62, 254] on div "Design tokens" at bounding box center [74, 258] width 79 height 16
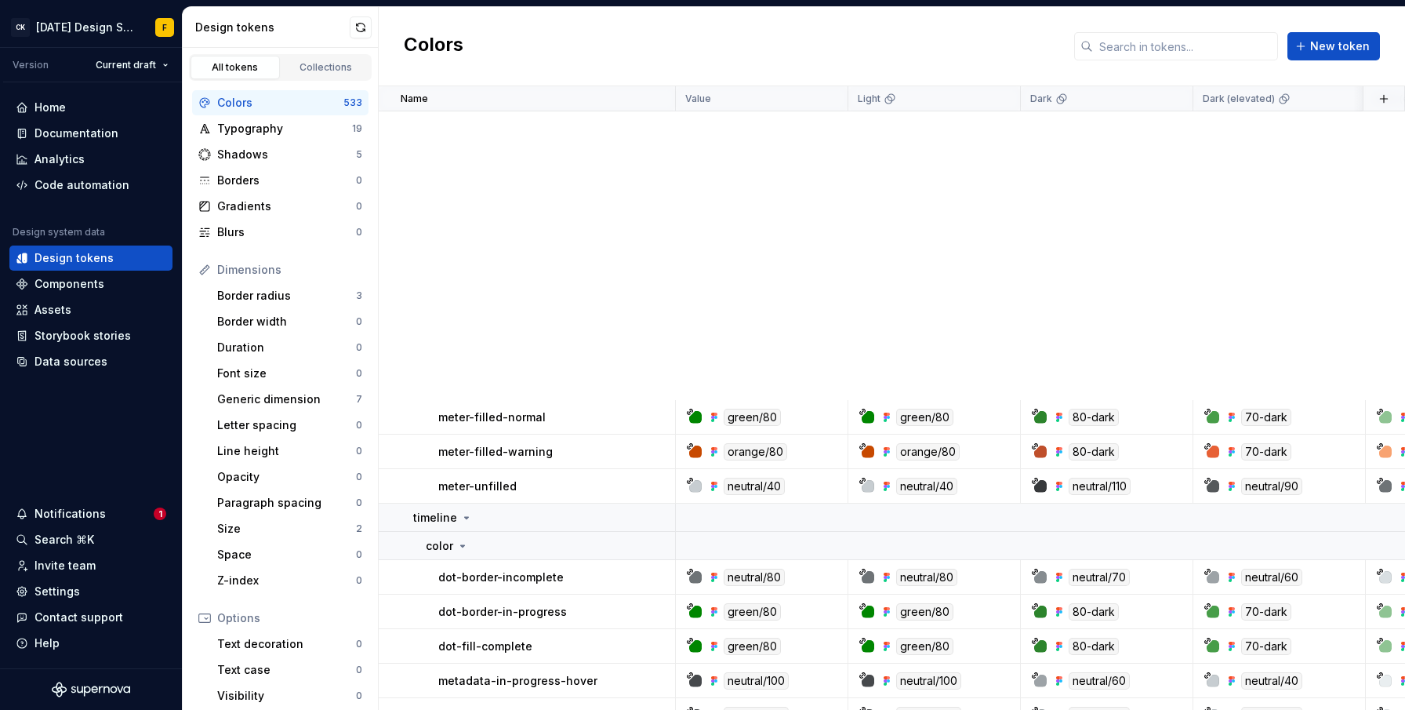
scroll to position [649, 0]
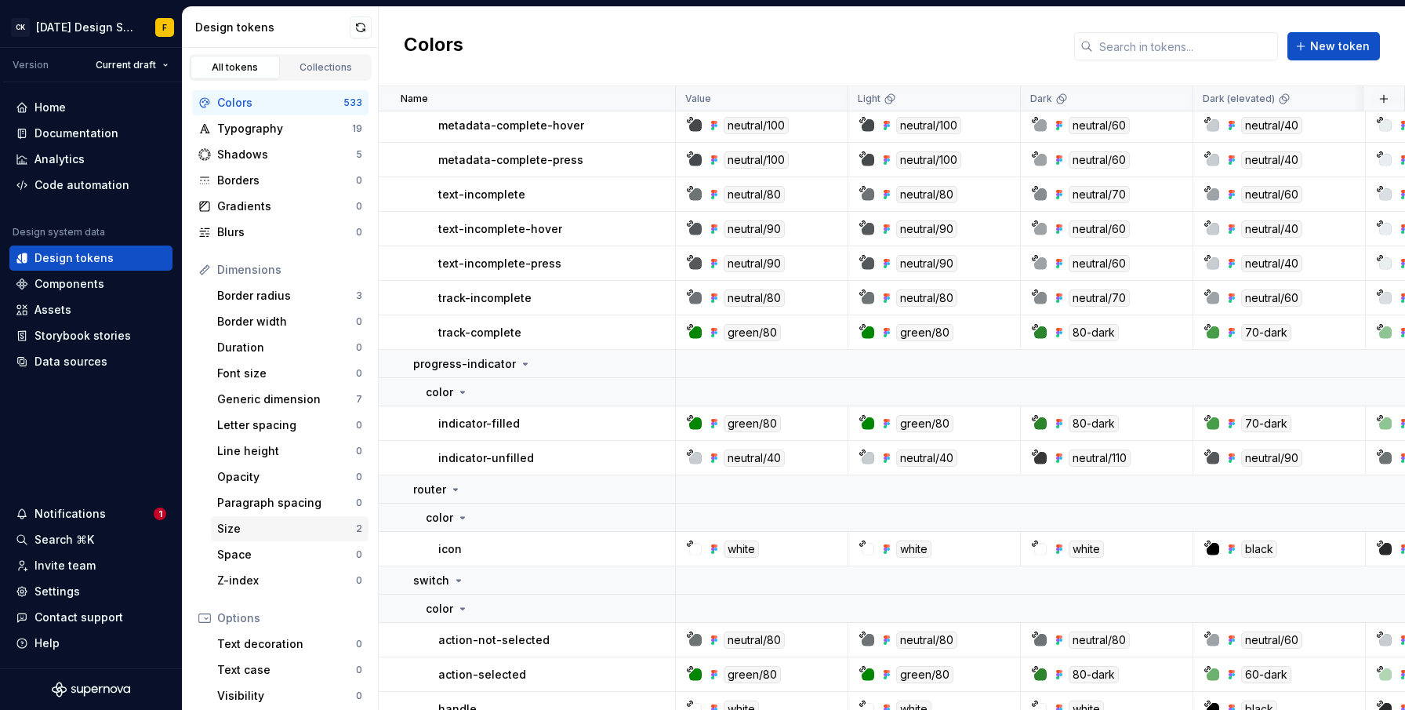
click at [238, 526] on div "Size" at bounding box center [286, 529] width 139 height 16
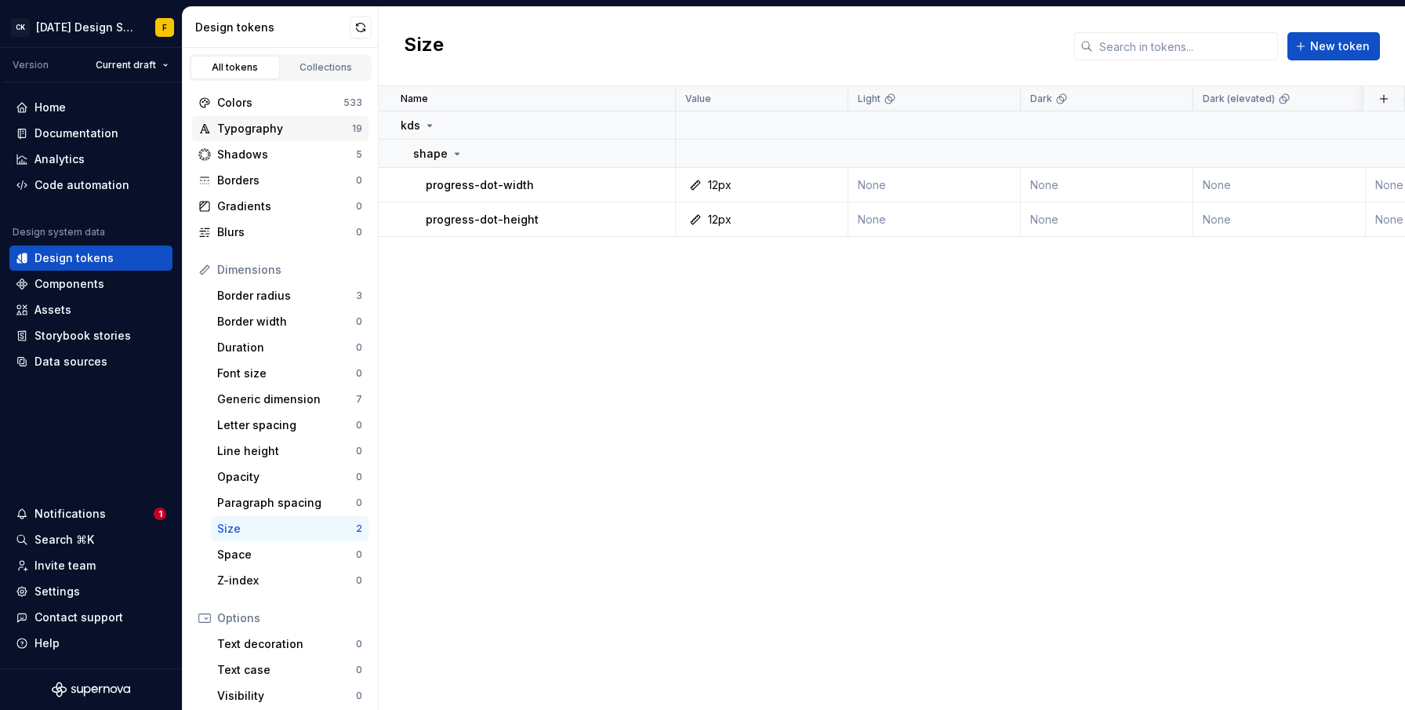
click at [278, 133] on div "Typography" at bounding box center [284, 129] width 135 height 16
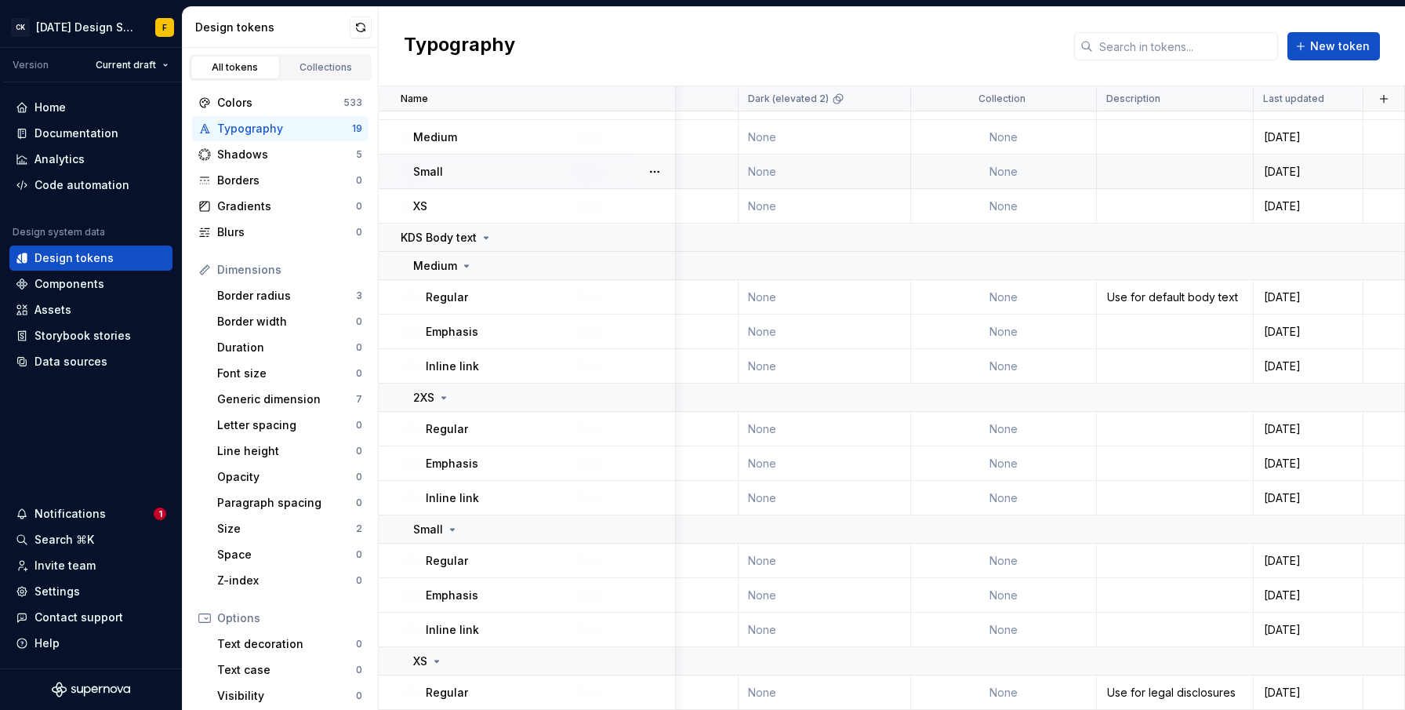
scroll to position [0, 636]
